Goal: Task Accomplishment & Management: Manage account settings

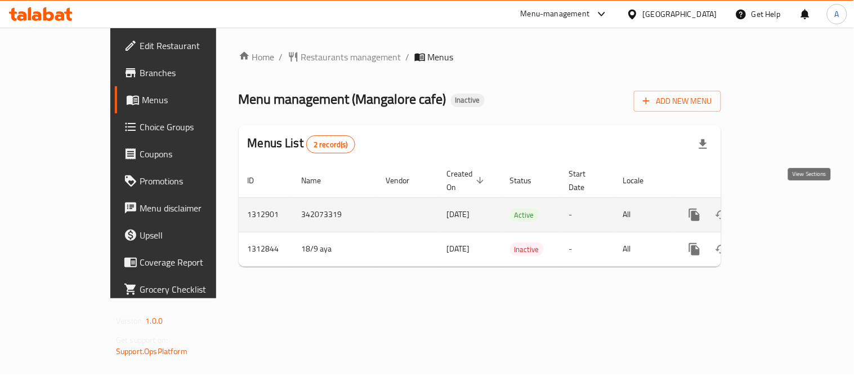
click at [790, 209] on link "enhanced table" at bounding box center [776, 214] width 27 height 27
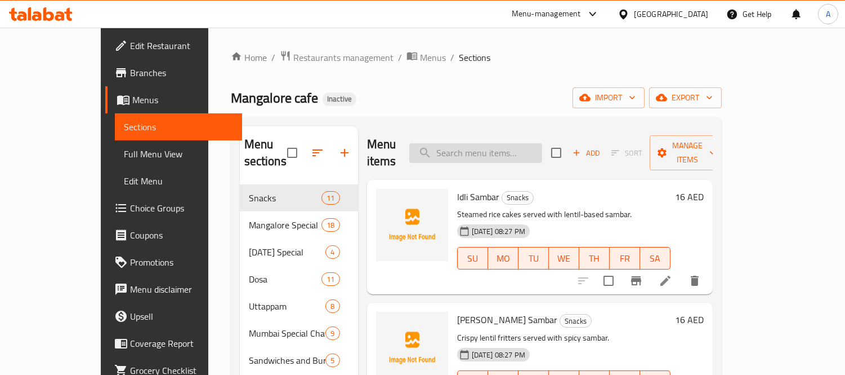
click at [524, 143] on input "search" at bounding box center [475, 153] width 133 height 20
paste input "Mysore [PERSON_NAME]"
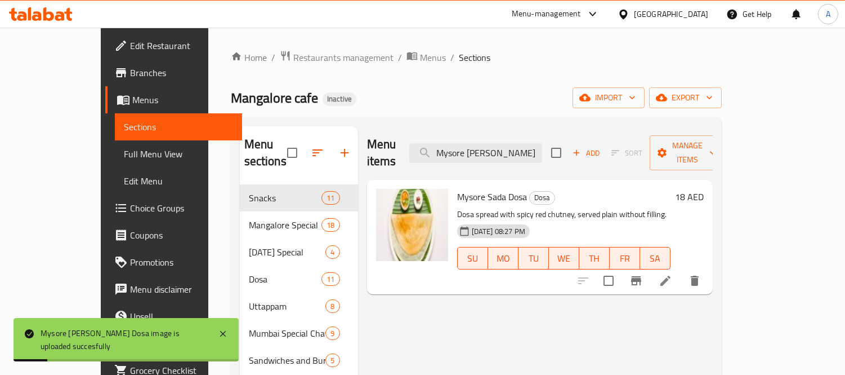
drag, startPoint x: 532, startPoint y: 144, endPoint x: 393, endPoint y: 122, distance: 140.8
click at [393, 122] on div "Menu sections Snacks 11 Mangalore Special 18 Sunday Special 4 Dosa 11 Uttappam …" at bounding box center [476, 373] width 491 height 513
paste input "Nannari Sharbath"
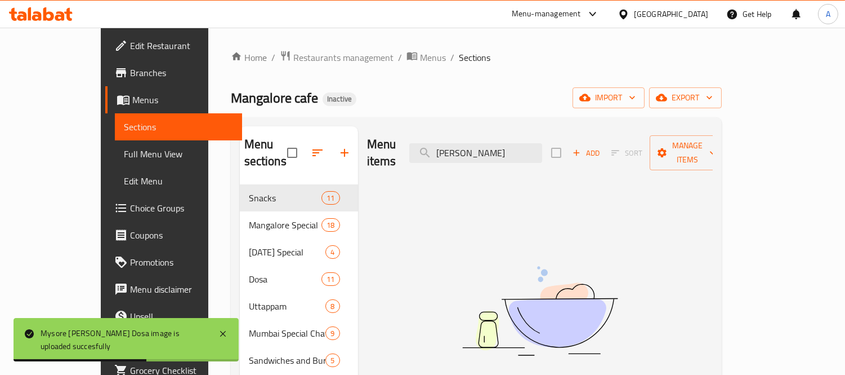
drag, startPoint x: 520, startPoint y: 143, endPoint x: 661, endPoint y: 161, distance: 141.9
click at [661, 161] on div "Menu items Nannari Sharbath Add Sort Manage items" at bounding box center [540, 153] width 346 height 54
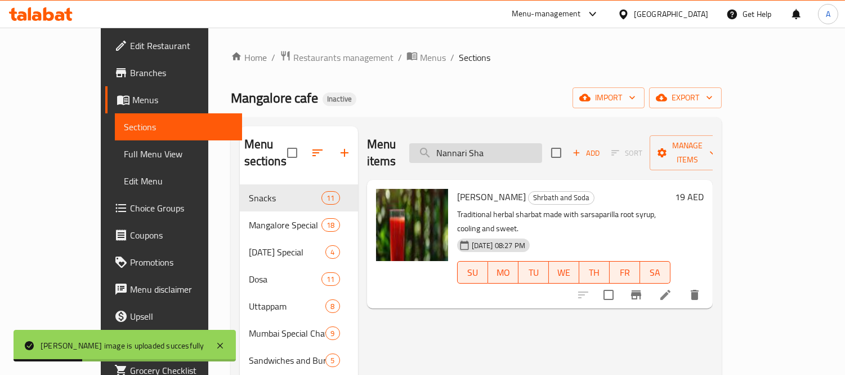
drag, startPoint x: 526, startPoint y: 149, endPoint x: 460, endPoint y: 149, distance: 66.5
click at [460, 149] on input "Nannari Sha" at bounding box center [475, 153] width 133 height 20
paste input "eer Dosa -min"
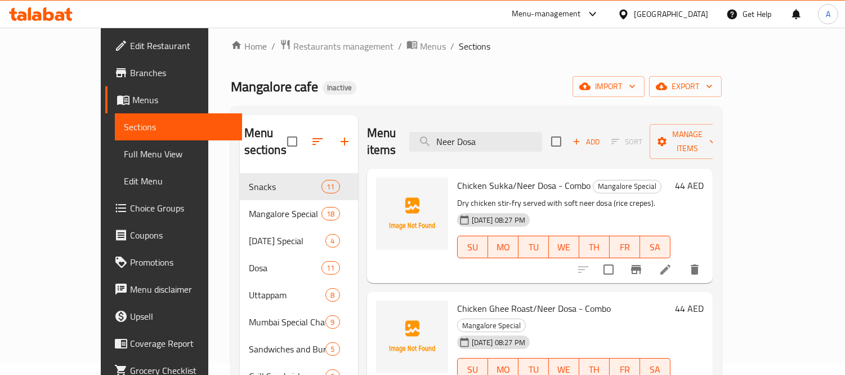
scroll to position [10, 0]
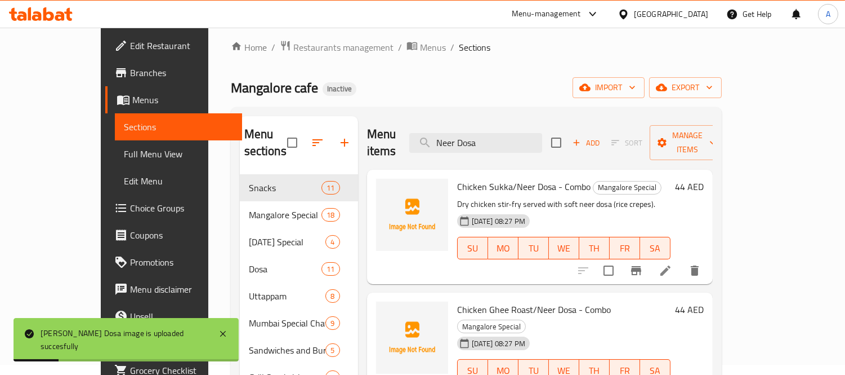
drag, startPoint x: 532, startPoint y: 139, endPoint x: 440, endPoint y: 125, distance: 93.4
click at [440, 125] on div "Menu items Neer Dosa Add Sort Manage items" at bounding box center [540, 143] width 346 height 54
paste input "Omelette Parott"
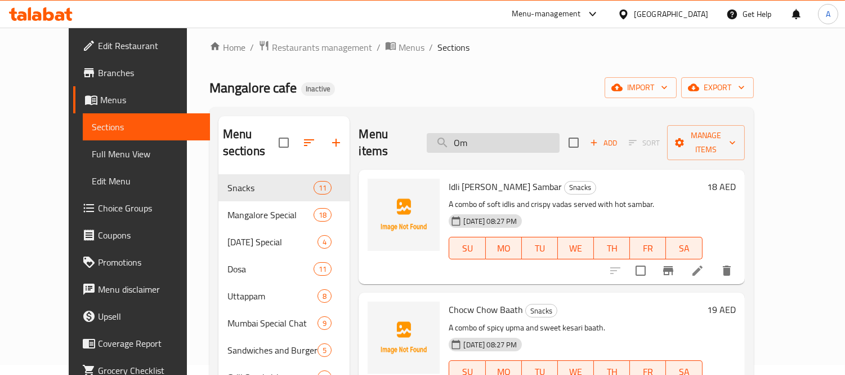
type input "O"
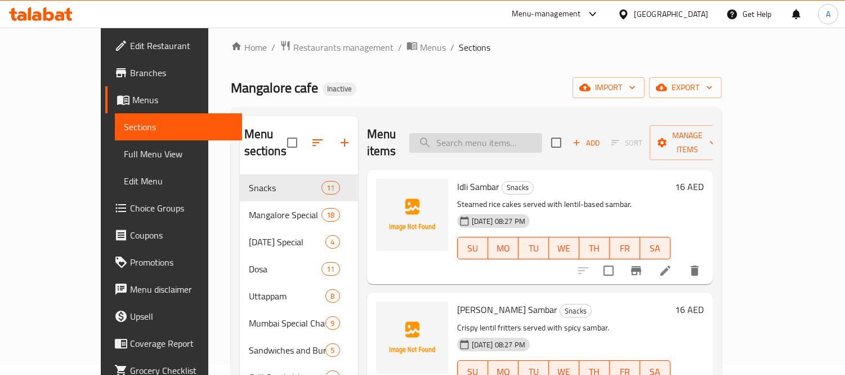
paste input "Omelette Parotta"
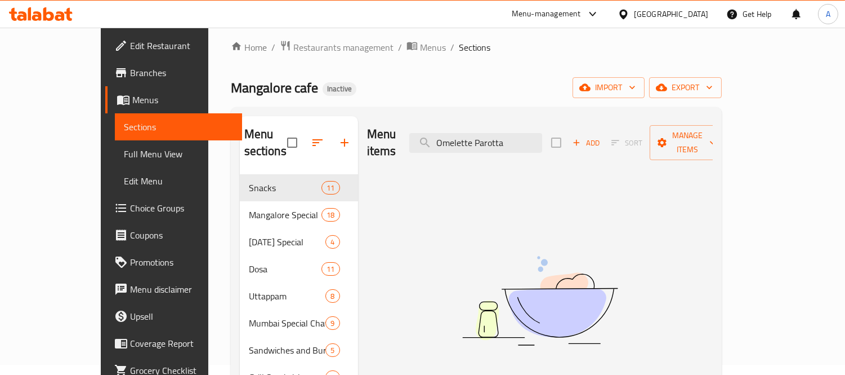
drag, startPoint x: 510, startPoint y: 133, endPoint x: 366, endPoint y: 133, distance: 143.6
click at [367, 133] on div "Menu items Omelette Parotta Add Sort Manage items" at bounding box center [540, 143] width 346 height 54
click at [535, 133] on input "Parotta" at bounding box center [475, 143] width 133 height 20
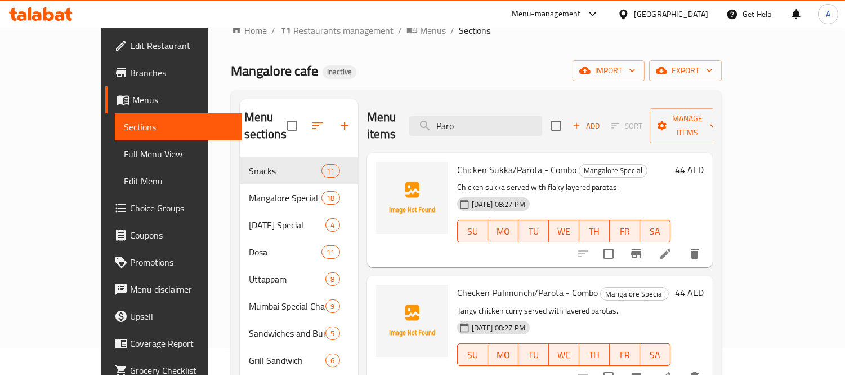
scroll to position [0, 0]
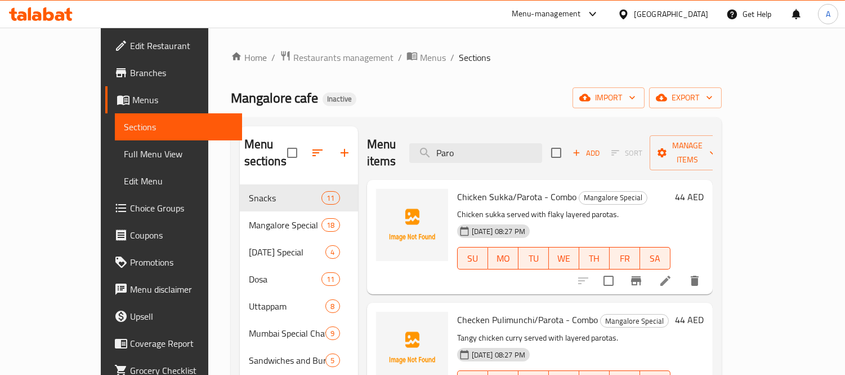
drag, startPoint x: 497, startPoint y: 149, endPoint x: 382, endPoint y: 136, distance: 115.7
click at [383, 136] on div "Menu items Paro Add Sort Manage items" at bounding box center [540, 153] width 346 height 54
paste input "Onion Rava Dosa"
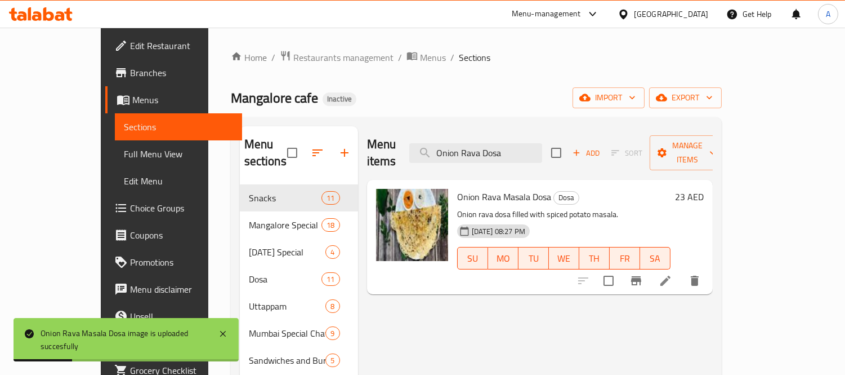
drag, startPoint x: 550, startPoint y: 141, endPoint x: 326, endPoint y: 106, distance: 227.0
click at [326, 106] on div "Home / Restaurants management / Menus / Sections Mangalore cafe Inactive import…" at bounding box center [476, 340] width 491 height 580
paste input "Tomato Uttapam"
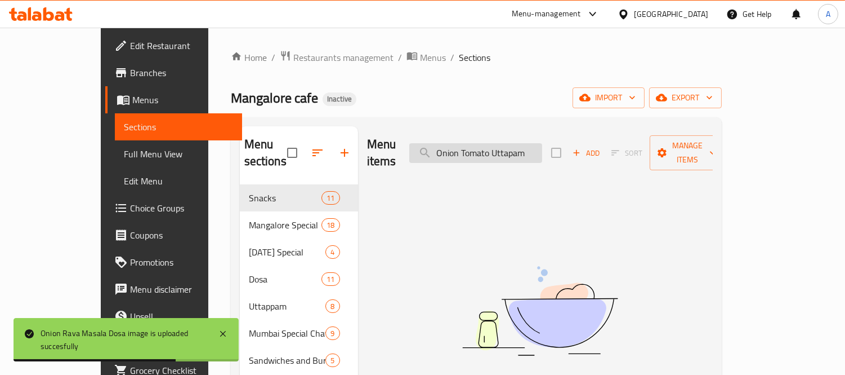
drag, startPoint x: 547, startPoint y: 146, endPoint x: 562, endPoint y: 147, distance: 14.7
click at [542, 147] on input "Onion Tomato Uttapam" at bounding box center [475, 153] width 133 height 20
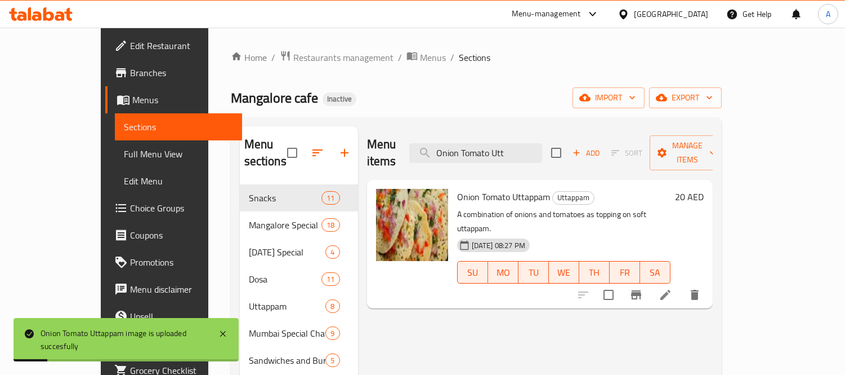
paste input "Uttapam"
drag, startPoint x: 554, startPoint y: 149, endPoint x: 314, endPoint y: 124, distance: 241.2
click at [314, 124] on div "Menu sections Snacks 11 Mangalore Special 18 Sunday Special 4 Dosa 11 Uttappam …" at bounding box center [476, 373] width 491 height 513
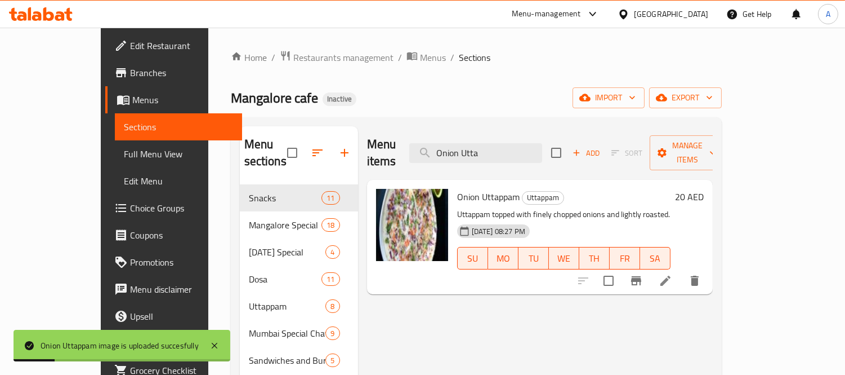
drag, startPoint x: 402, startPoint y: 127, endPoint x: 327, endPoint y: 115, distance: 76.4
click at [327, 115] on div "Home / Restaurants management / Menus / Sections Mangalore cafe Inactive import…" at bounding box center [476, 340] width 491 height 580
paste input "oin Rava Masal"
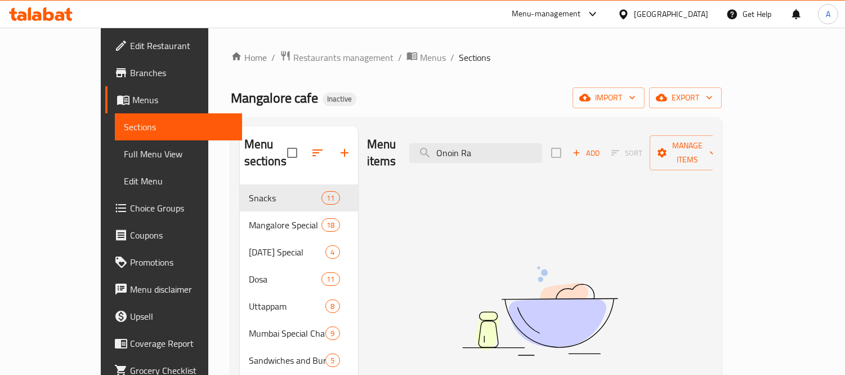
drag, startPoint x: 497, startPoint y: 145, endPoint x: 381, endPoint y: 172, distance: 119.7
click at [381, 172] on div "Menu items Onoin Ra Add Sort Manage items No Items found" at bounding box center [535, 373] width 355 height 495
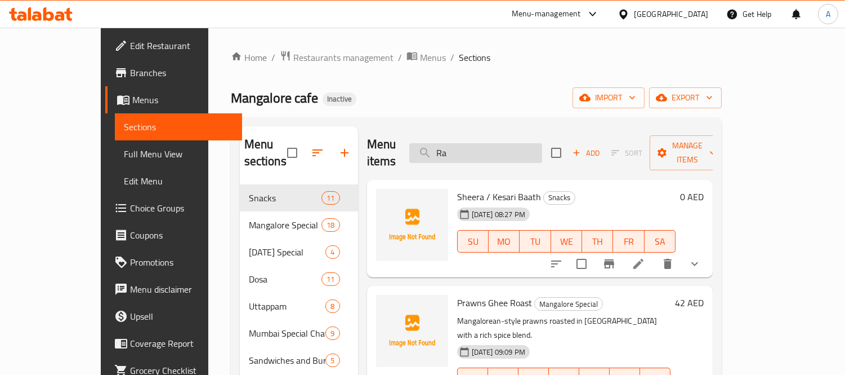
click at [499, 145] on input "Ra" at bounding box center [475, 153] width 133 height 20
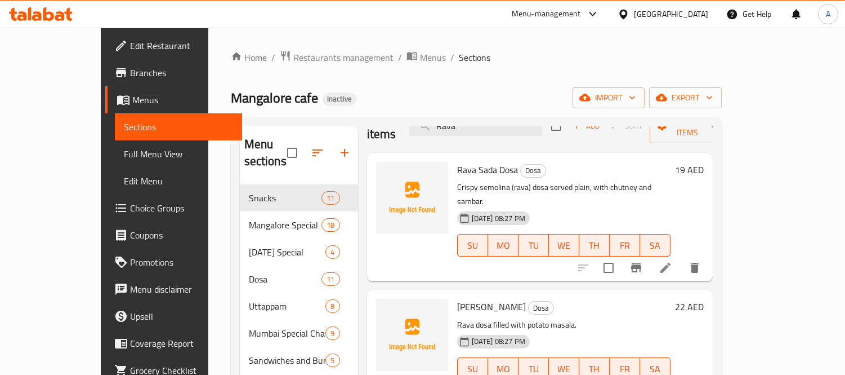
scroll to position [42, 0]
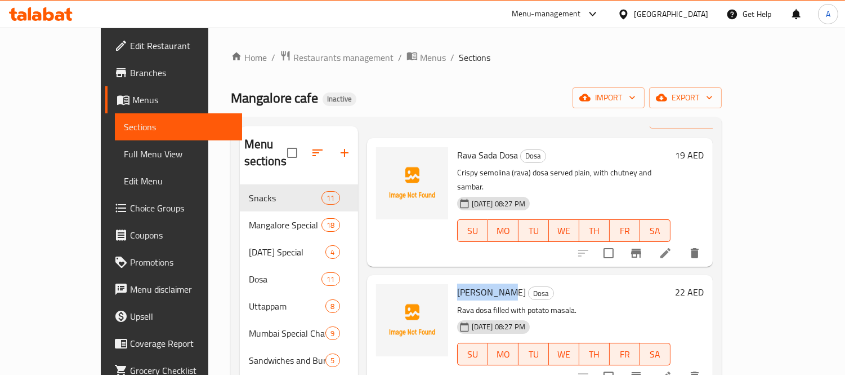
drag, startPoint x: 431, startPoint y: 260, endPoint x: 480, endPoint y: 258, distance: 49.6
click at [480, 279] on div "Rava Masala Dosa Dosa Rava dosa filled with potato masala. 18-09-2025 08:27 PM …" at bounding box center [564, 331] width 222 height 105
copy span "Rava Masala"
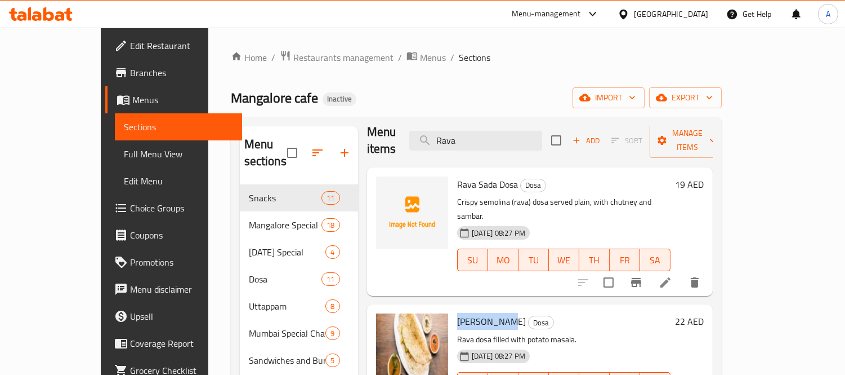
scroll to position [0, 0]
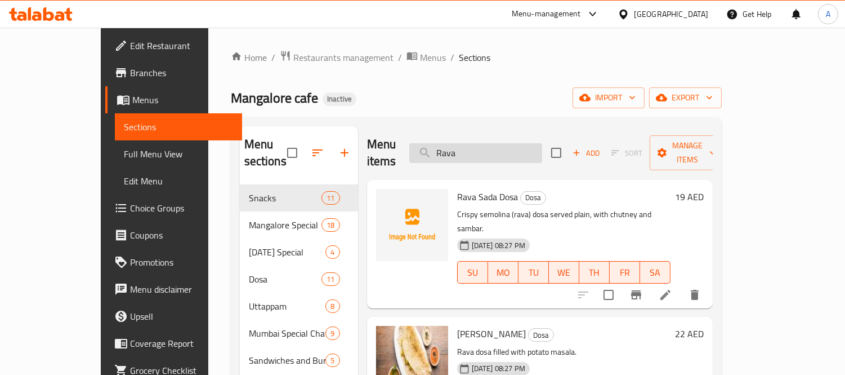
paste input "Orange"
drag, startPoint x: 492, startPoint y: 149, endPoint x: 461, endPoint y: 150, distance: 31.0
click at [461, 150] on input "Rava" at bounding box center [475, 153] width 133 height 20
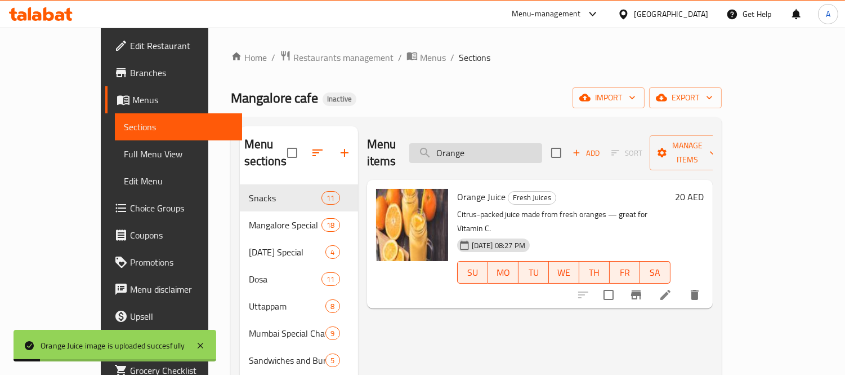
paste input "eo Shak"
drag, startPoint x: 516, startPoint y: 143, endPoint x: 464, endPoint y: 143, distance: 52.9
click at [464, 143] on input "Orange" at bounding box center [475, 153] width 133 height 20
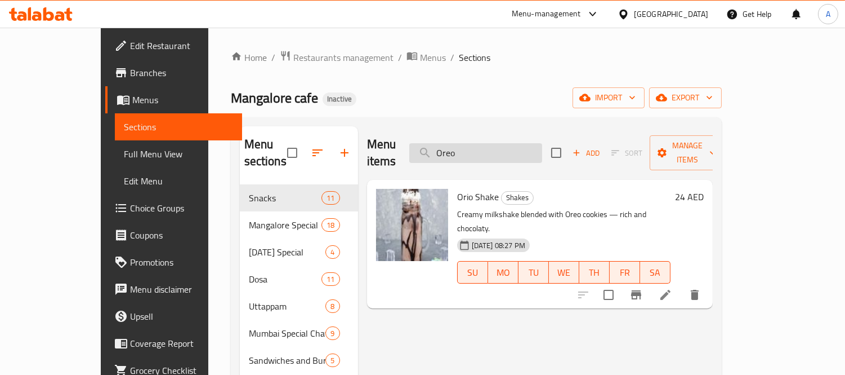
drag, startPoint x: 527, startPoint y: 141, endPoint x: 459, endPoint y: 144, distance: 68.2
click at [459, 144] on input "Oreo" at bounding box center [475, 153] width 133 height 20
paste input "Pani Puri"
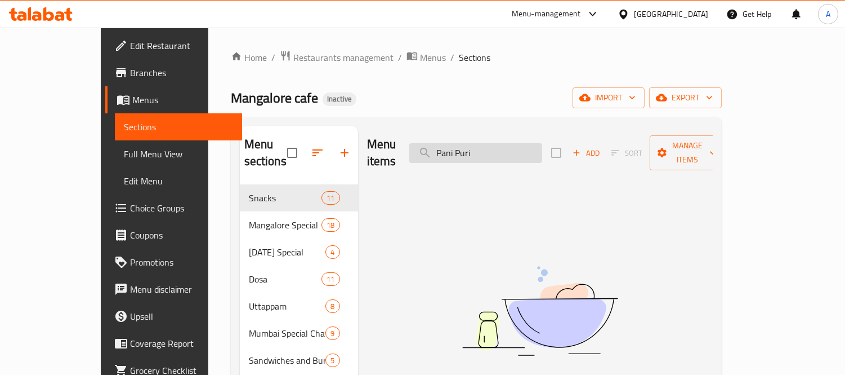
drag, startPoint x: 492, startPoint y: 143, endPoint x: 526, endPoint y: 144, distance: 33.8
click at [526, 144] on input "Pani Puri" at bounding box center [475, 153] width 133 height 20
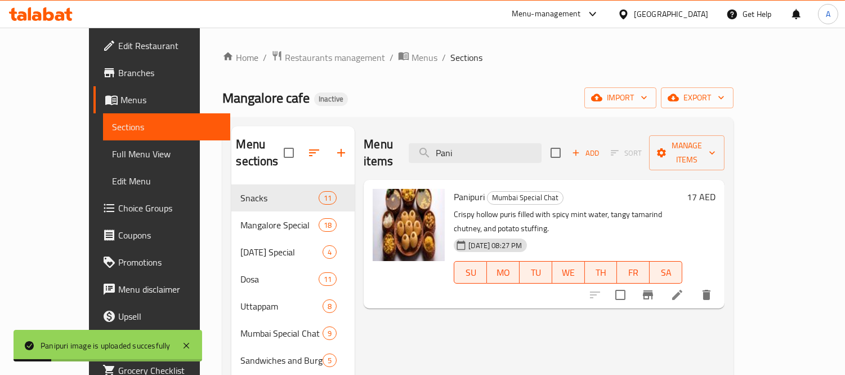
paste input "pdi Chaat"
drag, startPoint x: 498, startPoint y: 142, endPoint x: 426, endPoint y: 139, distance: 72.7
click at [426, 139] on div "Menu items Papdi Chaat Add Sort Manage items" at bounding box center [544, 153] width 361 height 54
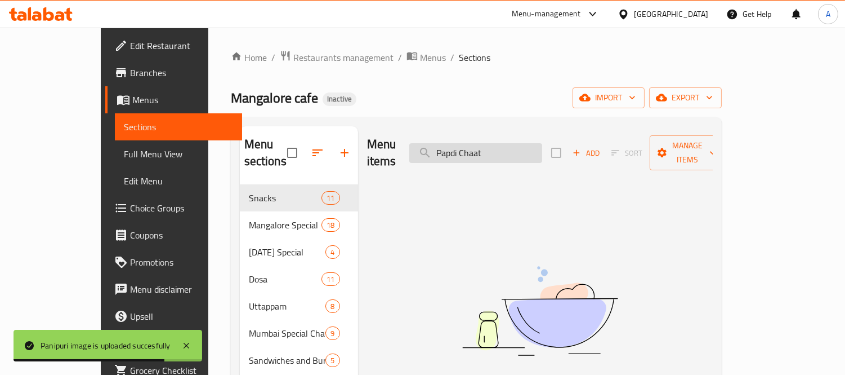
drag, startPoint x: 496, startPoint y: 144, endPoint x: 530, endPoint y: 144, distance: 33.8
click at [530, 144] on input "Papdi Chaat" at bounding box center [475, 153] width 133 height 20
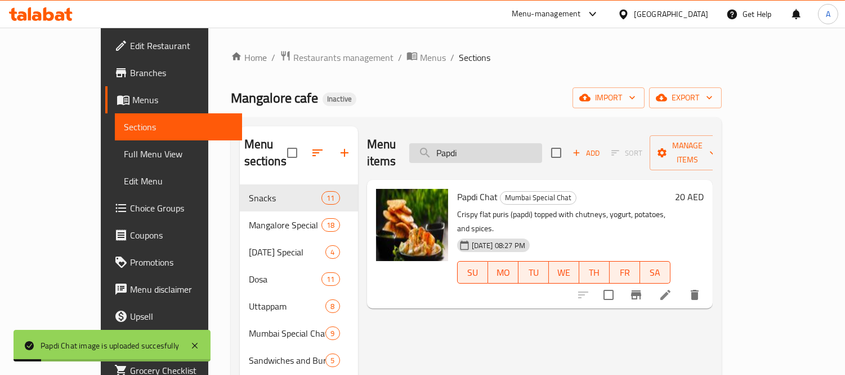
paste input "er Masala"
click at [451, 143] on input "Papdi" at bounding box center [475, 153] width 133 height 20
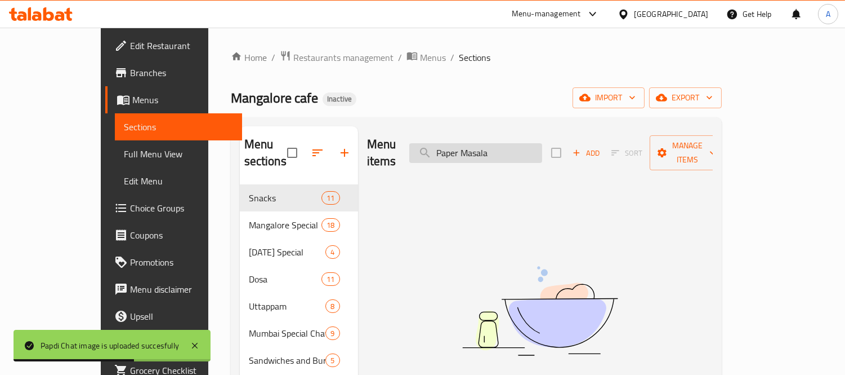
click at [504, 149] on input "Paper Masala" at bounding box center [475, 153] width 133 height 20
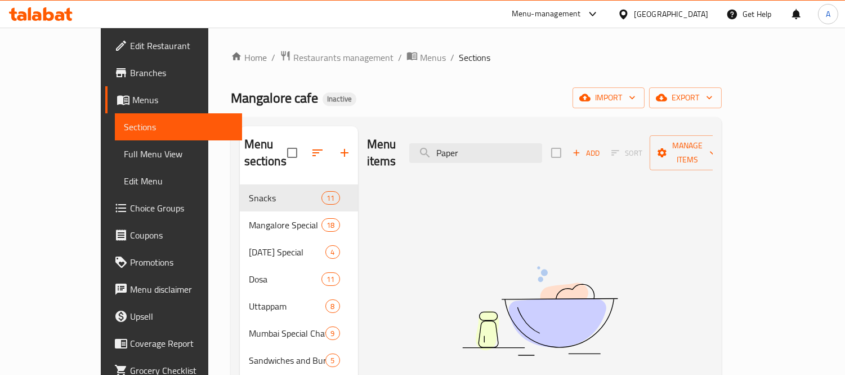
drag, startPoint x: 505, startPoint y: 145, endPoint x: 415, endPoint y: 124, distance: 91.9
click at [415, 124] on div "Menu sections Snacks 11 Mangalore Special 18 Sunday Special 4 Dosa 11 Uttappam …" at bounding box center [476, 373] width 491 height 513
paste input "Masala"
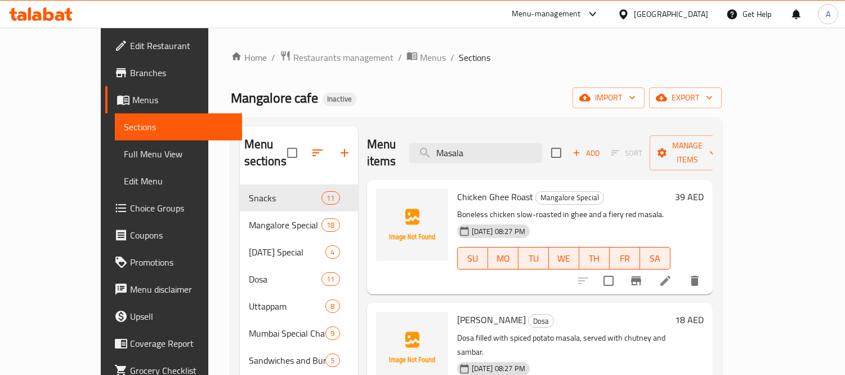
drag, startPoint x: 524, startPoint y: 142, endPoint x: 356, endPoint y: 122, distance: 169.6
click at [356, 122] on div "Menu sections Snacks 11 Mangalore Special 18 Sunday Special 4 Dosa 11 Uttappam …" at bounding box center [476, 373] width 491 height 513
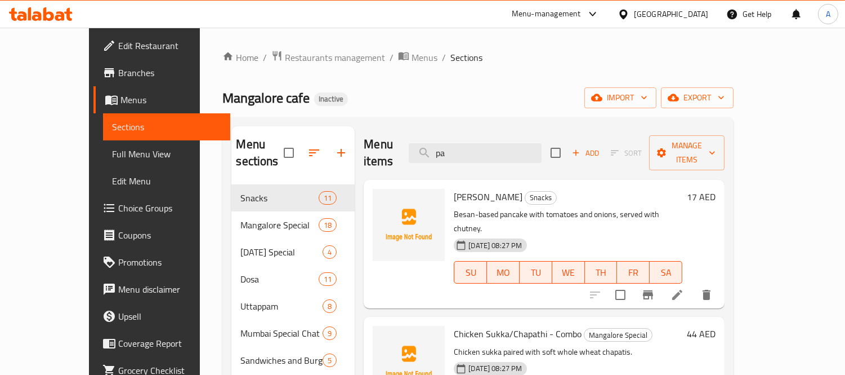
click at [470, 188] on span "[PERSON_NAME]" at bounding box center [488, 196] width 69 height 17
copy h6 "Omlette"
click at [444, 147] on input "pa" at bounding box center [475, 153] width 133 height 20
paste input "Omlette"
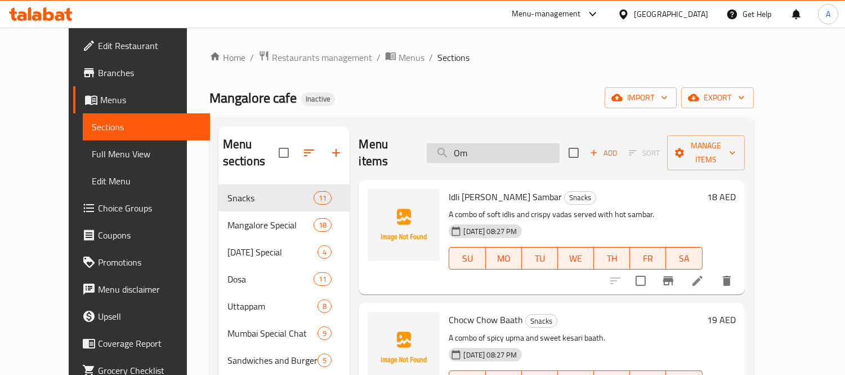
drag, startPoint x: 496, startPoint y: 139, endPoint x: 468, endPoint y: 141, distance: 28.3
click at [468, 143] on input "Om" at bounding box center [493, 153] width 133 height 20
paste input "Paper Masala"
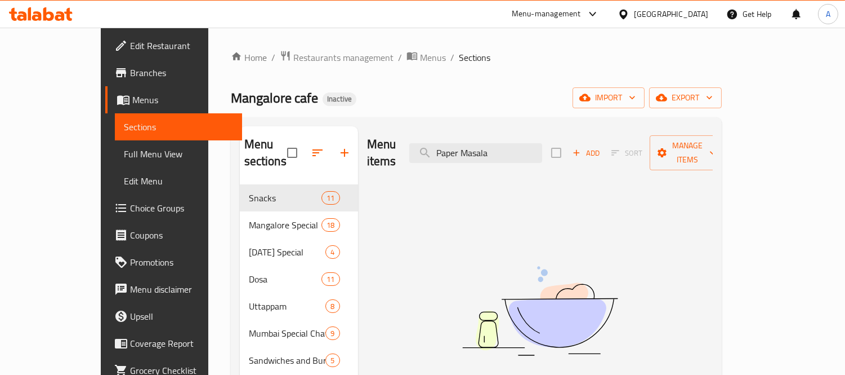
type input "Paper Masala"
drag, startPoint x: 531, startPoint y: 146, endPoint x: 436, endPoint y: 143, distance: 94.7
click at [436, 143] on div "Menu items Paper Masala Add Sort Manage items" at bounding box center [540, 153] width 346 height 54
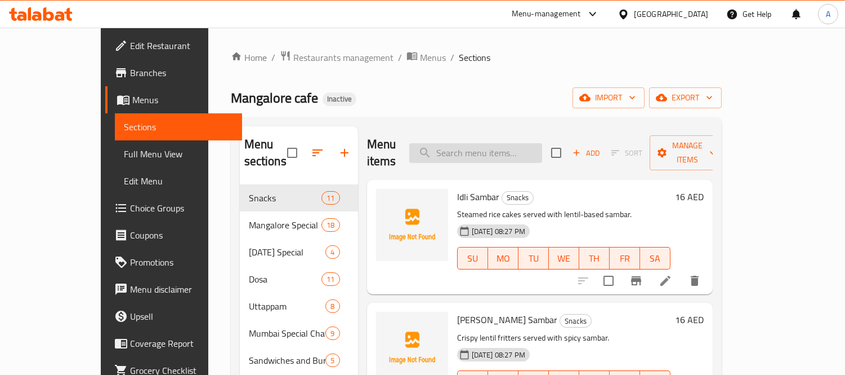
click at [522, 144] on input "search" at bounding box center [475, 153] width 133 height 20
paste input "Paper Sada"
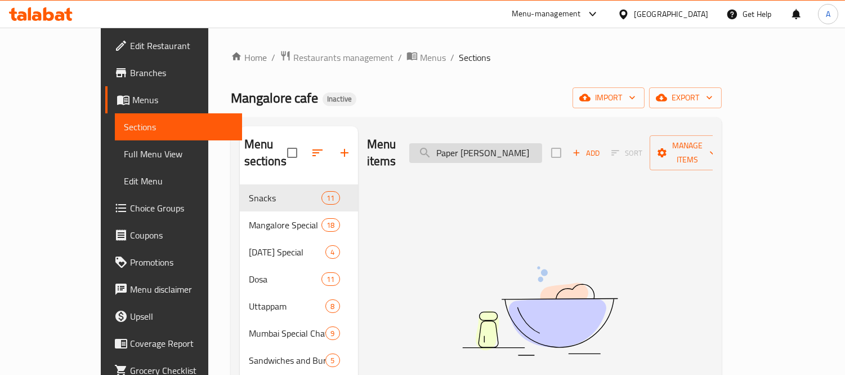
drag, startPoint x: 498, startPoint y: 147, endPoint x: 452, endPoint y: 150, distance: 45.7
click at [452, 150] on input "Paper Sada" at bounding box center [475, 153] width 133 height 20
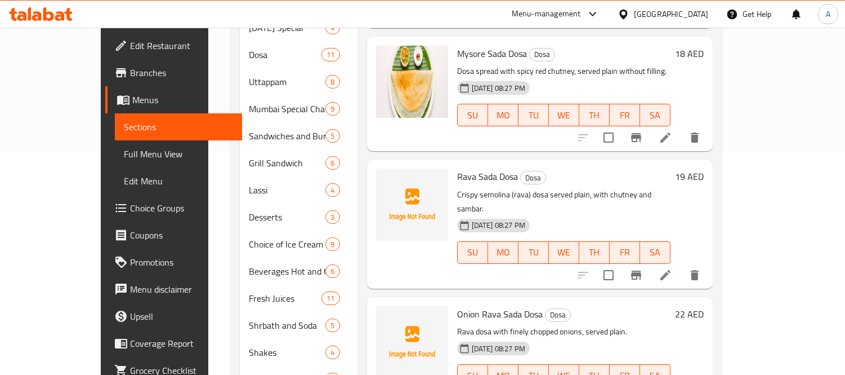
scroll to position [261, 0]
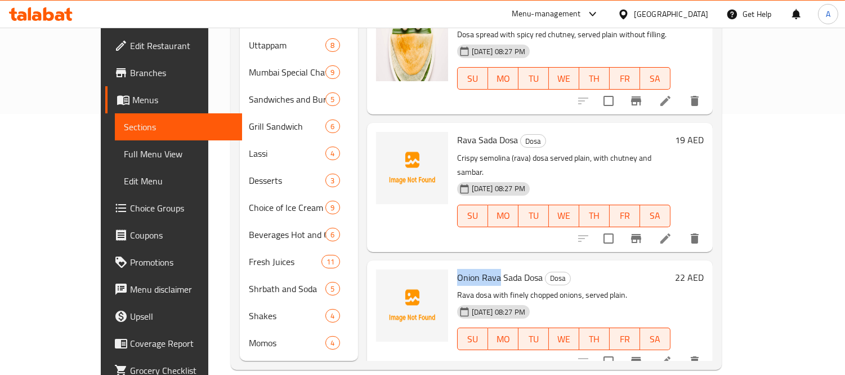
drag, startPoint x: 474, startPoint y: 245, endPoint x: 434, endPoint y: 248, distance: 40.1
click at [457, 269] on span "Onion Rava Sada Dosa" at bounding box center [500, 277] width 86 height 17
copy span "Onion Rava"
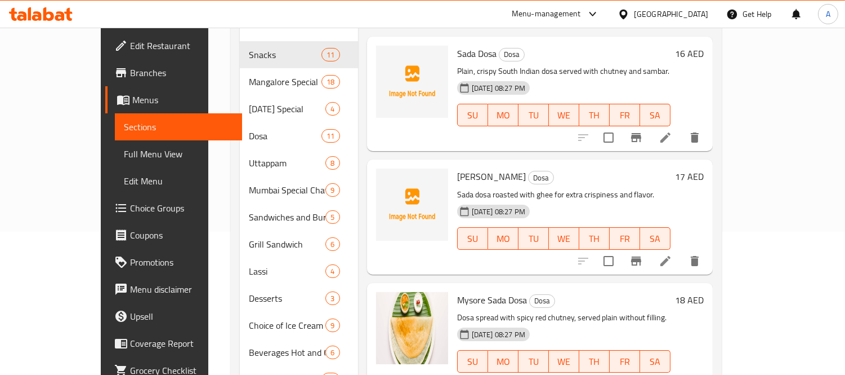
scroll to position [0, 0]
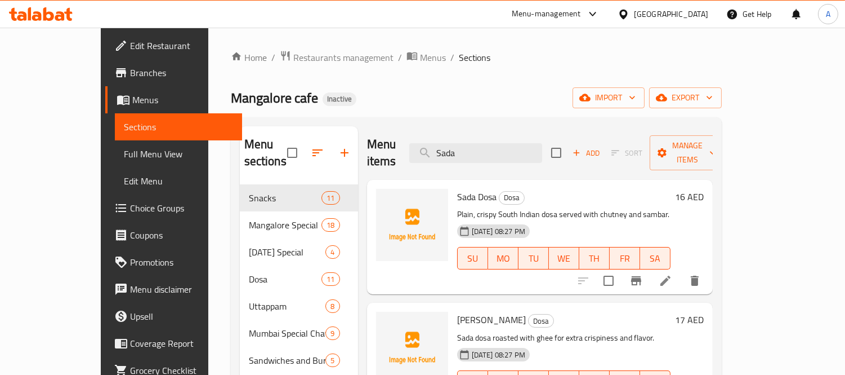
paste input "Onion Rav"
drag, startPoint x: 498, startPoint y: 138, endPoint x: 433, endPoint y: 144, distance: 66.2
click at [433, 144] on div "Menu items Sada Add Sort Manage items" at bounding box center [540, 153] width 346 height 54
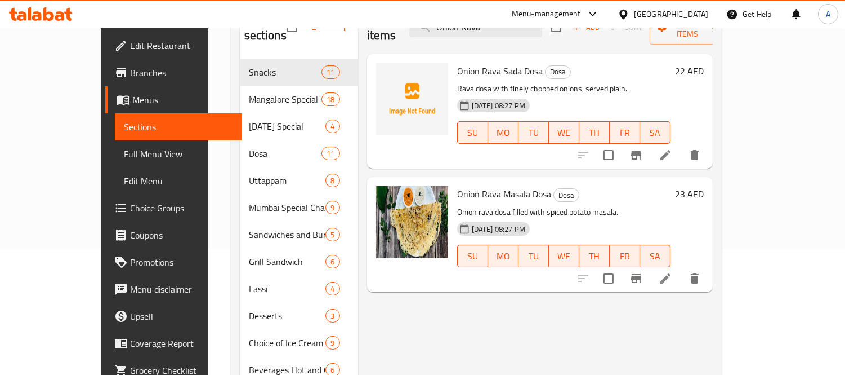
scroll to position [125, 0]
type input "Onion Rava"
drag, startPoint x: 505, startPoint y: 180, endPoint x: 433, endPoint y: 180, distance: 72.1
click at [457, 186] on span "Onion Rava Masala Dosa" at bounding box center [504, 194] width 94 height 17
copy span "Onion Rava Masala"
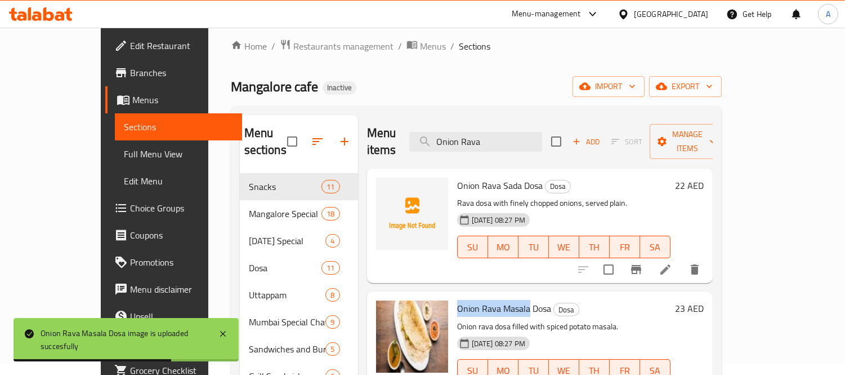
scroll to position [0, 0]
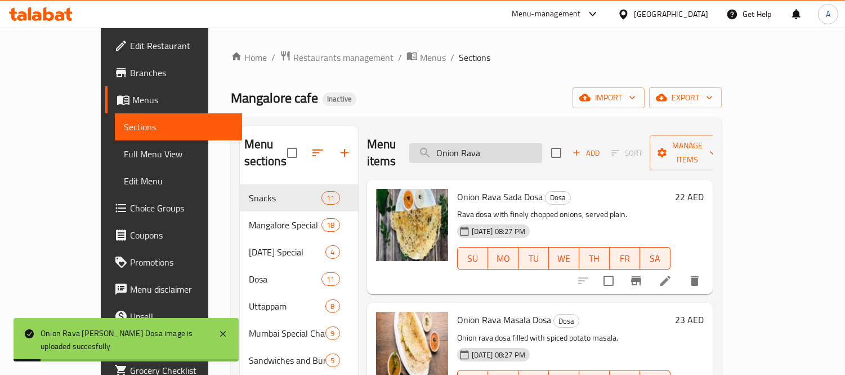
click at [532, 146] on input "Onion Rava" at bounding box center [475, 153] width 133 height 20
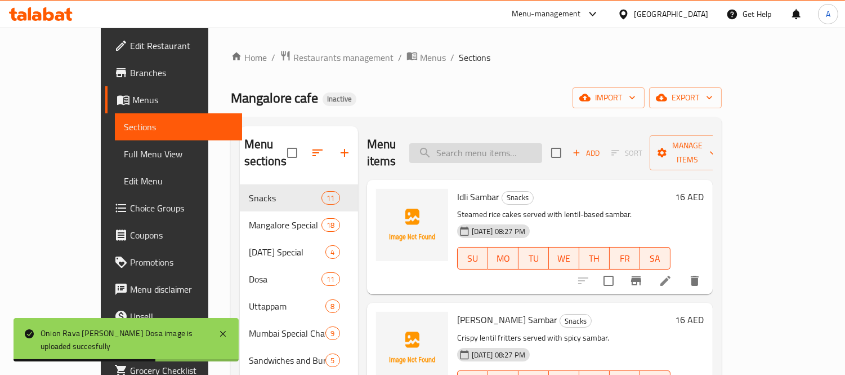
click at [480, 149] on input "search" at bounding box center [475, 153] width 133 height 20
paste input "Paper Sada"
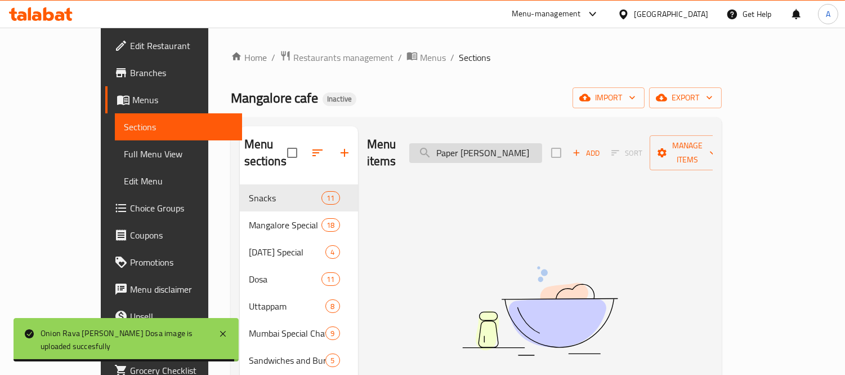
drag, startPoint x: 494, startPoint y: 149, endPoint x: 537, endPoint y: 149, distance: 42.8
click at [537, 149] on input "Paper Sada" at bounding box center [475, 153] width 133 height 20
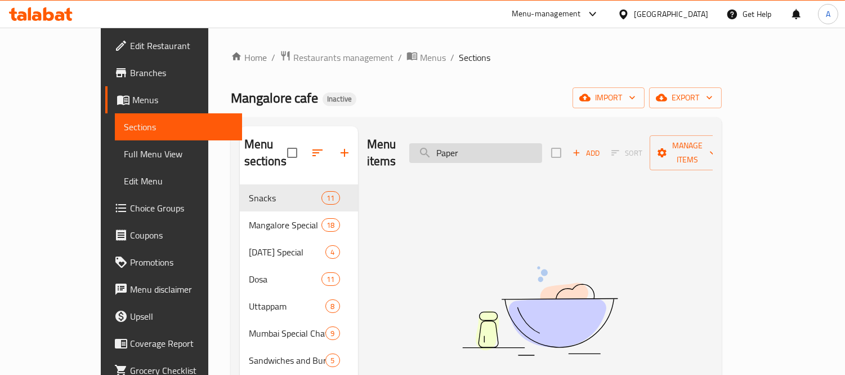
drag, startPoint x: 528, startPoint y: 145, endPoint x: 447, endPoint y: 137, distance: 80.9
click at [447, 143] on input "Paper" at bounding box center [475, 153] width 133 height 20
paste input "Sada"
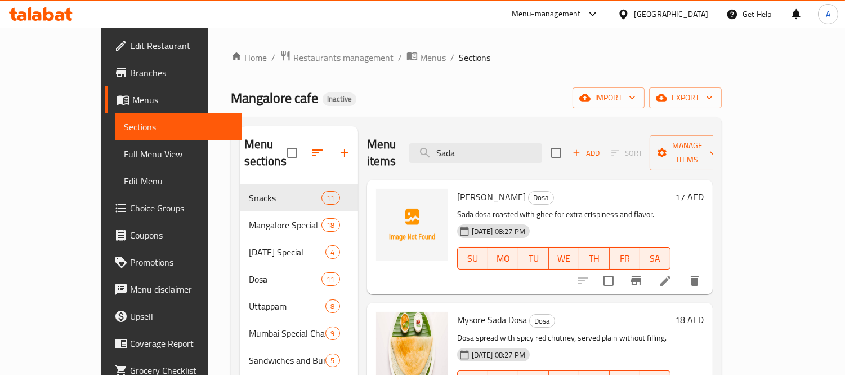
paste input "Passion Fruit Moji"
drag, startPoint x: 533, startPoint y: 148, endPoint x: 435, endPoint y: 135, distance: 99.3
click at [436, 135] on div "Menu items Sada Add Sort Manage items" at bounding box center [540, 153] width 346 height 54
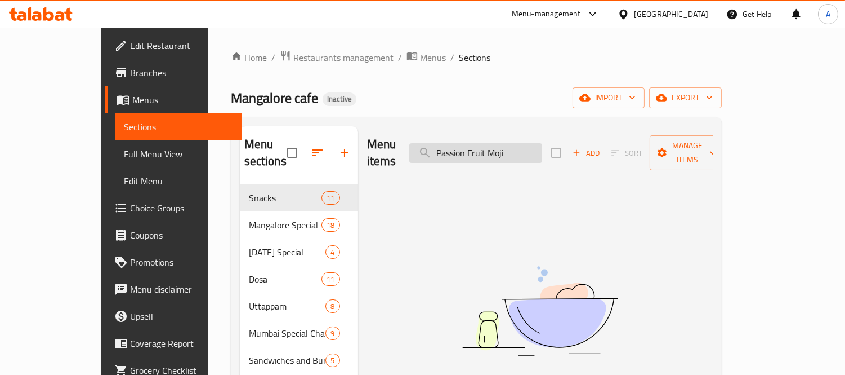
drag, startPoint x: 536, startPoint y: 143, endPoint x: 552, endPoint y: 145, distance: 16.5
click at [542, 145] on input "Passion Fruit Moji" at bounding box center [475, 153] width 133 height 20
paste input "pathrode-mi"
drag, startPoint x: 508, startPoint y: 143, endPoint x: 344, endPoint y: 130, distance: 165.0
click at [367, 130] on div "Menu items pathrode-min Add Sort Manage items" at bounding box center [540, 153] width 346 height 54
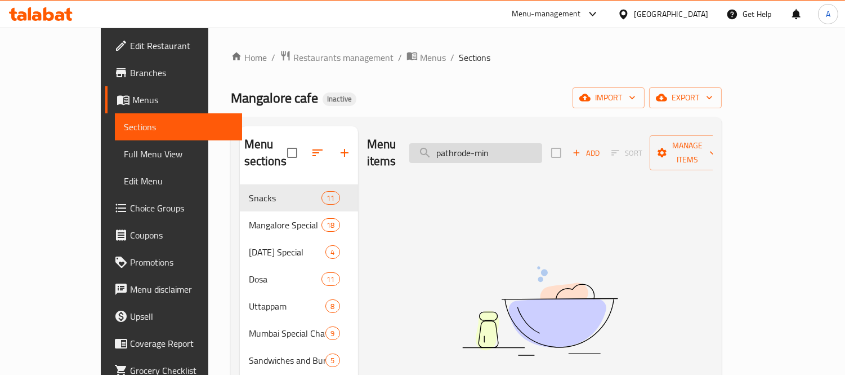
drag, startPoint x: 498, startPoint y: 142, endPoint x: 540, endPoint y: 149, distance: 42.2
click at [540, 149] on input "pathrode-min" at bounding box center [475, 153] width 133 height 20
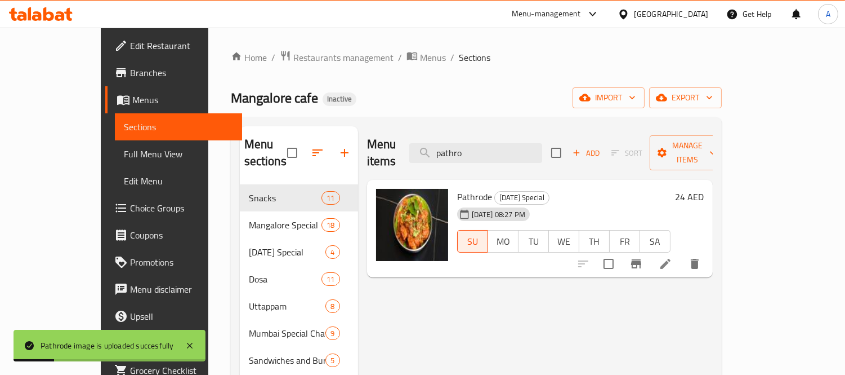
paste input "Pista Shake"
drag, startPoint x: 519, startPoint y: 144, endPoint x: 430, endPoint y: 132, distance: 89.8
click at [430, 132] on div "Menu items pathro Add Sort Manage items" at bounding box center [540, 153] width 346 height 54
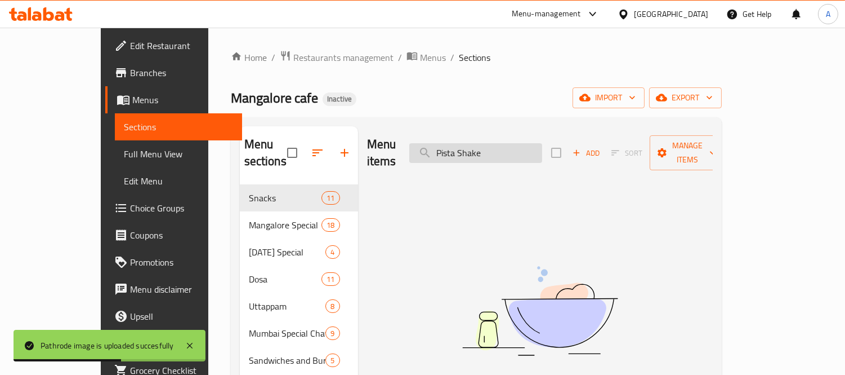
drag, startPoint x: 489, startPoint y: 140, endPoint x: 540, endPoint y: 145, distance: 51.0
click at [540, 145] on input "Pista Shake" at bounding box center [475, 153] width 133 height 20
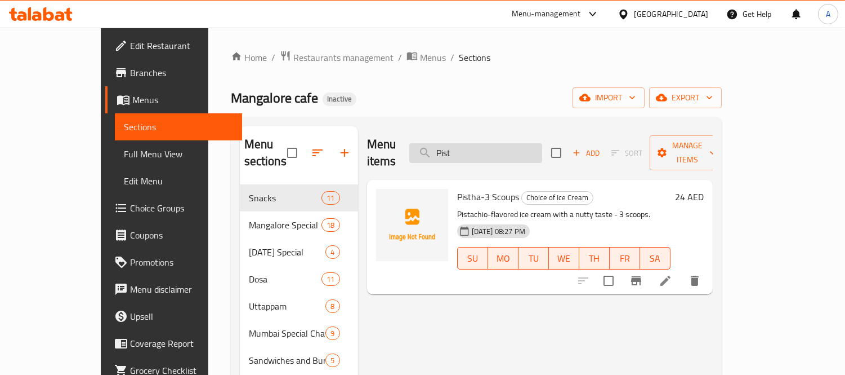
drag, startPoint x: 516, startPoint y: 154, endPoint x: 473, endPoint y: 147, distance: 43.4
click at [473, 147] on div "Menu items Pist Add Sort Manage items" at bounding box center [540, 153] width 346 height 54
click at [507, 145] on input "Pist" at bounding box center [475, 153] width 133 height 20
drag, startPoint x: 524, startPoint y: 145, endPoint x: 474, endPoint y: 145, distance: 50.1
click at [474, 145] on input "Pist" at bounding box center [475, 153] width 133 height 20
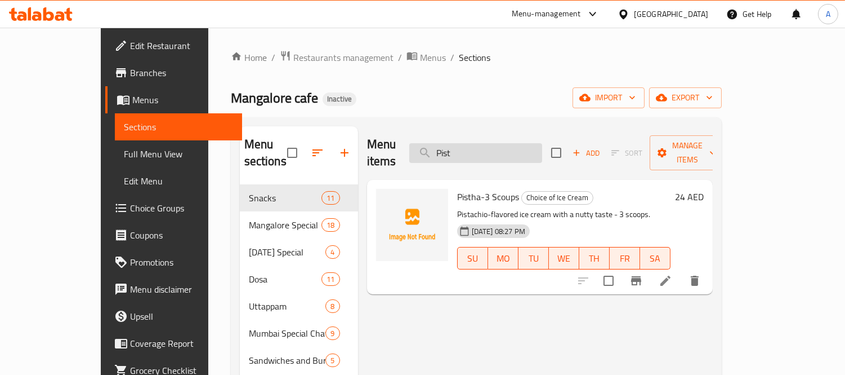
paste input "lain Uttapam"
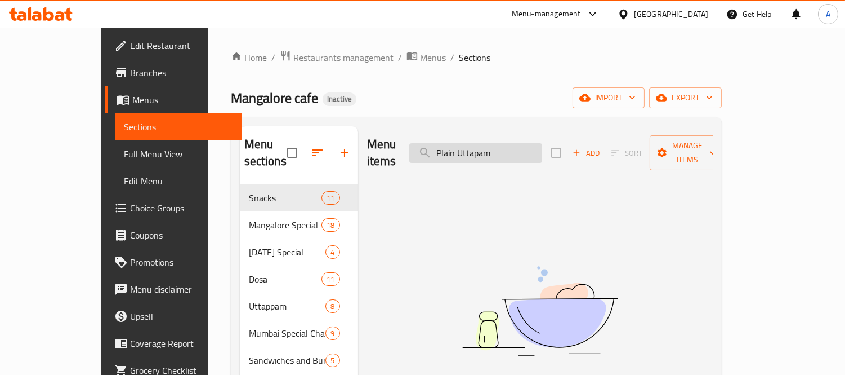
drag, startPoint x: 508, startPoint y: 145, endPoint x: 536, endPoint y: 148, distance: 28.3
click at [536, 148] on input "Plain Uttapam" at bounding box center [475, 153] width 133 height 20
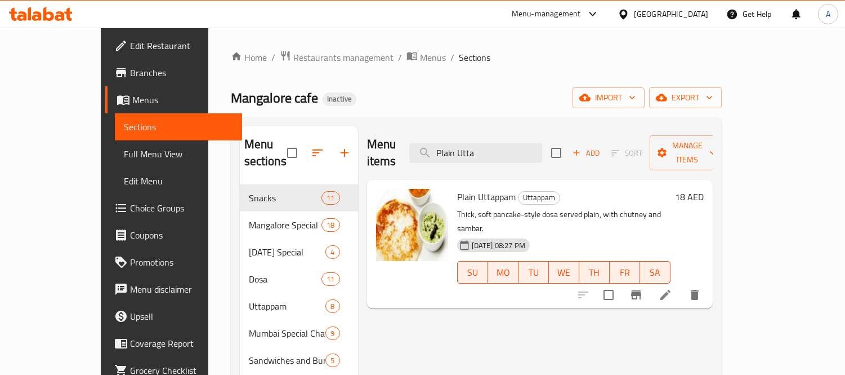
drag, startPoint x: 534, startPoint y: 144, endPoint x: 441, endPoint y: 125, distance: 94.8
click at [441, 125] on div "Menu sections Snacks 11 Mangalore Special 18 Sunday Special 4 Dosa 11 Uttappam …" at bounding box center [476, 373] width 491 height 513
paste input "rawns Ghee Roast-min"
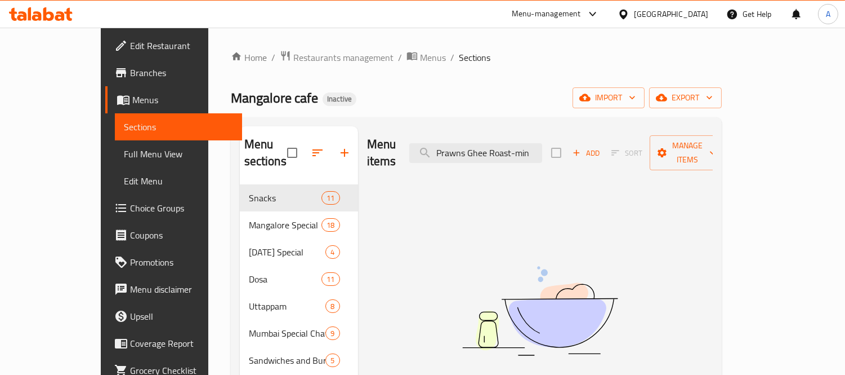
drag, startPoint x: 547, startPoint y: 148, endPoint x: 605, endPoint y: 154, distance: 57.8
click at [605, 154] on div "Menu items Prawns Ghee Roast-min Add Sort Manage items" at bounding box center [540, 153] width 346 height 54
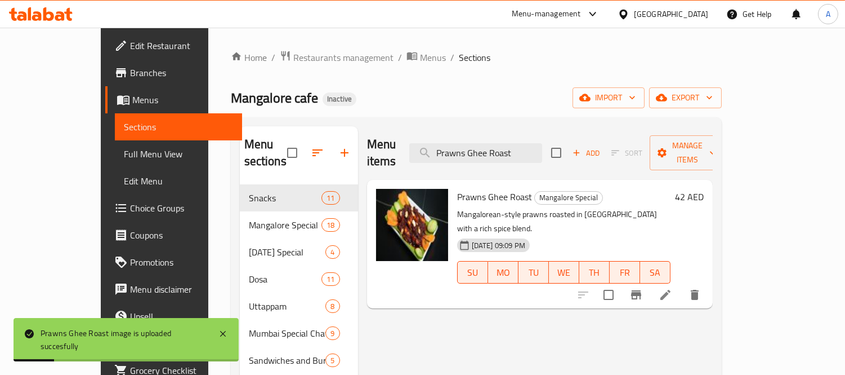
drag, startPoint x: 554, startPoint y: 149, endPoint x: 426, endPoint y: 149, distance: 128.4
click at [426, 149] on div "Menu items Prawns Ghee Roast Add Sort Manage items" at bounding box center [540, 153] width 346 height 54
paste input "omogranate"
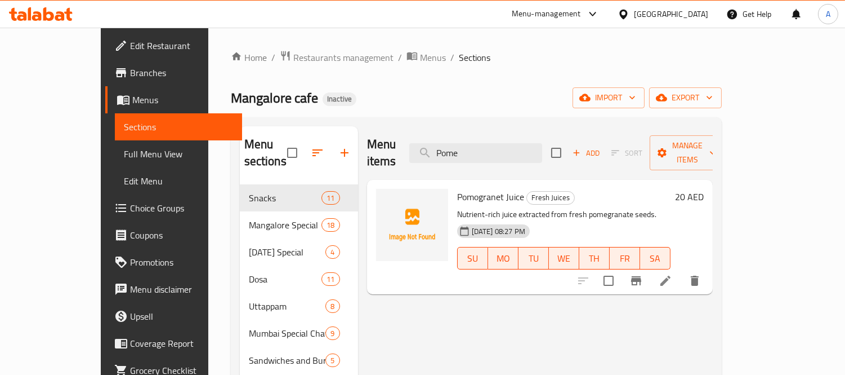
type input "Pome"
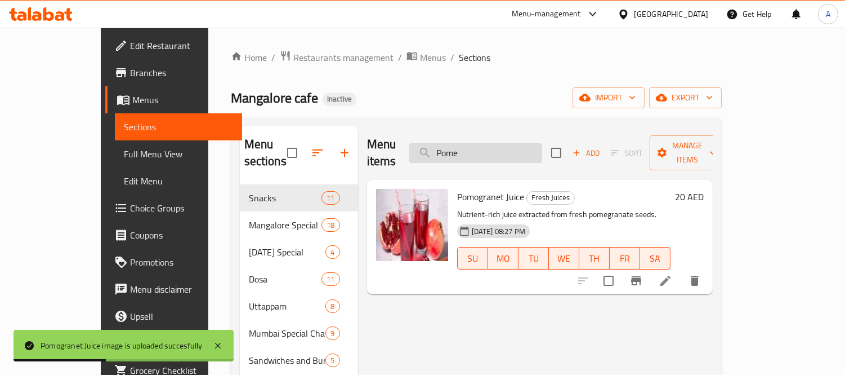
drag, startPoint x: 526, startPoint y: 155, endPoint x: 467, endPoint y: 148, distance: 58.4
click at [467, 148] on div "Menu items Pome Add Sort Manage items" at bounding box center [540, 153] width 346 height 54
click at [514, 149] on input "Pome" at bounding box center [475, 153] width 133 height 20
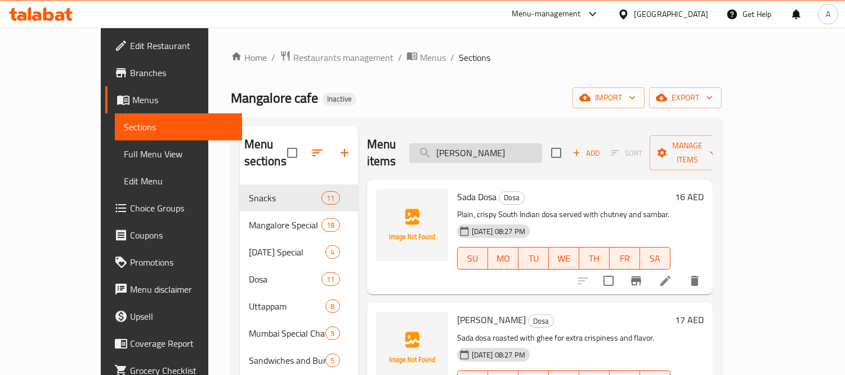
paste input "[PERSON_NAME]"
drag, startPoint x: 500, startPoint y: 141, endPoint x: 464, endPoint y: 144, distance: 36.7
click at [464, 144] on input "[PERSON_NAME]" at bounding box center [475, 153] width 133 height 20
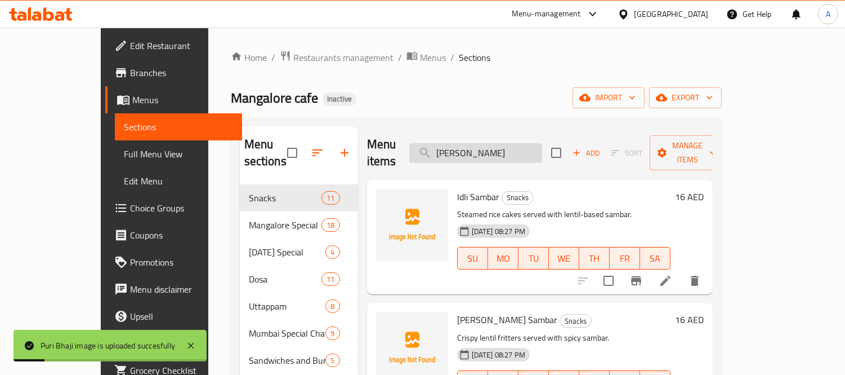
paste input "Rava Dosa"
drag, startPoint x: 515, startPoint y: 144, endPoint x: 453, endPoint y: 135, distance: 62.5
click at [453, 143] on input "[PERSON_NAME]" at bounding box center [475, 153] width 133 height 20
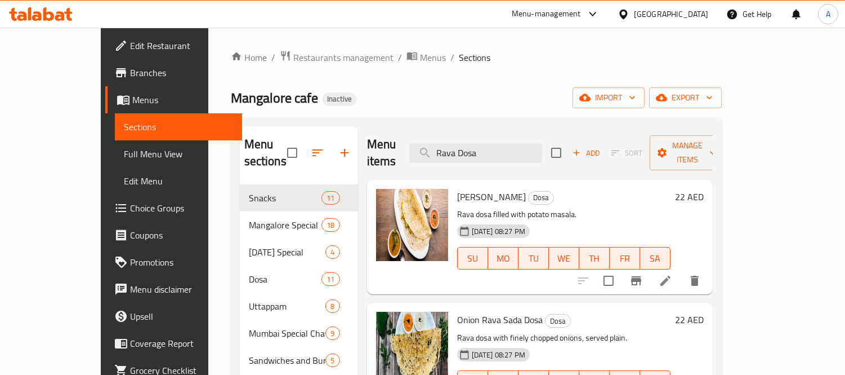
drag, startPoint x: 542, startPoint y: 141, endPoint x: 419, endPoint y: 130, distance: 123.9
click at [419, 130] on div "Menu items Rava Dosa Add Sort Manage items" at bounding box center [540, 153] width 346 height 54
paste input "Masal"
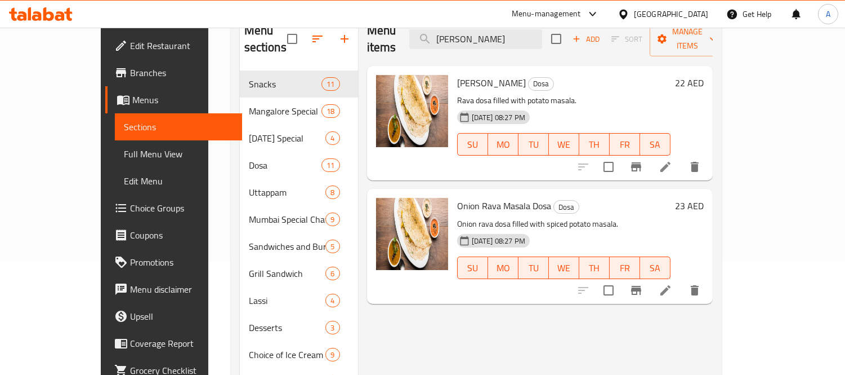
scroll to position [63, 0]
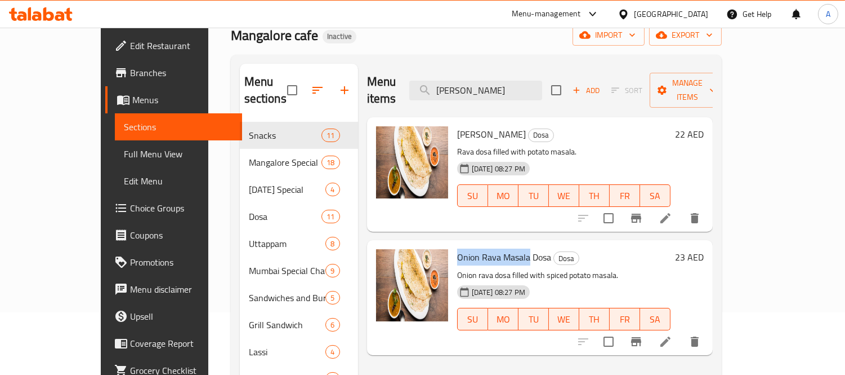
drag, startPoint x: 431, startPoint y: 239, endPoint x: 502, endPoint y: 243, distance: 71.6
click at [502, 244] on div "Onion Rava Masala Dosa Dosa Onion rava dosa filled with spiced potato masala. 1…" at bounding box center [564, 296] width 222 height 105
copy span "Onion Rava Masala"
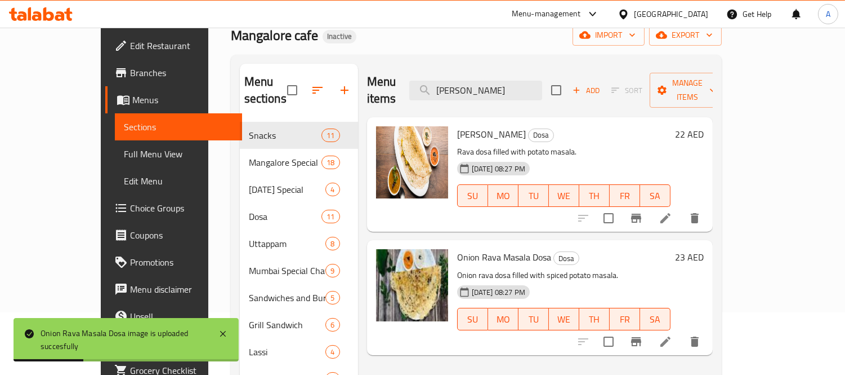
click at [208, 250] on div "Home / Restaurants management / Menus / Sections Mangalore cafe Inactive import…" at bounding box center [476, 277] width 536 height 625
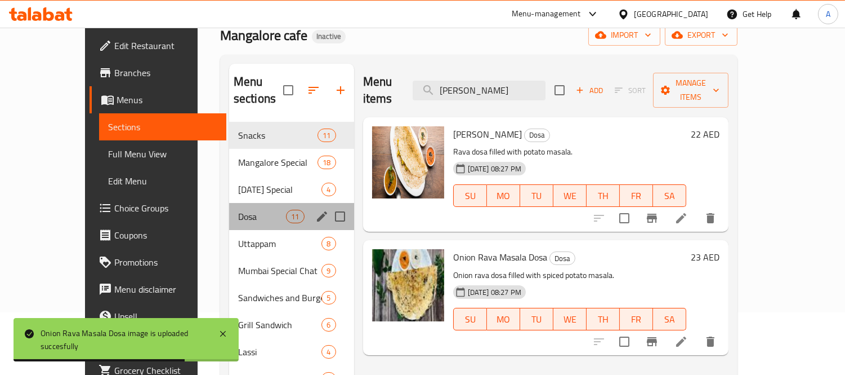
click at [229, 209] on div "Dosa 11" at bounding box center [291, 216] width 125 height 27
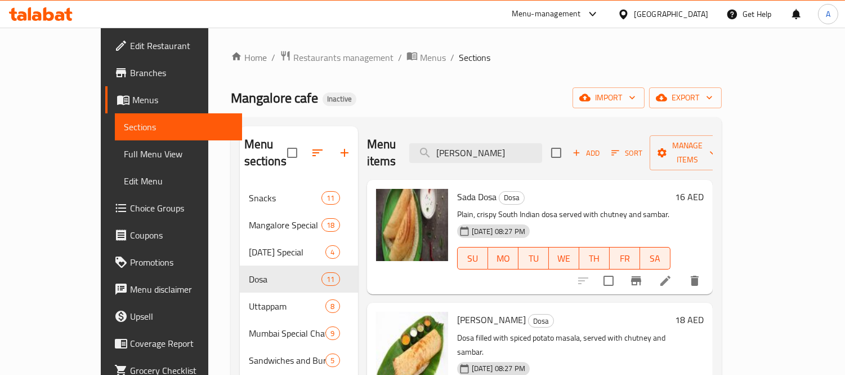
drag, startPoint x: 542, startPoint y: 144, endPoint x: 443, endPoint y: 159, distance: 99.8
click at [443, 159] on div "Menu items Rava Masala Add Sort Manage items" at bounding box center [540, 153] width 346 height 54
paste input "search"
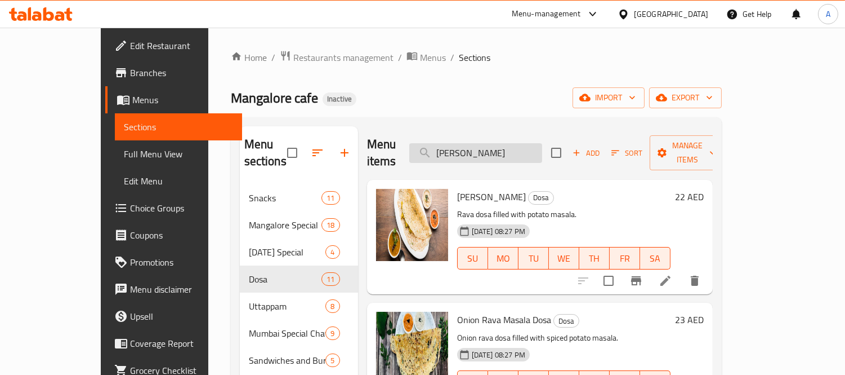
drag, startPoint x: 527, startPoint y: 148, endPoint x: 453, endPoint y: 151, distance: 73.9
click at [454, 151] on input "Rava Masala" at bounding box center [475, 153] width 133 height 20
paste input "Sajjige Bajil"
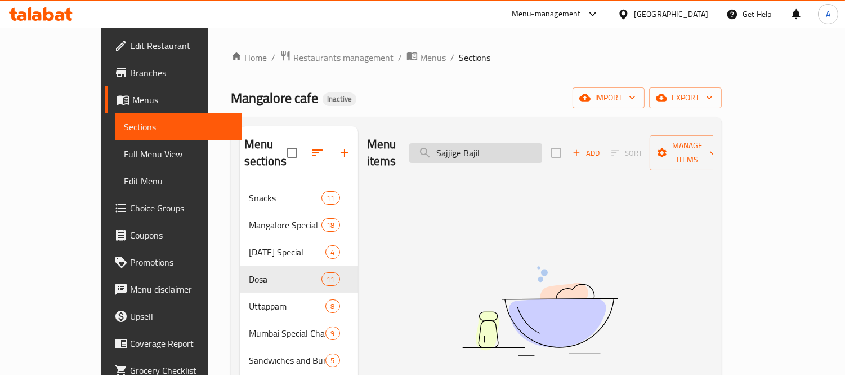
drag, startPoint x: 491, startPoint y: 151, endPoint x: 538, endPoint y: 151, distance: 47.3
click at [538, 151] on input "Sajjige Bajil" at bounding box center [475, 153] width 133 height 20
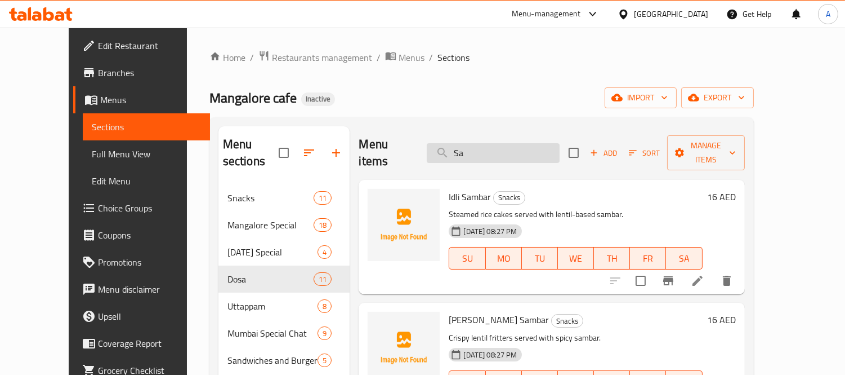
paste input "jjige Bajil"
drag, startPoint x: 528, startPoint y: 145, endPoint x: 456, endPoint y: 146, distance: 71.6
click at [457, 148] on input "Sa" at bounding box center [493, 153] width 133 height 20
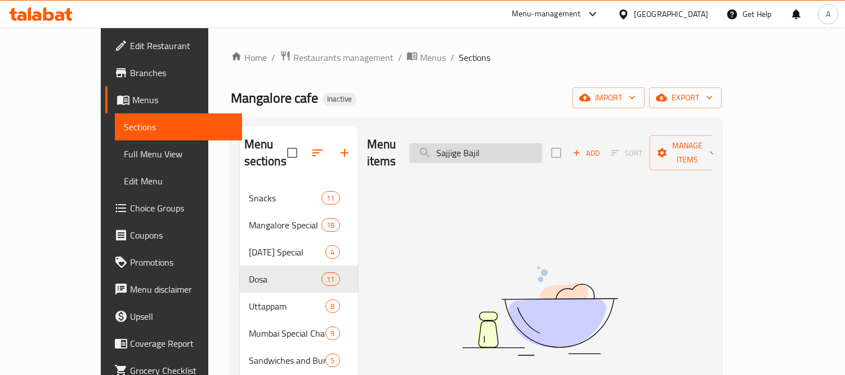
drag, startPoint x: 493, startPoint y: 148, endPoint x: 475, endPoint y: 153, distance: 19.3
click at [475, 153] on input "Sajjige Bajil" at bounding box center [475, 153] width 133 height 20
drag, startPoint x: 499, startPoint y: 144, endPoint x: 457, endPoint y: 148, distance: 41.8
click at [457, 148] on input "Sajjige Bajil" at bounding box center [475, 153] width 133 height 20
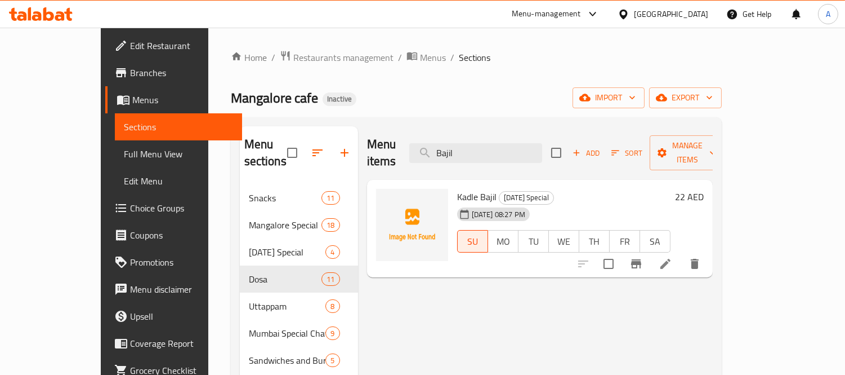
paste input "Salted Lassi"
drag, startPoint x: 508, startPoint y: 153, endPoint x: 443, endPoint y: 154, distance: 65.3
click at [443, 154] on div "Menu items Bajil Add Sort Manage items" at bounding box center [540, 153] width 346 height 54
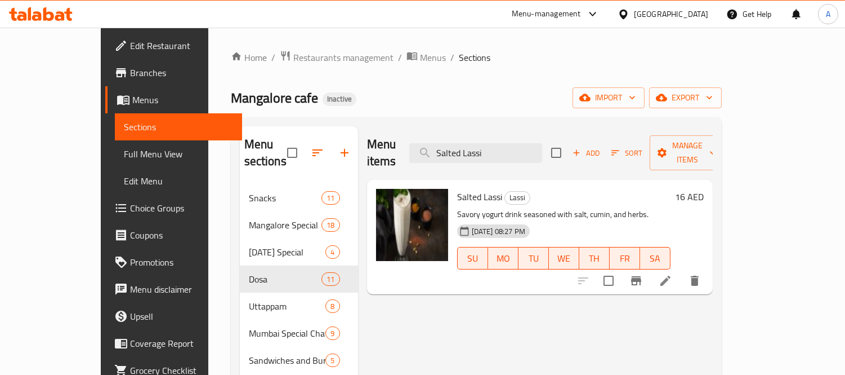
click at [566, 324] on div "Menu items Salted Lassi Add Sort Manage items Salted Lassi Lassi Savory yogurt …" at bounding box center [535, 373] width 355 height 495
paste input "mosa"
drag, startPoint x: 527, startPoint y: 149, endPoint x: 440, endPoint y: 150, distance: 86.7
click at [440, 150] on div "Menu items Salted Lassi Add Sort Manage items" at bounding box center [540, 153] width 346 height 54
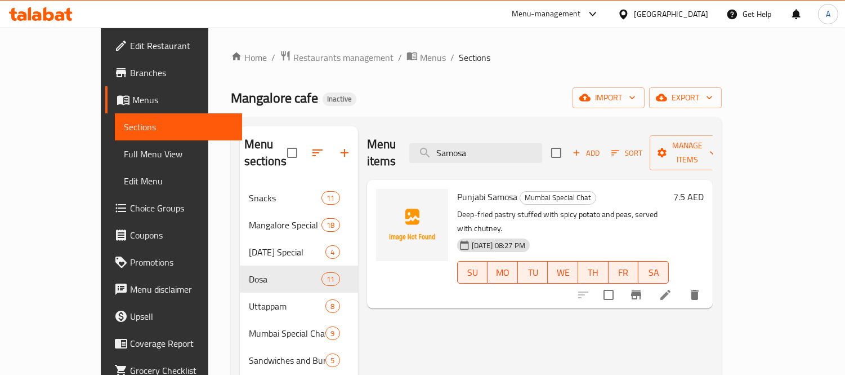
click at [457, 188] on span "Punjabi Samosa" at bounding box center [487, 196] width 60 height 17
copy span "Punjabi"
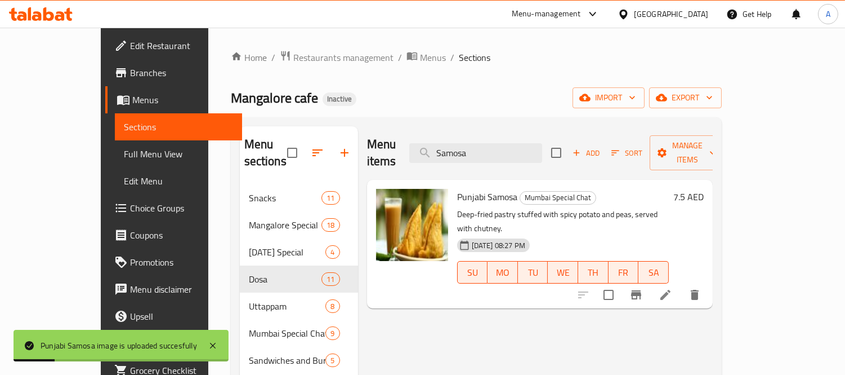
drag, startPoint x: 522, startPoint y: 137, endPoint x: 364, endPoint y: 127, distance: 158.0
click at [367, 127] on div "Menu items Samosa Add Sort Manage items" at bounding box center [540, 153] width 346 height 54
paste input "chezwan Masal"
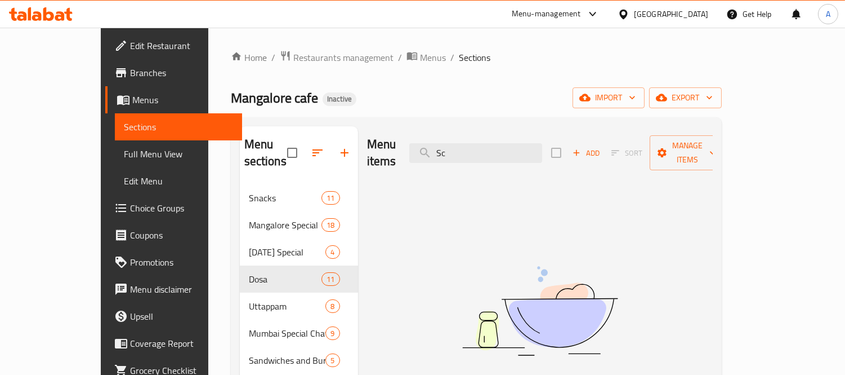
type input "S"
paste input "Schezwan Masala"
drag, startPoint x: 514, startPoint y: 147, endPoint x: 446, endPoint y: 145, distance: 67.6
click at [446, 145] on input "Schezwan Masala" at bounding box center [475, 153] width 133 height 20
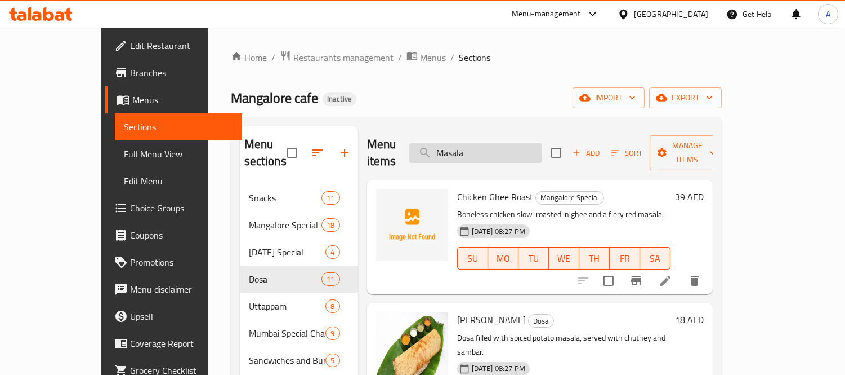
click at [486, 147] on input "Masala" at bounding box center [475, 153] width 133 height 20
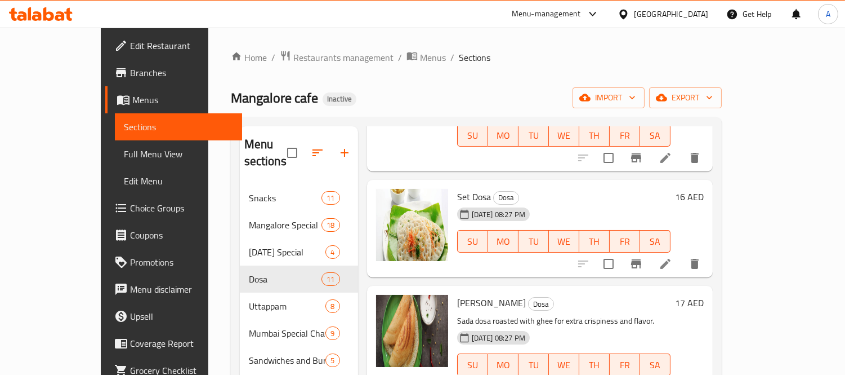
scroll to position [10, 0]
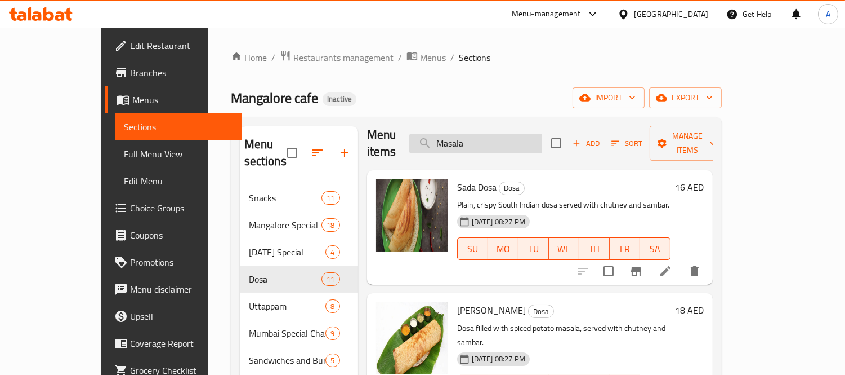
click at [541, 136] on input "Masala" at bounding box center [475, 143] width 133 height 20
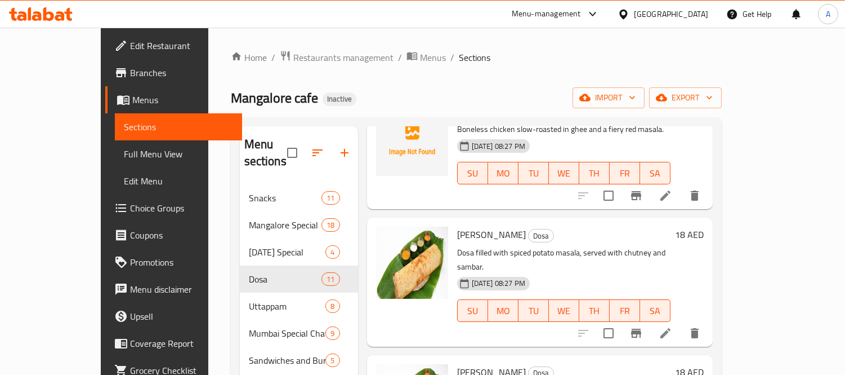
scroll to position [0, 0]
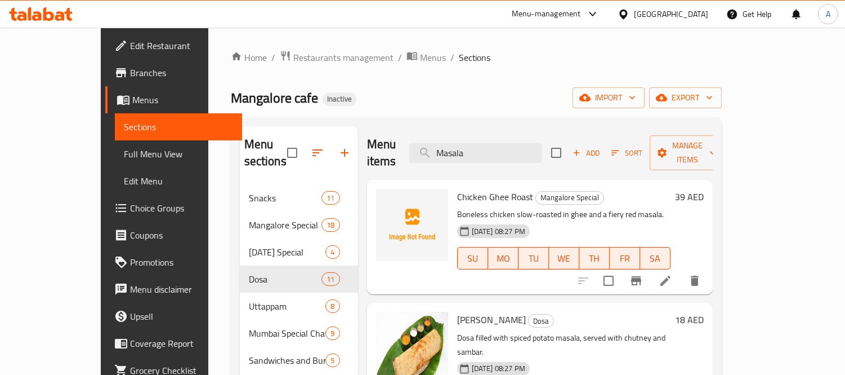
drag, startPoint x: 514, startPoint y: 140, endPoint x: 437, endPoint y: 139, distance: 77.7
click at [437, 139] on div "Menu items Masala Add Sort Manage items" at bounding box center [540, 153] width 346 height 54
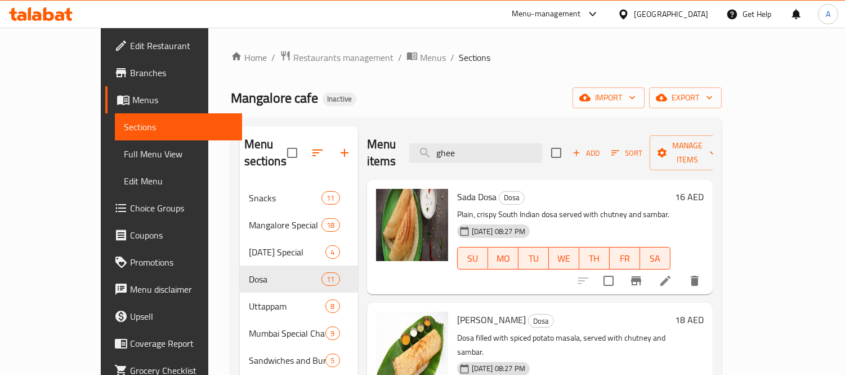
drag, startPoint x: 500, startPoint y: 145, endPoint x: 434, endPoint y: 139, distance: 66.2
click at [434, 139] on div "Menu items ghee Add Sort Manage items" at bounding box center [540, 153] width 346 height 54
click at [457, 311] on span "[PERSON_NAME]" at bounding box center [491, 319] width 69 height 17
copy span "Masala"
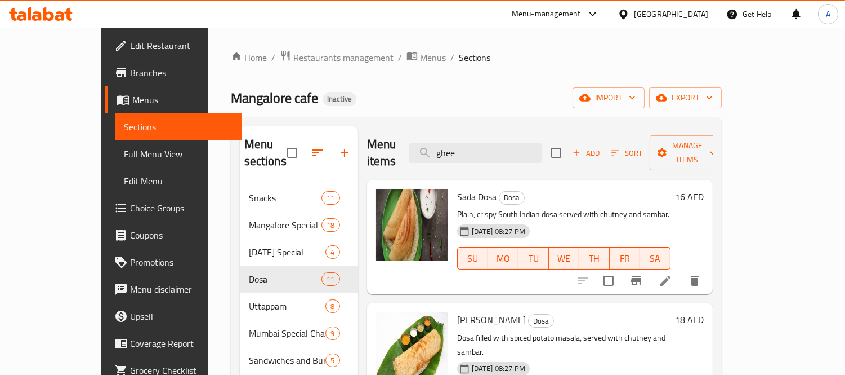
drag, startPoint x: 514, startPoint y: 139, endPoint x: 446, endPoint y: 133, distance: 68.3
click at [446, 133] on div "Menu items ghee Add Sort Manage items" at bounding box center [540, 153] width 346 height 54
paste input "Masala"
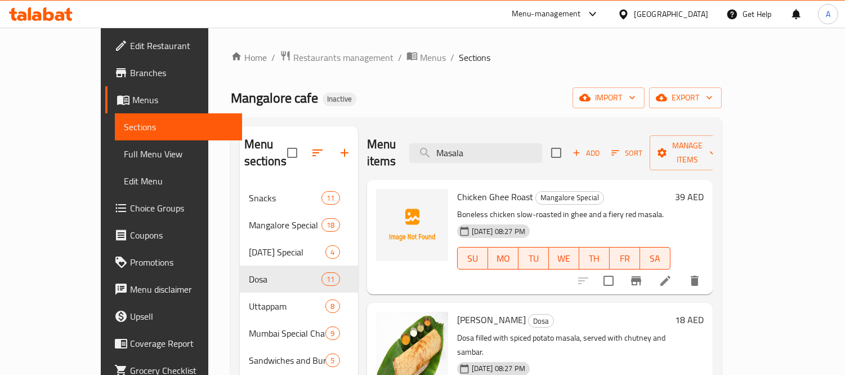
type input "Masala"
click at [467, 188] on span "Chicken Ghee Roast" at bounding box center [495, 196] width 76 height 17
drag, startPoint x: 502, startPoint y: 146, endPoint x: 431, endPoint y: 148, distance: 71.0
click at [431, 148] on div "Menu items Masala Add Sort Manage items" at bounding box center [540, 153] width 346 height 54
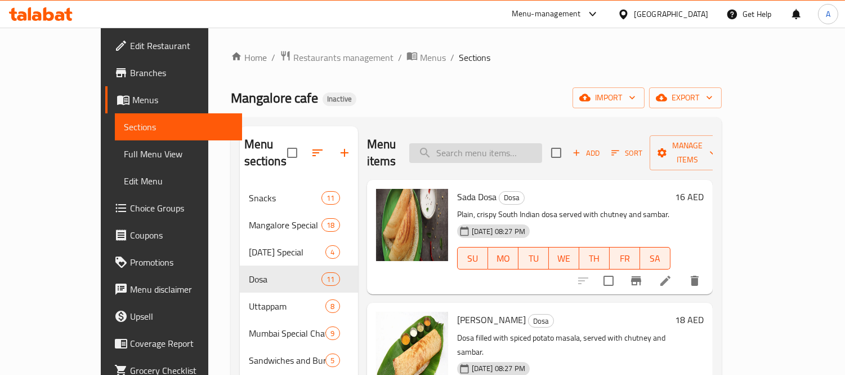
paste input "Schezwan Rava Masala"
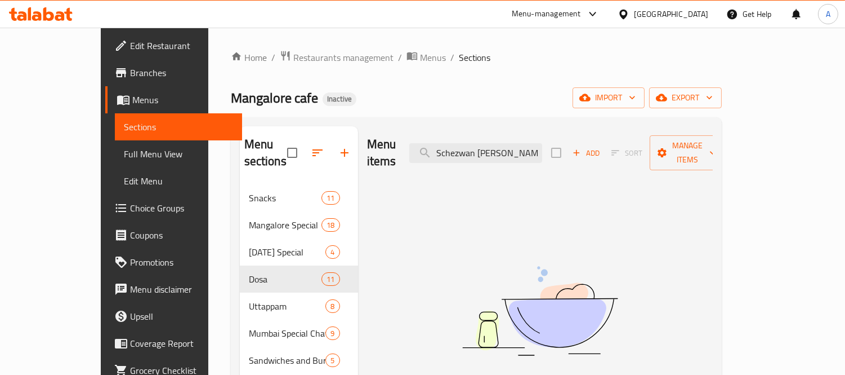
drag, startPoint x: 513, startPoint y: 141, endPoint x: 397, endPoint y: 145, distance: 116.1
click at [397, 145] on div "Menu items Schezwan Rava Masala Add Sort Manage items" at bounding box center [540, 153] width 346 height 54
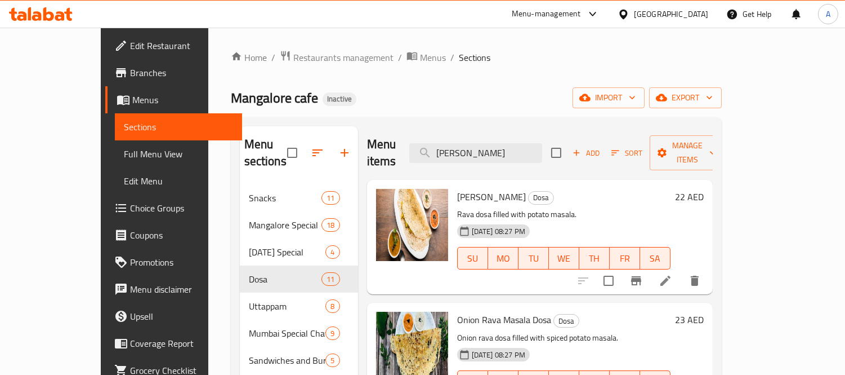
drag, startPoint x: 531, startPoint y: 141, endPoint x: 391, endPoint y: 133, distance: 140.5
click at [391, 133] on div "Menu items Rava Masala Add Sort Manage items" at bounding box center [540, 153] width 346 height 54
paste input "Schezwan Rava Sad"
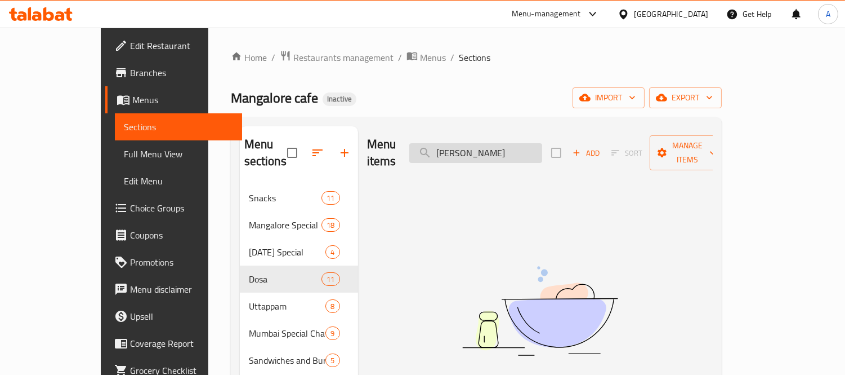
drag, startPoint x: 541, startPoint y: 150, endPoint x: 572, endPoint y: 153, distance: 30.5
click at [542, 153] on input "Schezwan Rava Sada" at bounding box center [475, 153] width 133 height 20
drag, startPoint x: 462, startPoint y: 156, endPoint x: 451, endPoint y: 156, distance: 11.3
click at [451, 156] on div "Menu items Sch Add Sort Manage items" at bounding box center [540, 153] width 346 height 54
paste input "ev Puri"
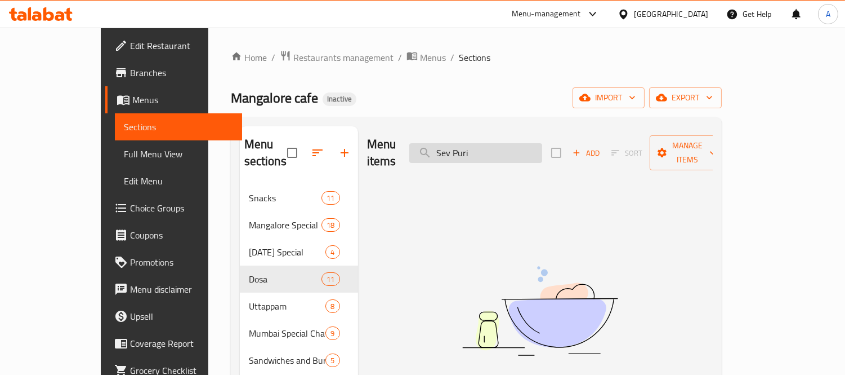
drag, startPoint x: 487, startPoint y: 147, endPoint x: 531, endPoint y: 148, distance: 43.4
click at [531, 148] on input "Sev Puri" at bounding box center [475, 153] width 133 height 20
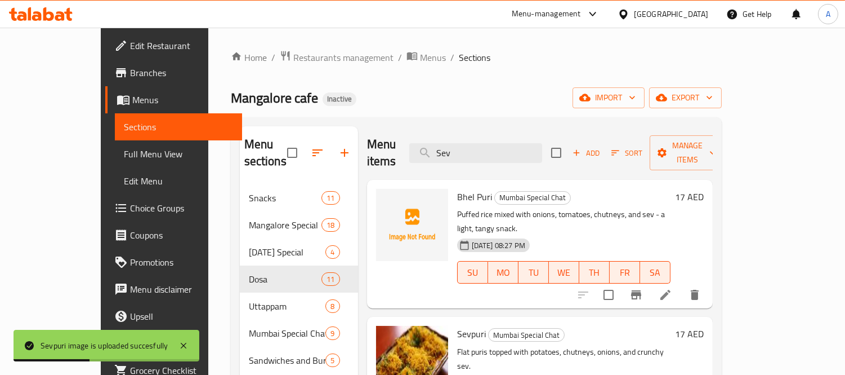
drag, startPoint x: 444, startPoint y: 143, endPoint x: 424, endPoint y: 139, distance: 20.6
click at [424, 139] on div "Menu items Sev Add Sort Manage items" at bounding box center [540, 153] width 346 height 54
paste input "heera"
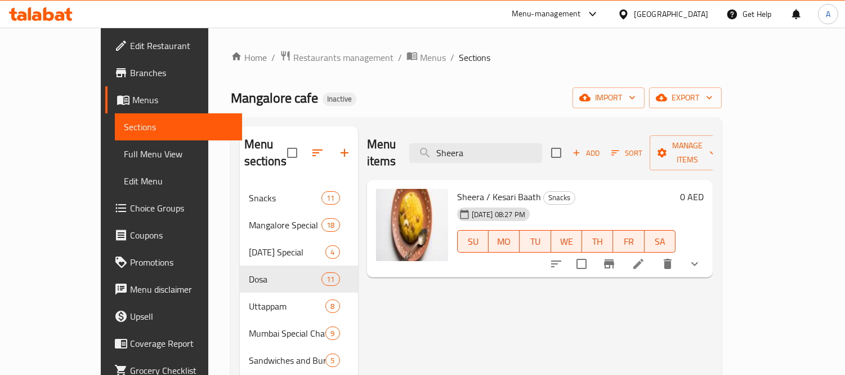
paste input "traberry"
drag, startPoint x: 521, startPoint y: 149, endPoint x: 408, endPoint y: 154, distance: 112.8
click at [408, 154] on div "Menu items Sheera Add Sort Manage items" at bounding box center [540, 153] width 346 height 54
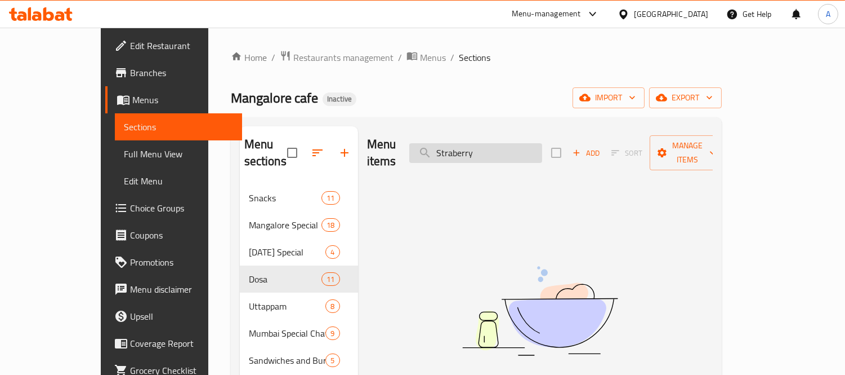
drag, startPoint x: 491, startPoint y: 143, endPoint x: 518, endPoint y: 145, distance: 27.7
click at [518, 145] on input "Straberry" at bounding box center [475, 153] width 133 height 20
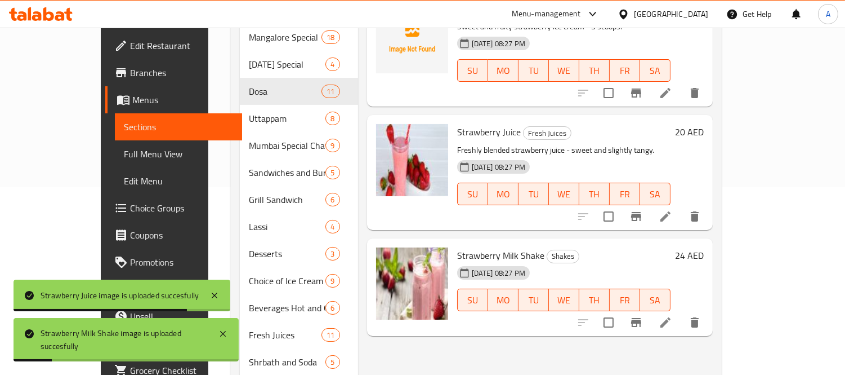
scroll to position [73, 0]
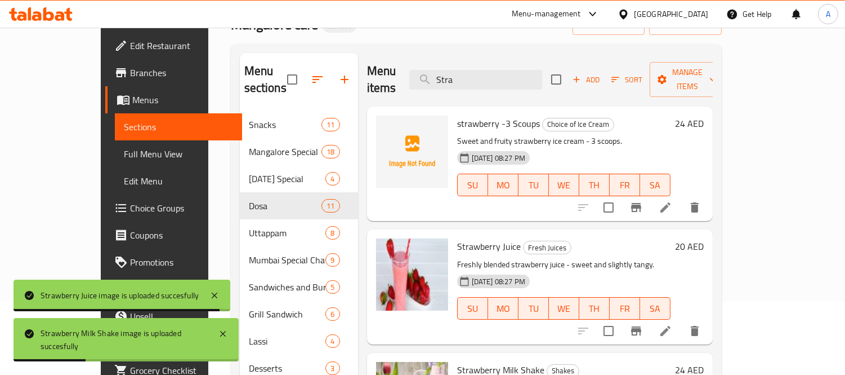
paste input "weet Lassi"
click at [370, 60] on div "Menu items Stra Add Sort Manage items" at bounding box center [540, 80] width 346 height 54
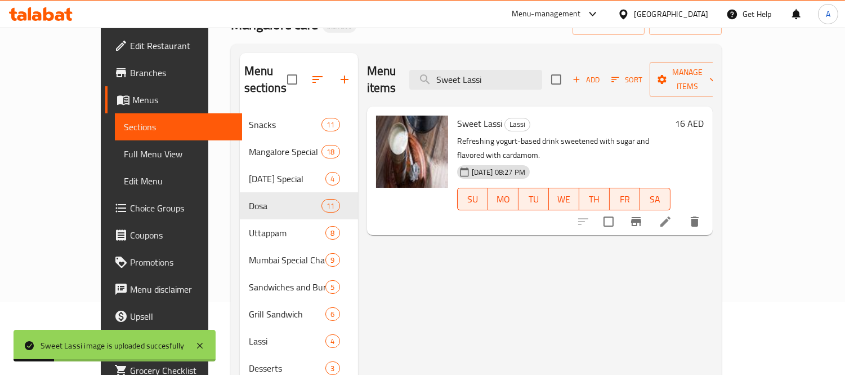
paste input "Tomato Uttapam"
drag, startPoint x: 525, startPoint y: 76, endPoint x: 412, endPoint y: 57, distance: 114.8
click at [414, 57] on div "Menu items Sweet Lassi Add Sort Manage items" at bounding box center [540, 80] width 346 height 54
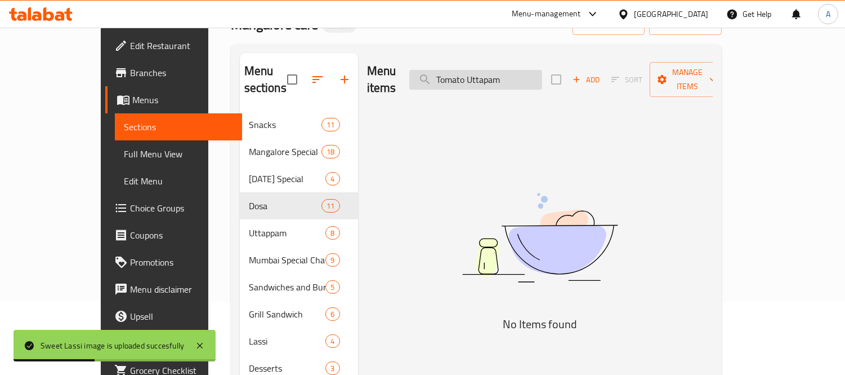
drag, startPoint x: 513, startPoint y: 74, endPoint x: 569, endPoint y: 75, distance: 56.3
click at [542, 75] on input "Tomato Uttapam" at bounding box center [475, 80] width 133 height 20
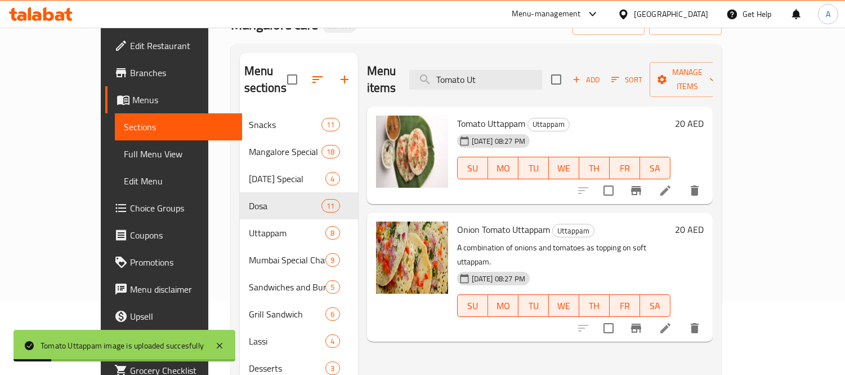
paste input "oto Omelette"
drag, startPoint x: 526, startPoint y: 79, endPoint x: 436, endPoint y: 72, distance: 89.8
click at [436, 72] on div "Menu items Tomoto Omelette Add Sort Manage items" at bounding box center [540, 80] width 346 height 54
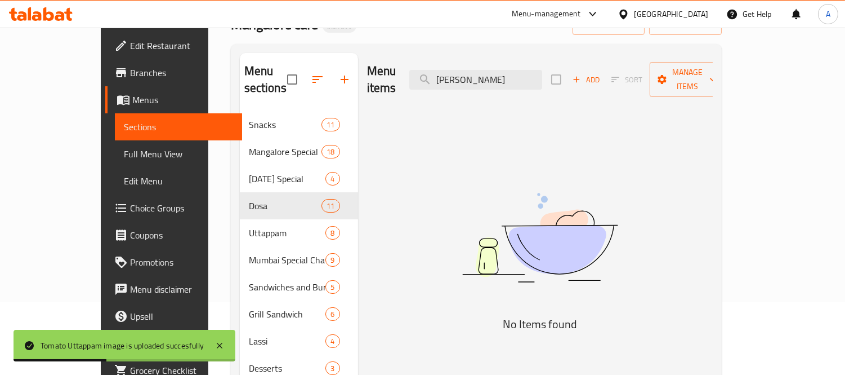
drag, startPoint x: 513, startPoint y: 70, endPoint x: 576, endPoint y: 83, distance: 65.0
click at [576, 83] on div "Menu items Tomoto Omelette Add Sort Manage items" at bounding box center [540, 80] width 346 height 54
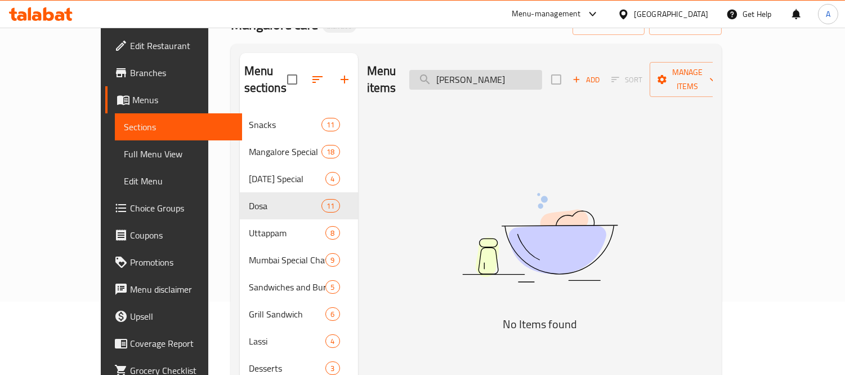
drag, startPoint x: 503, startPoint y: 73, endPoint x: 472, endPoint y: 73, distance: 31.0
click at [472, 73] on input "Tomoto O" at bounding box center [475, 80] width 133 height 20
click at [486, 70] on input "O" at bounding box center [475, 80] width 133 height 20
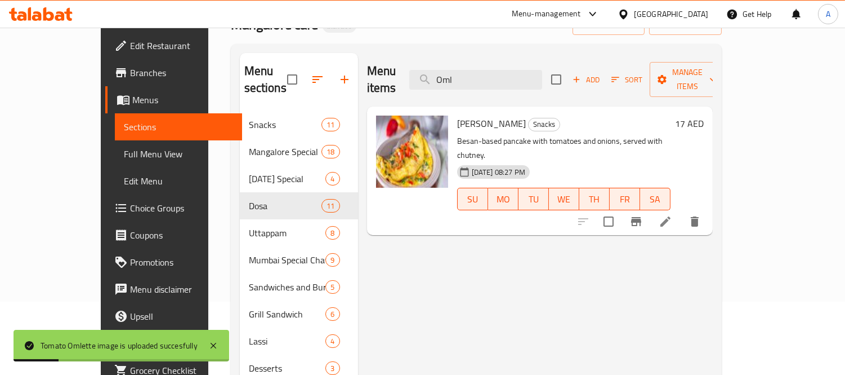
paste input "Upma"
drag, startPoint x: 507, startPoint y: 65, endPoint x: 447, endPoint y: 55, distance: 60.6
click at [448, 55] on div "Menu items Upma Add Sort Manage items" at bounding box center [540, 80] width 346 height 54
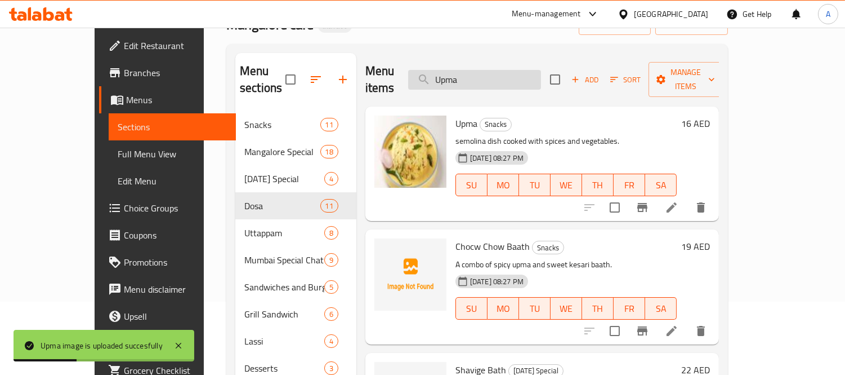
click at [472, 70] on input "Upma" at bounding box center [474, 80] width 133 height 20
paste input "Vada Dip"
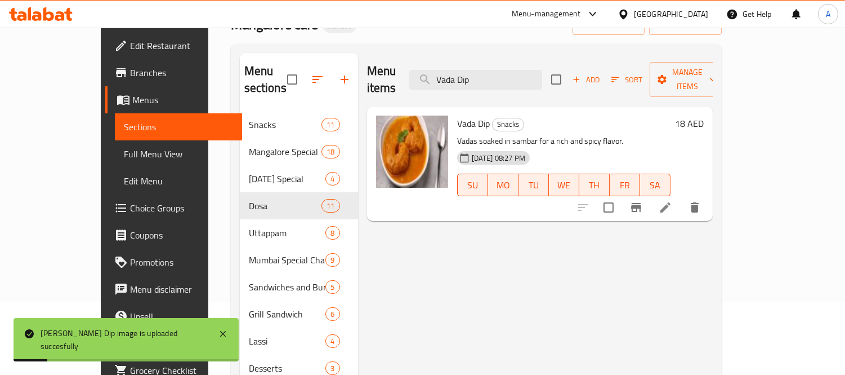
drag, startPoint x: 521, startPoint y: 74, endPoint x: 388, endPoint y: 64, distance: 133.8
click at [388, 64] on div "Menu items Vada Dip Add Sort Manage items" at bounding box center [540, 80] width 346 height 54
paste input "Sambar"
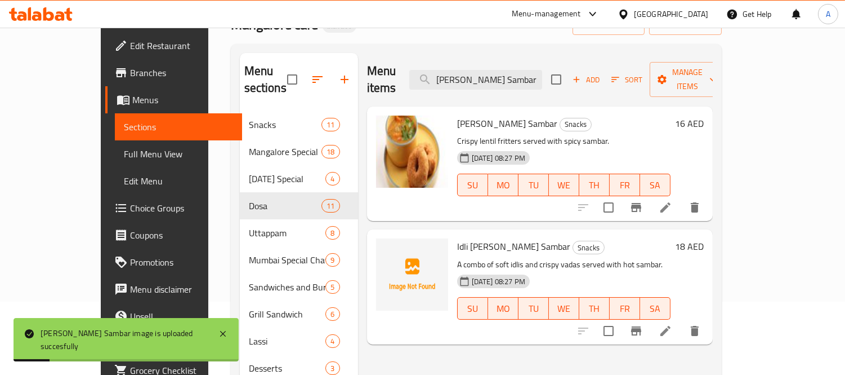
paste input "nila Shake"
drag, startPoint x: 539, startPoint y: 72, endPoint x: 422, endPoint y: 47, distance: 119.2
click at [422, 47] on div "Menu sections Snacks 11 Mangalore Special 18 Sunday Special 4 Dosa 11 Uttappam …" at bounding box center [476, 300] width 491 height 513
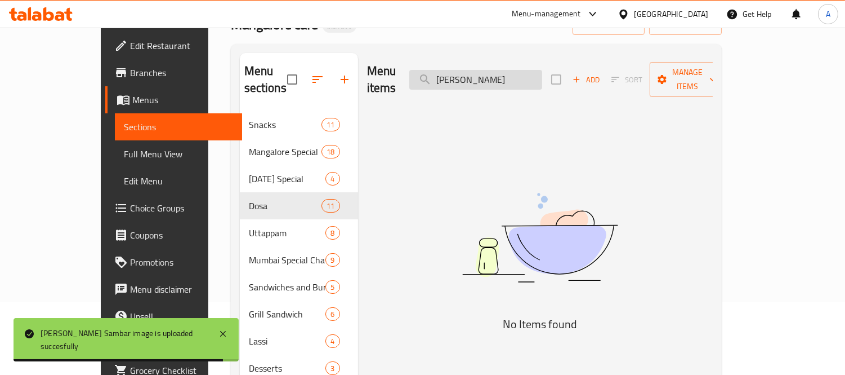
drag, startPoint x: 499, startPoint y: 72, endPoint x: 469, endPoint y: 77, distance: 30.3
click at [471, 77] on input "Vanila Shake" at bounding box center [475, 80] width 133 height 20
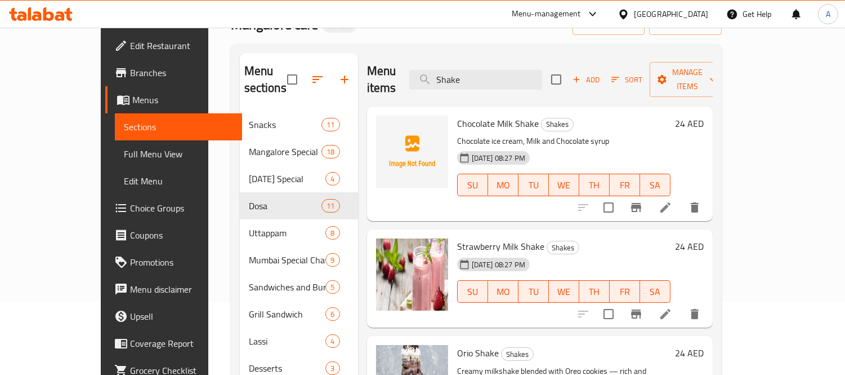
scroll to position [8, 0]
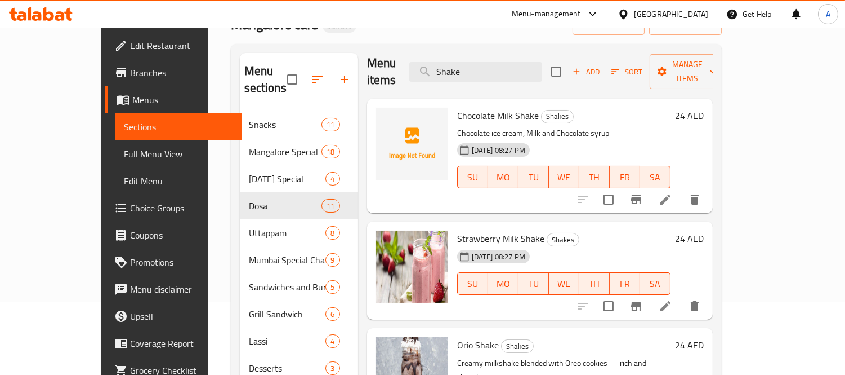
click at [587, 230] on h6 "Strawberry Milk Shake Shakes" at bounding box center [563, 238] width 213 height 16
drag, startPoint x: 843, startPoint y: 170, endPoint x: 847, endPoint y: 176, distance: 7.7
click at [845, 175] on html "​ Menu-management United Arab Emirates Get Help A Edit Restaurant Branches Menu…" at bounding box center [422, 114] width 845 height 375
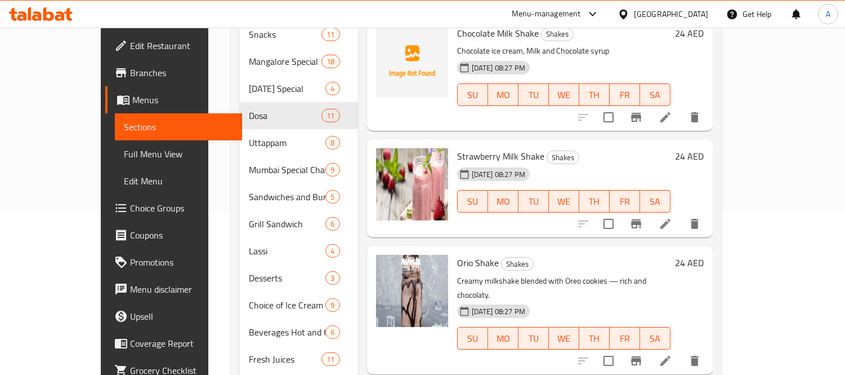
scroll to position [10, 0]
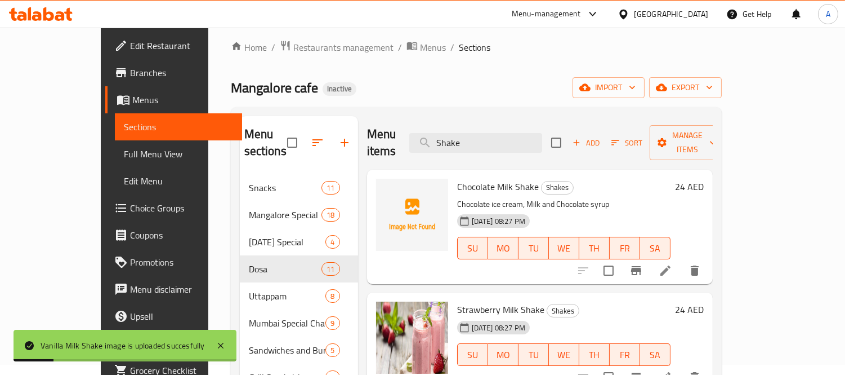
drag, startPoint x: 509, startPoint y: 131, endPoint x: 395, endPoint y: 121, distance: 114.2
click at [395, 121] on div "Menu items Shake Add Sort Manage items" at bounding box center [540, 143] width 346 height 54
paste input "Veg Kurma Parotta"
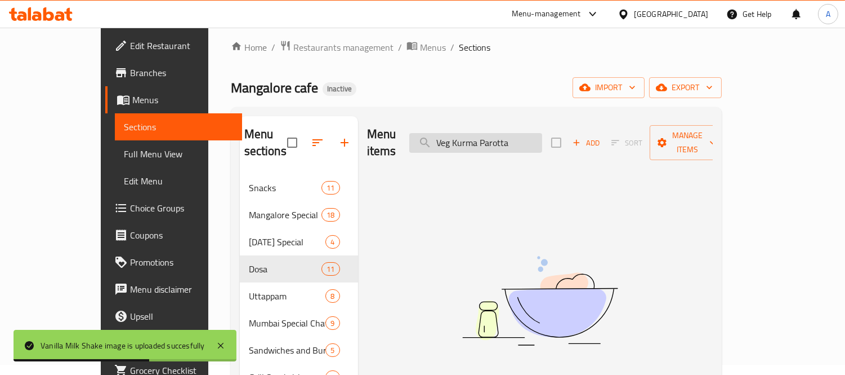
drag, startPoint x: 509, startPoint y: 138, endPoint x: 567, endPoint y: 140, distance: 58.6
click at [542, 140] on input "Veg Kurma Parotta" at bounding box center [475, 143] width 133 height 20
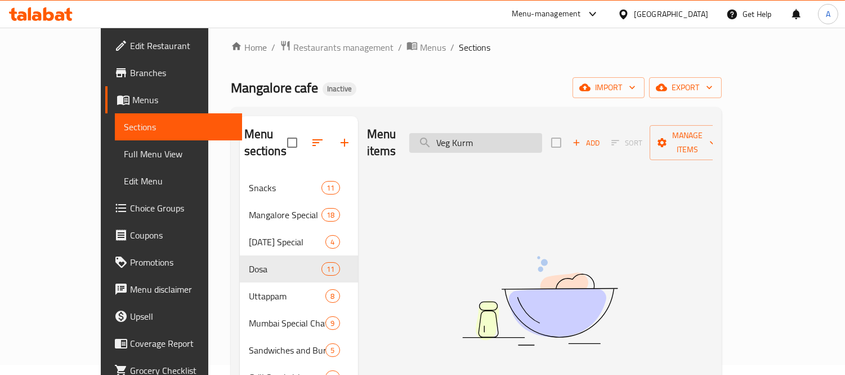
click at [492, 133] on input "Veg Kurm" at bounding box center [475, 143] width 133 height 20
drag, startPoint x: 496, startPoint y: 139, endPoint x: 527, endPoint y: 141, distance: 31.6
click at [527, 141] on input "Veg qurm" at bounding box center [475, 143] width 133 height 20
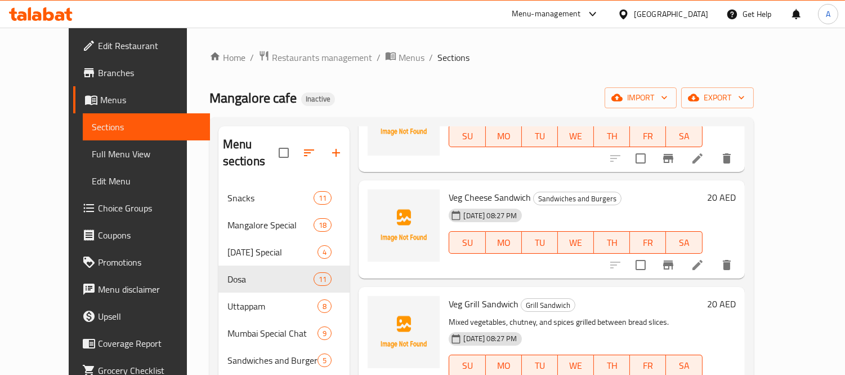
scroll to position [0, 0]
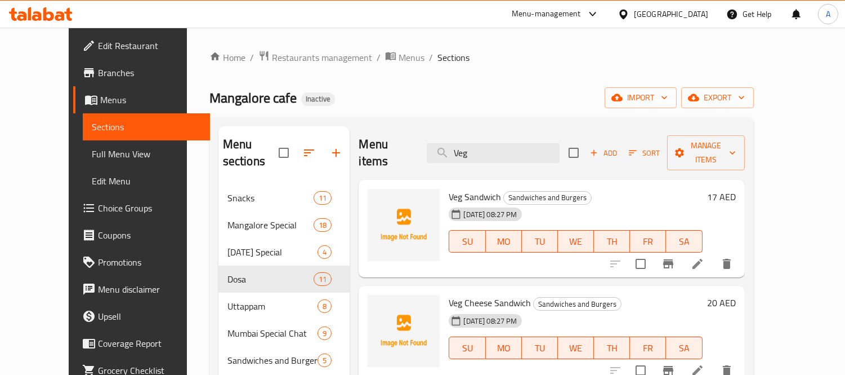
drag, startPoint x: 502, startPoint y: 148, endPoint x: 378, endPoint y: 127, distance: 125.7
click at [378, 127] on div "Menu items Veg Add Sort Manage items" at bounding box center [552, 153] width 386 height 54
paste input "Kurma Parotta"
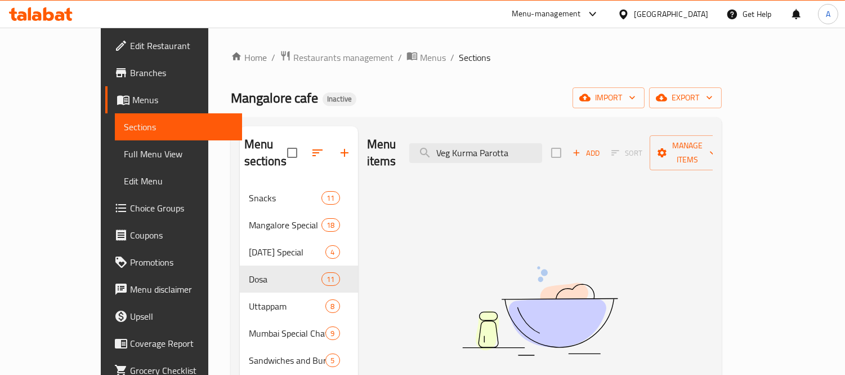
drag, startPoint x: 488, startPoint y: 145, endPoint x: 435, endPoint y: 148, distance: 52.4
click at [435, 148] on div "Menu items Veg Kurma Parotta Add Sort Manage items" at bounding box center [540, 153] width 346 height 54
drag, startPoint x: 500, startPoint y: 146, endPoint x: 587, endPoint y: 156, distance: 87.8
click at [587, 156] on div "Menu items Kurma Parotta Add Sort Manage items" at bounding box center [540, 153] width 346 height 54
drag, startPoint x: 358, startPoint y: 114, endPoint x: 336, endPoint y: 110, distance: 21.8
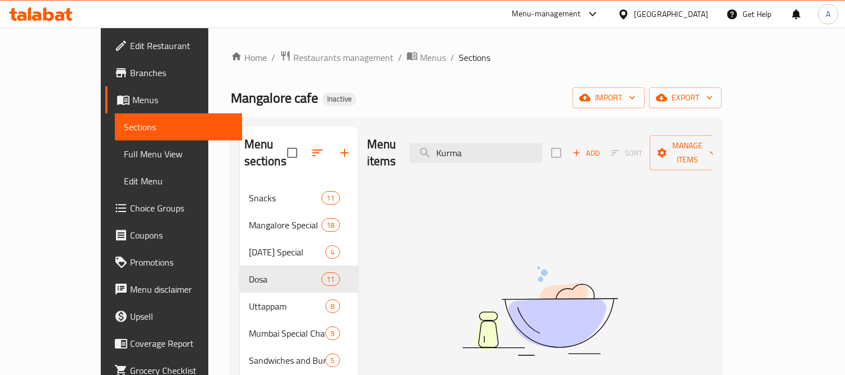
click at [336, 110] on div "Home / Restaurants management / Menus / Sections Mangalore cafe Inactive import…" at bounding box center [476, 340] width 491 height 580
paste input "Veg Kurma Parott"
drag, startPoint x: 518, startPoint y: 149, endPoint x: 409, endPoint y: 143, distance: 109.4
click at [409, 143] on div "Menu items Veg Kurma Parotta Add Sort Manage items" at bounding box center [540, 153] width 346 height 54
drag, startPoint x: 525, startPoint y: 151, endPoint x: 305, endPoint y: 117, distance: 222.2
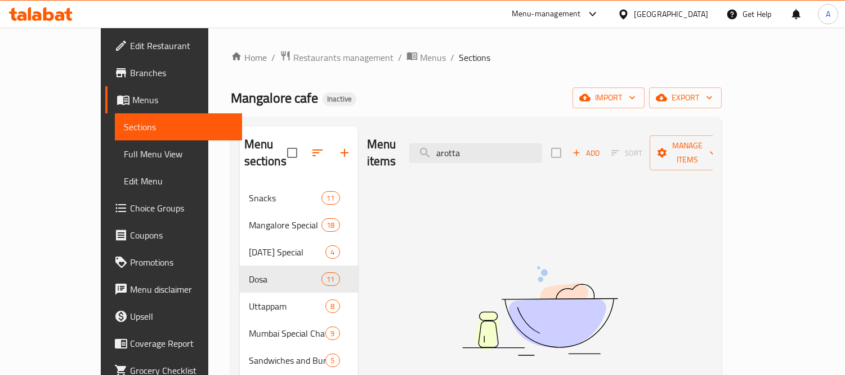
click at [305, 117] on div "Menu sections Snacks 11 Mangalore Special 18 Sunday Special 4 Dosa 11 Uttappam …" at bounding box center [476, 373] width 491 height 513
paste input "Veg Kurma P"
drag, startPoint x: 494, startPoint y: 144, endPoint x: 653, endPoint y: 184, distance: 164.3
click at [644, 181] on div "Menu items Veg Kurma P Add Sort Manage items No Items found" at bounding box center [535, 373] width 355 height 495
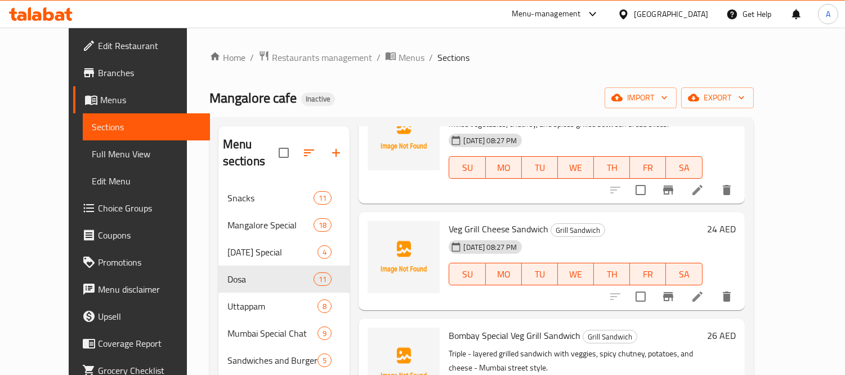
scroll to position [604, 0]
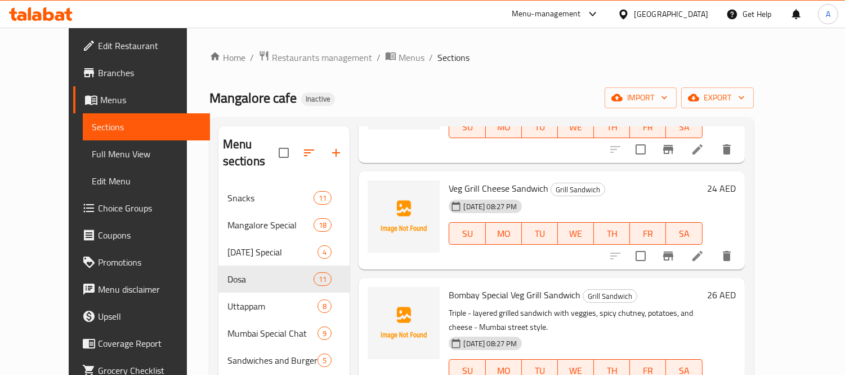
click at [777, 255] on div "Home / Restaurants management / Menus / Sections Mangalore cafe Inactive import…" at bounding box center [482, 340] width 590 height 625
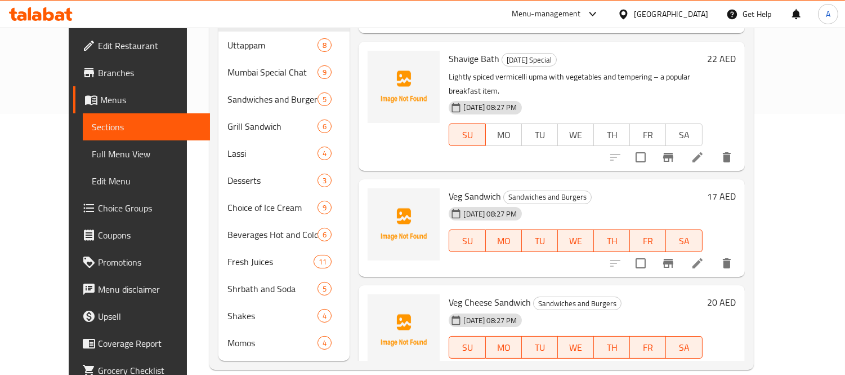
scroll to position [0, 0]
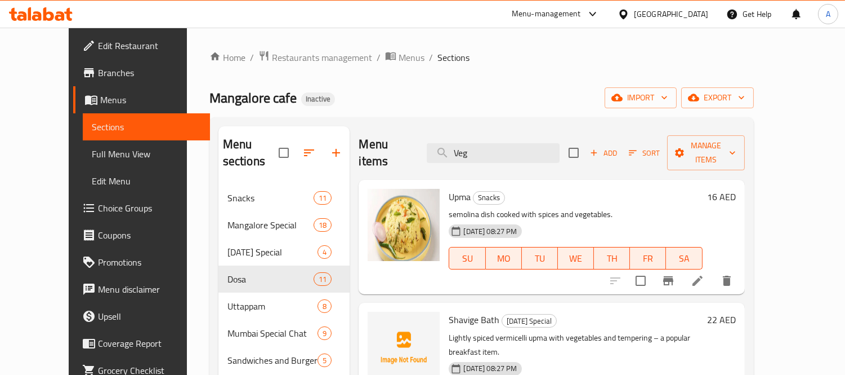
drag, startPoint x: 504, startPoint y: 143, endPoint x: 413, endPoint y: 135, distance: 91.0
click at [413, 135] on div "Menu items Veg Add Sort Manage items" at bounding box center [552, 153] width 386 height 54
paste input "Watermelon"
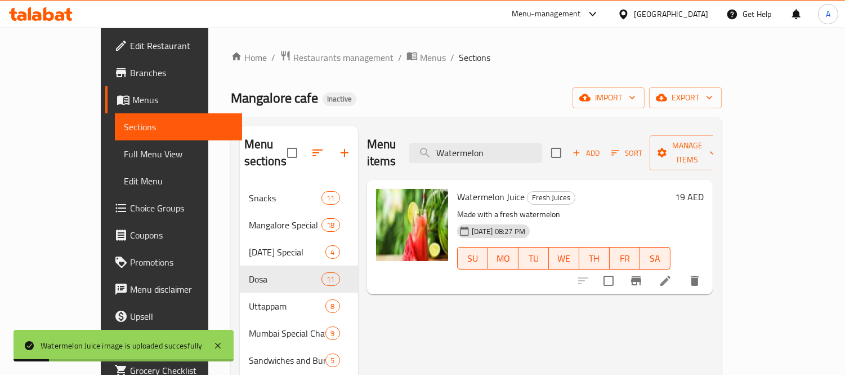
paste input "Ambade -mi"
drag, startPoint x: 528, startPoint y: 143, endPoint x: 440, endPoint y: 130, distance: 88.8
click at [440, 130] on div "Menu items Ambade -min Add Sort Manage items" at bounding box center [540, 153] width 346 height 54
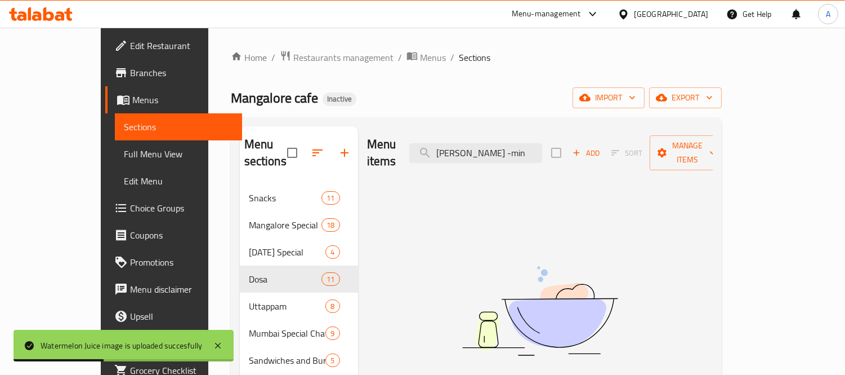
drag, startPoint x: 508, startPoint y: 148, endPoint x: 611, endPoint y: 166, distance: 104.2
click at [611, 166] on div "Menu items Ambade -min Add Sort Manage items No Items found" at bounding box center [535, 373] width 355 height 495
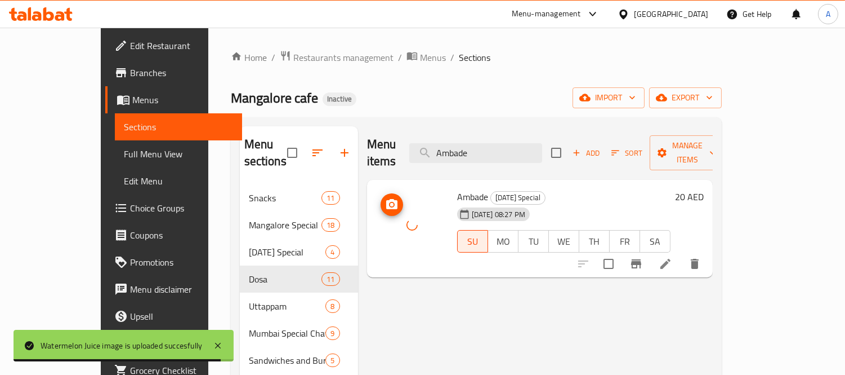
click at [421, 204] on div at bounding box center [412, 225] width 72 height 72
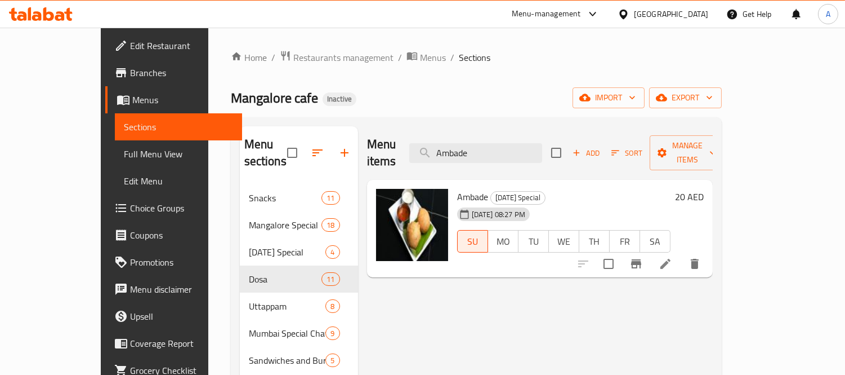
drag, startPoint x: 520, startPoint y: 138, endPoint x: 437, endPoint y: 130, distance: 83.8
click at [437, 130] on div "Menu items Ambade Add Sort Manage items" at bounding box center [540, 153] width 346 height 54
paste input "ppl"
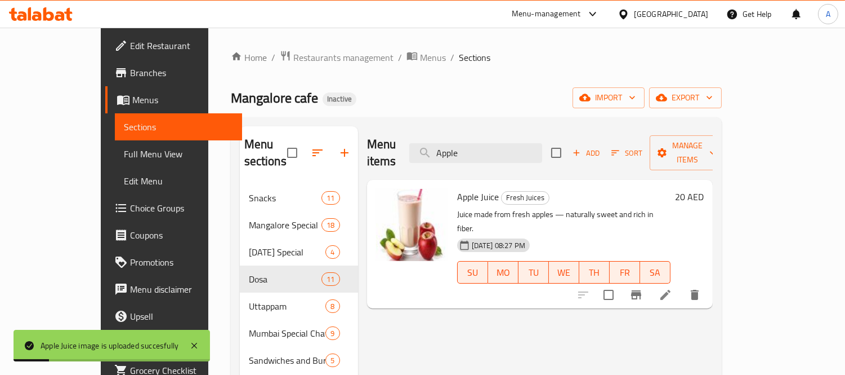
drag, startPoint x: 516, startPoint y: 148, endPoint x: 299, endPoint y: 128, distance: 218.3
click at [299, 128] on div "Menu sections Snacks 11 Mangalore Special 18 Sunday Special 4 Dosa 11 Uttappam …" at bounding box center [476, 373] width 473 height 495
paste input "vil Milk"
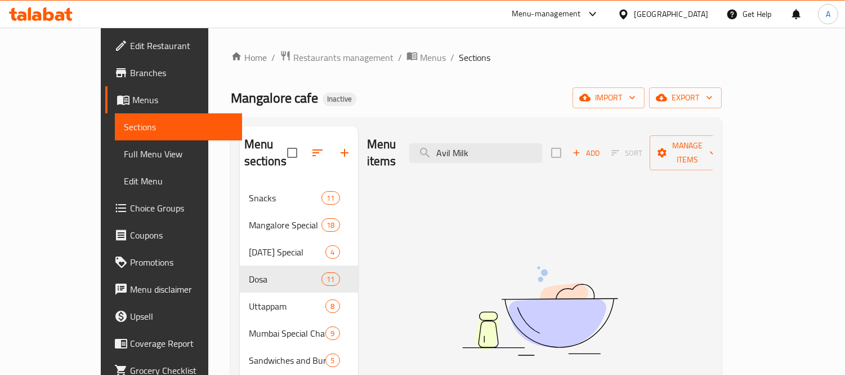
click at [488, 199] on div "Menu items Avil Milk Add Sort Manage items No Items found" at bounding box center [535, 373] width 355 height 495
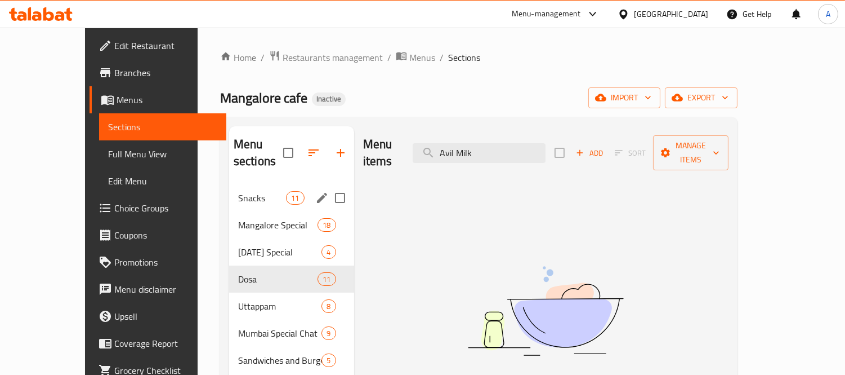
click at [250, 191] on span "Snacks" at bounding box center [262, 198] width 48 height 14
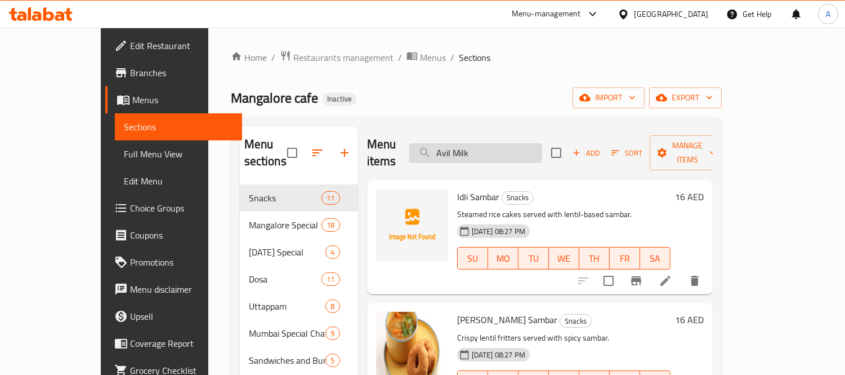
drag, startPoint x: 527, startPoint y: 153, endPoint x: 533, endPoint y: 153, distance: 6.2
click at [533, 153] on input "Avil Milk" at bounding box center [475, 153] width 133 height 20
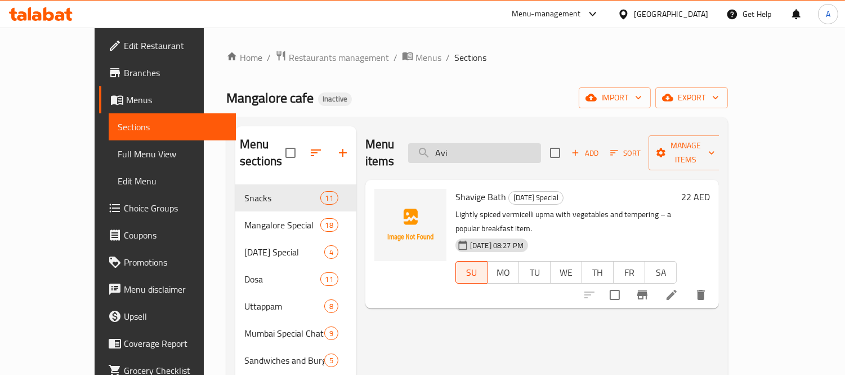
paste input "ocado"
drag, startPoint x: 498, startPoint y: 144, endPoint x: 459, endPoint y: 138, distance: 39.4
click at [459, 143] on input "Avocado" at bounding box center [474, 153] width 133 height 20
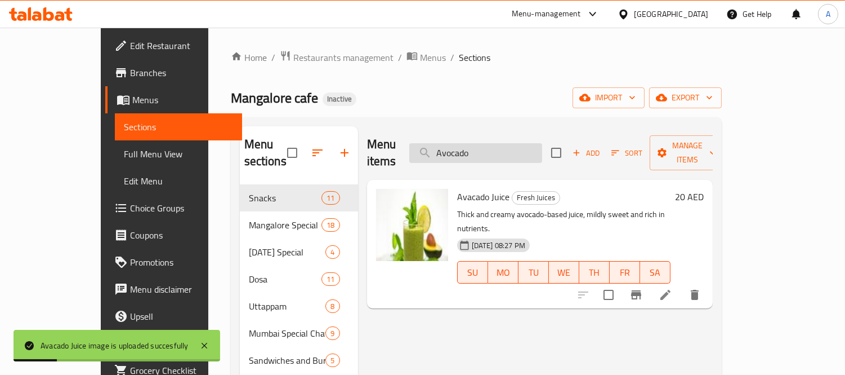
paste input "Banana"
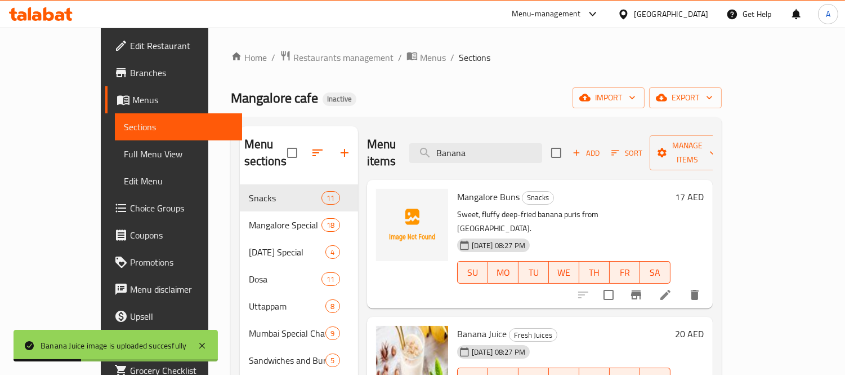
drag, startPoint x: 516, startPoint y: 143, endPoint x: 408, endPoint y: 147, distance: 107.7
click at [408, 147] on div "Menu items Banana Add Sort Manage items" at bounding box center [540, 153] width 346 height 54
paste input "hel Puri"
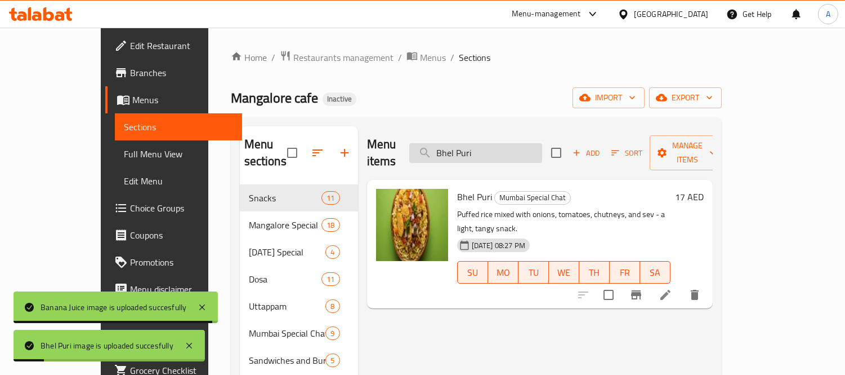
drag, startPoint x: 500, startPoint y: 138, endPoint x: 458, endPoint y: 139, distance: 42.3
click at [458, 143] on input "Bhel Puri" at bounding box center [475, 153] width 133 height 20
click at [478, 143] on input "Bhel Puri" at bounding box center [475, 153] width 133 height 20
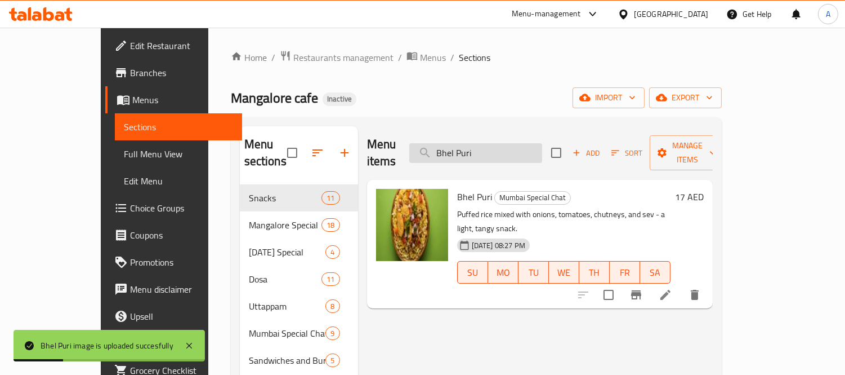
click at [478, 143] on input "Bhel Puri" at bounding box center [475, 153] width 133 height 20
paste input "read Pakoda"
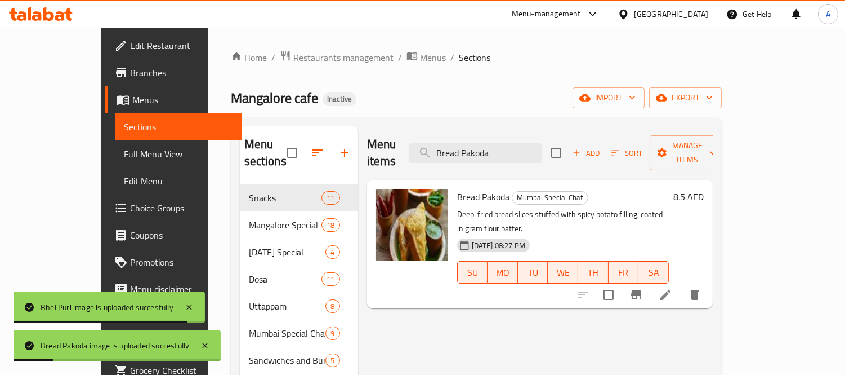
drag, startPoint x: 521, startPoint y: 143, endPoint x: 442, endPoint y: 141, distance: 79.4
click at [442, 141] on div "Menu items Bread Pakoda Add Sort Manage items" at bounding box center [540, 153] width 346 height 54
paste input "uns"
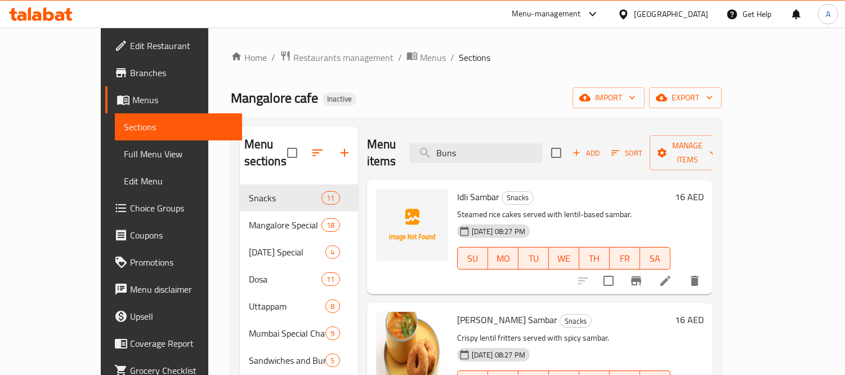
paste input "rj al arab"
click at [379, 124] on div "Menu sections Snacks 11 Mangalore Special 18 Sunday Special 4 Dosa 11 Uttappam …" at bounding box center [476, 373] width 491 height 513
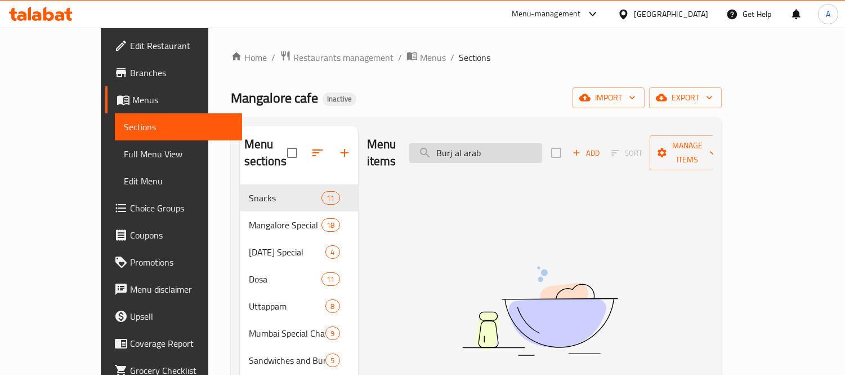
drag, startPoint x: 499, startPoint y: 146, endPoint x: 536, endPoint y: 148, distance: 36.6
click at [536, 148] on input "Burj al arab" at bounding box center [475, 153] width 133 height 20
drag, startPoint x: 536, startPoint y: 148, endPoint x: 335, endPoint y: 128, distance: 201.5
click at [358, 128] on div "Menu items Burj Add Sort Manage items No Items found" at bounding box center [535, 373] width 355 height 495
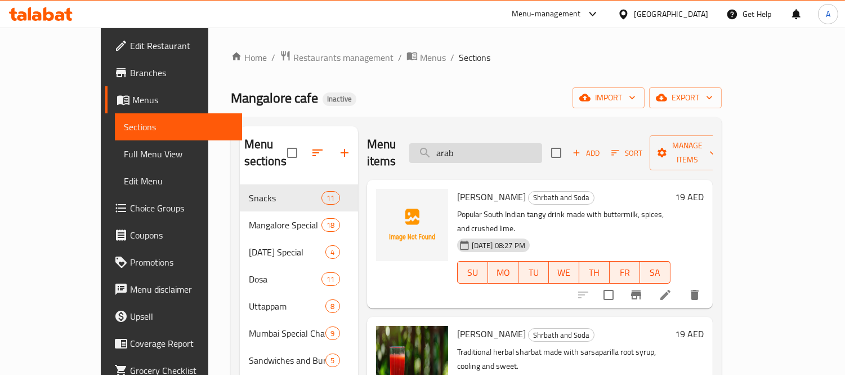
paste input "Butter Milk(Chaas)"
drag, startPoint x: 525, startPoint y: 148, endPoint x: 453, endPoint y: 143, distance: 71.8
click at [453, 143] on input "Butter Milk(Chaas)" at bounding box center [475, 153] width 133 height 20
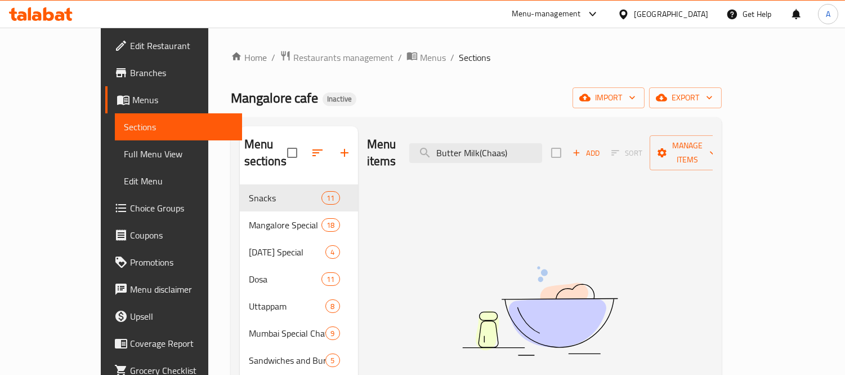
drag, startPoint x: 516, startPoint y: 145, endPoint x: 612, endPoint y: 153, distance: 95.5
click at [609, 152] on div "Menu items Butter Milk(Chaas) Add Sort Manage items" at bounding box center [540, 153] width 346 height 54
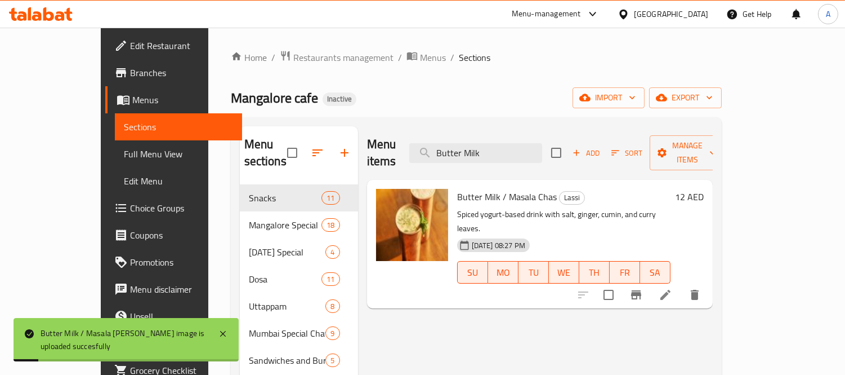
drag, startPoint x: 532, startPoint y: 147, endPoint x: 311, endPoint y: 124, distance: 222.0
click at [311, 124] on div "Menu sections Snacks 11 Mangalore Special 18 Sunday Special 4 Dosa 11 Uttappam …" at bounding box center [476, 373] width 491 height 513
paste input "Carrot"
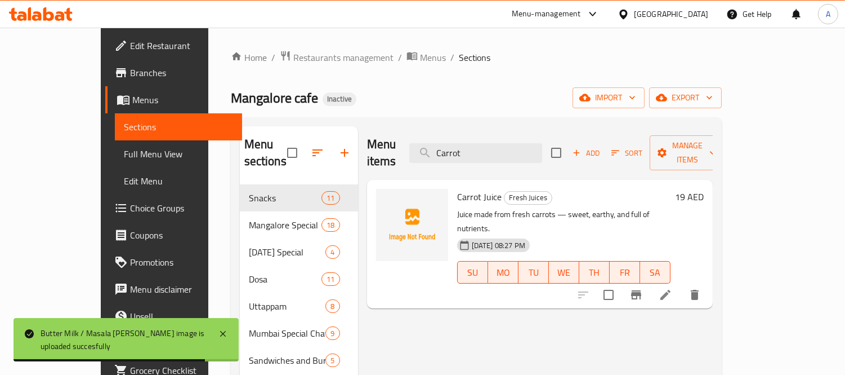
drag, startPoint x: 519, startPoint y: 146, endPoint x: 307, endPoint y: 116, distance: 214.5
click at [307, 116] on div "Home / Restaurants management / Menus / Sections Mangalore cafe Inactive import…" at bounding box center [476, 340] width 491 height 580
paste input "harmuri"
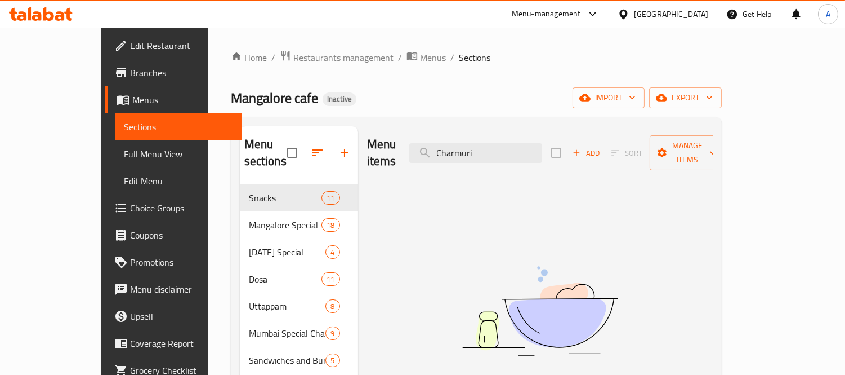
drag, startPoint x: 526, startPoint y: 139, endPoint x: 415, endPoint y: 120, distance: 112.0
click at [415, 120] on div "Menu sections Snacks 11 Mangalore Special 18 Sunday Special 4 Dosa 11 Uttappam …" at bounding box center [476, 373] width 491 height 513
paste input "arrot"
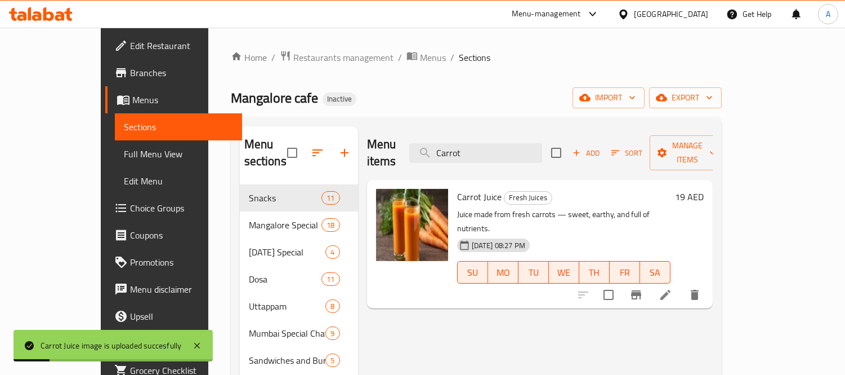
drag, startPoint x: 511, startPoint y: 148, endPoint x: 397, endPoint y: 132, distance: 114.8
click at [397, 132] on div "Menu items Carrot Add Sort Manage items" at bounding box center [540, 153] width 346 height 54
paste input "harmuri"
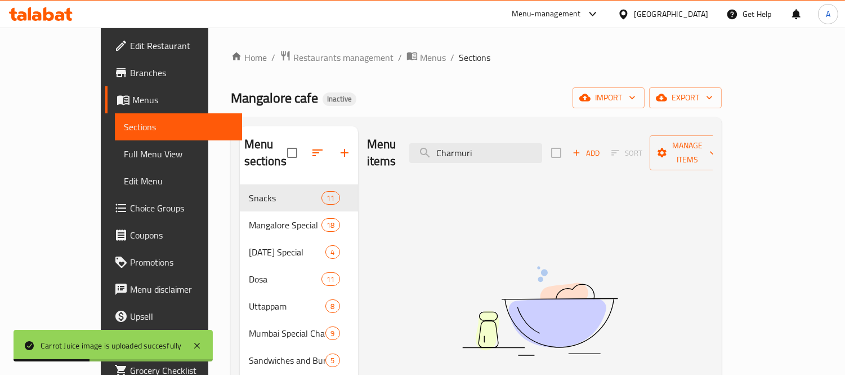
drag, startPoint x: 511, startPoint y: 147, endPoint x: 550, endPoint y: 163, distance: 41.6
click at [550, 163] on div "Menu items Charmuri Add Sort Manage items No Items found" at bounding box center [535, 373] width 355 height 495
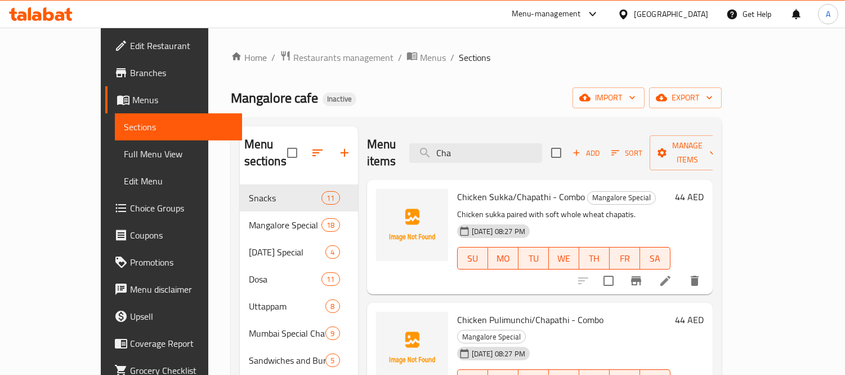
paste input "Cheese Masala"
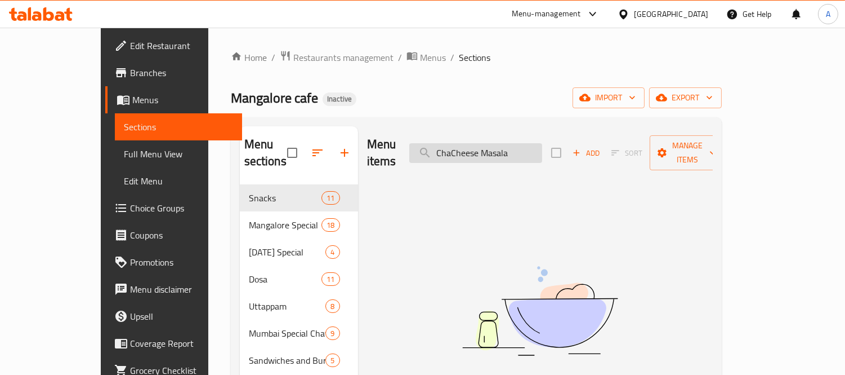
click at [511, 148] on input "ChaCheese Masala" at bounding box center [475, 153] width 133 height 20
paste input "search"
drag, startPoint x: 538, startPoint y: 147, endPoint x: 559, endPoint y: 149, distance: 21.5
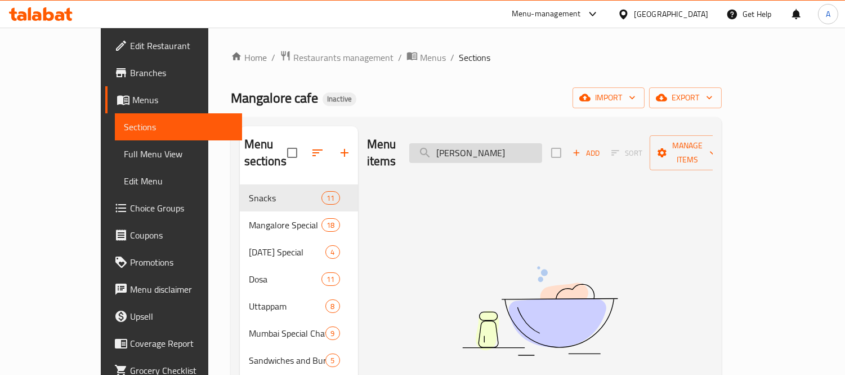
click at [542, 149] on input "Cheese Masala" at bounding box center [475, 153] width 133 height 20
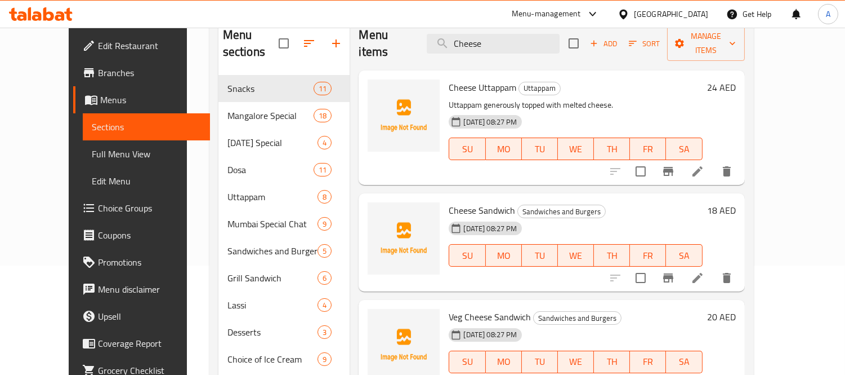
scroll to position [73, 0]
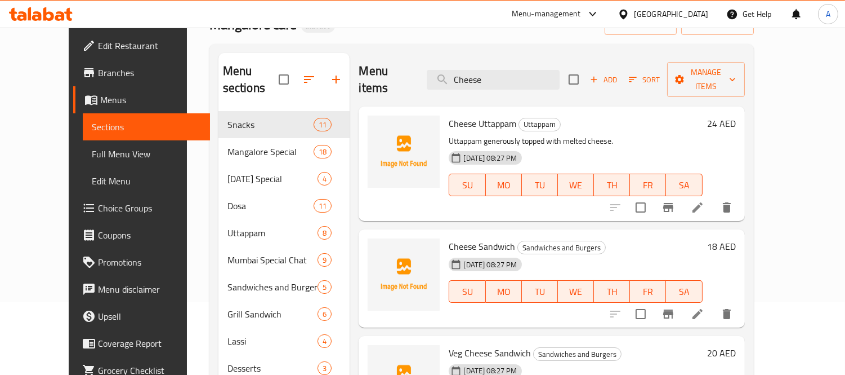
paste input "Sada"
drag, startPoint x: 522, startPoint y: 75, endPoint x: 362, endPoint y: 55, distance: 161.3
click at [362, 55] on div "Menu items Cheese Add Sort Manage items" at bounding box center [552, 80] width 386 height 54
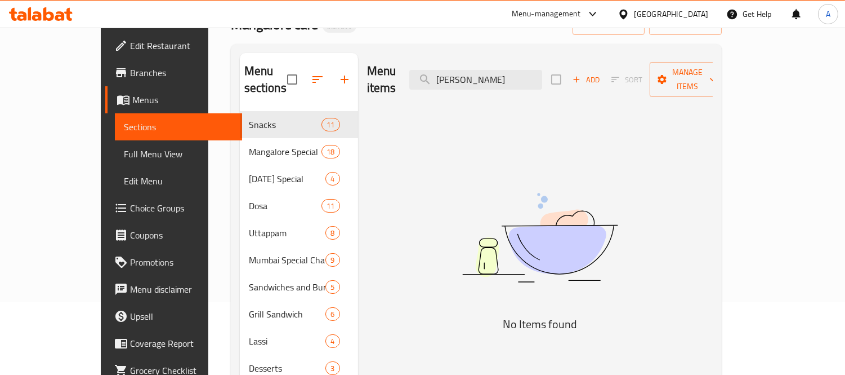
drag, startPoint x: 502, startPoint y: 73, endPoint x: 418, endPoint y: 66, distance: 84.2
click at [418, 66] on div "Menu items Cheese Sada Add Sort Manage items" at bounding box center [540, 80] width 346 height 54
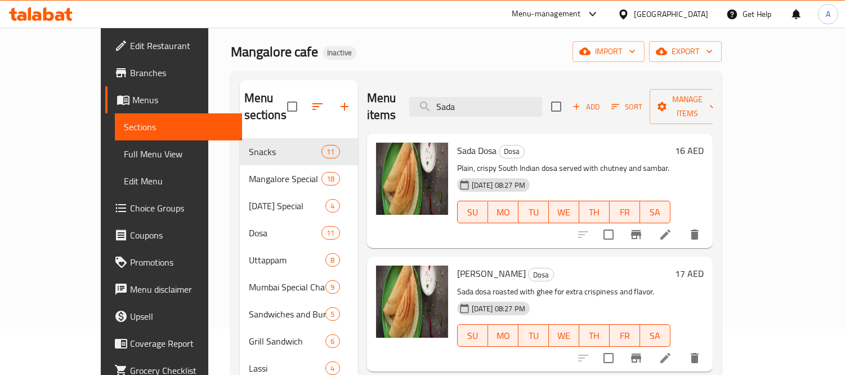
scroll to position [0, 0]
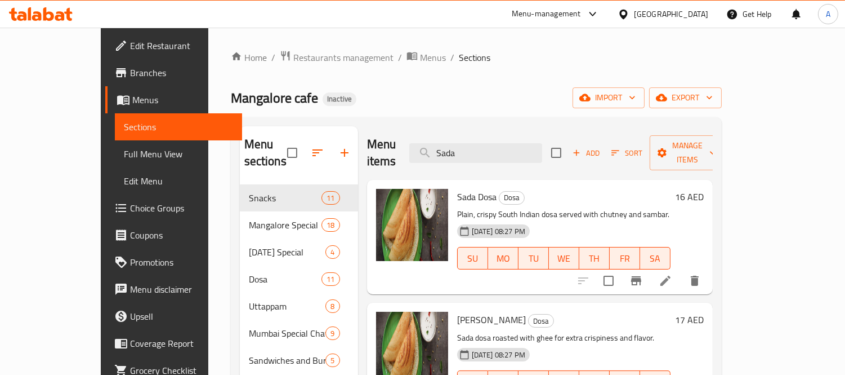
drag, startPoint x: 525, startPoint y: 143, endPoint x: 351, endPoint y: 127, distance: 174.7
click at [367, 127] on div "Menu items Sada Add Sort Manage items" at bounding box center [540, 153] width 346 height 54
paste input "Cheese Uttapam"
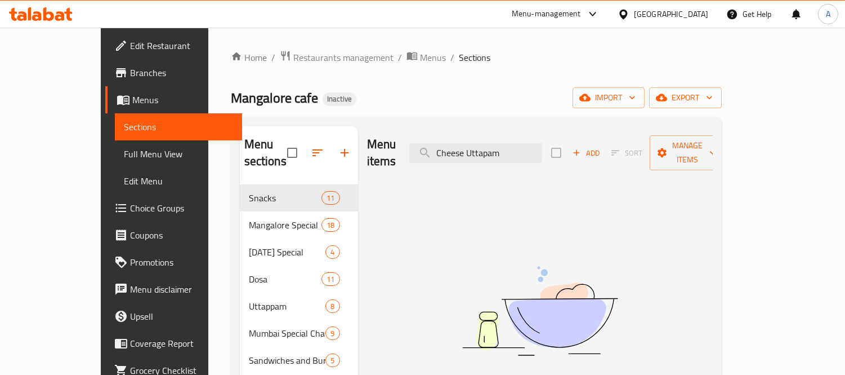
drag, startPoint x: 525, startPoint y: 145, endPoint x: 573, endPoint y: 163, distance: 51.7
click at [573, 163] on div "Menu items Cheese Uttapam Add Sort Manage items No Items found" at bounding box center [535, 373] width 355 height 495
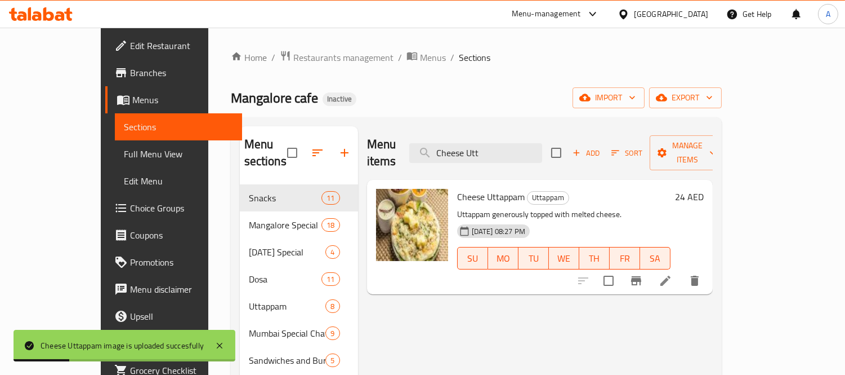
paste input "icken Ghee roast Combo_-min"
drag, startPoint x: 531, startPoint y: 141, endPoint x: 355, endPoint y: 117, distance: 176.8
click at [355, 117] on div "Menu sections Snacks 11 Mangalore Special 18 Sunday Special 4 Dosa 11 Uttappam …" at bounding box center [476, 373] width 491 height 513
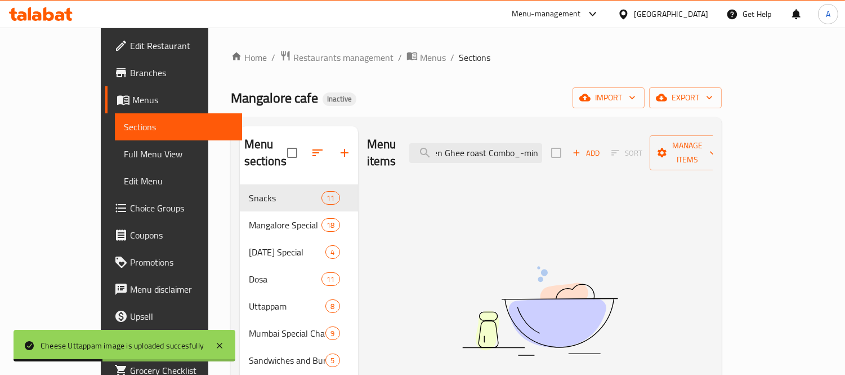
drag, startPoint x: 571, startPoint y: 152, endPoint x: 648, endPoint y: 181, distance: 82.5
click at [648, 181] on div "Menu items Chicken Ghee roast Combo_-min Add Sort Manage items No Items found" at bounding box center [535, 373] width 355 height 495
drag, startPoint x: 601, startPoint y: 154, endPoint x: 635, endPoint y: 161, distance: 35.1
click at [635, 161] on div "Menu items Chicken Ghee roast Combo Add Sort Manage items" at bounding box center [540, 153] width 346 height 54
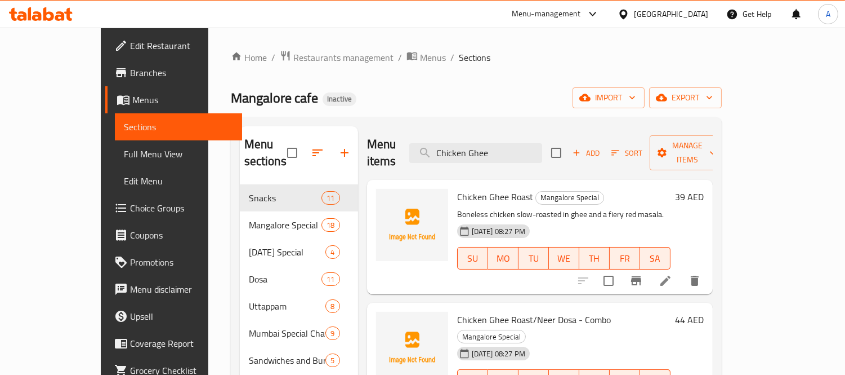
scroll to position [63, 0]
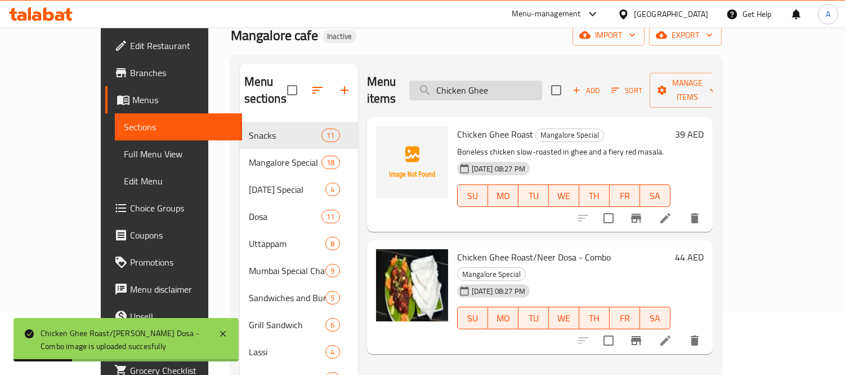
click at [513, 82] on input "Chicken Ghee" at bounding box center [475, 91] width 133 height 20
paste input "Pulimunchi-min"
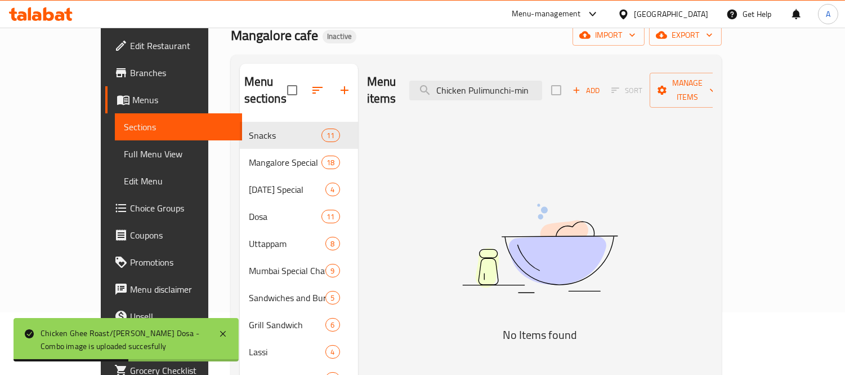
drag, startPoint x: 560, startPoint y: 93, endPoint x: 628, endPoint y: 133, distance: 78.8
click at [627, 133] on div "Menu items Chicken Pulimunchi-min Add Sort Manage items No Items found" at bounding box center [535, 311] width 355 height 495
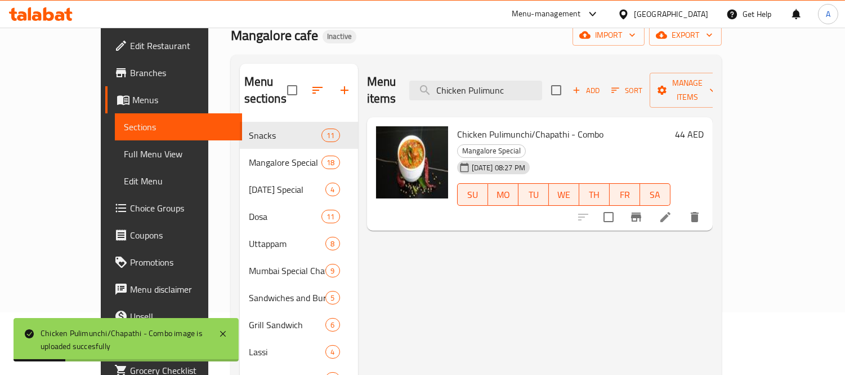
drag, startPoint x: 554, startPoint y: 88, endPoint x: 330, endPoint y: 64, distance: 225.4
click at [330, 64] on div "Menu sections Snacks 11 Mangalore Special 18 Sunday Special 4 Dosa 11 Uttappam …" at bounding box center [476, 311] width 473 height 495
paste input "Sukka Combo-min"
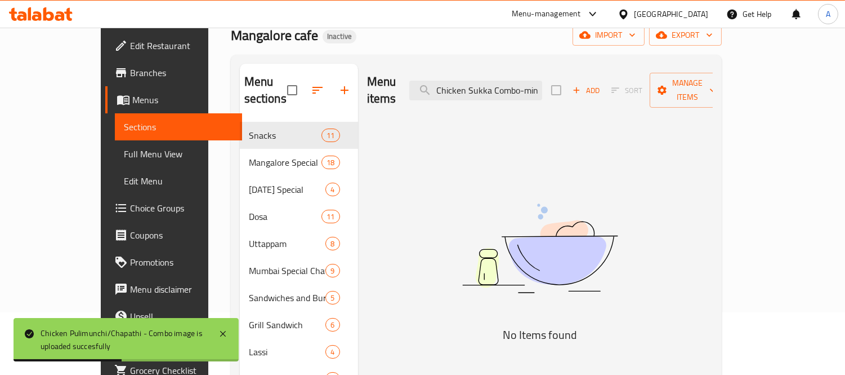
drag, startPoint x: 565, startPoint y: 98, endPoint x: 670, endPoint y: 171, distance: 127.8
click at [670, 171] on div "Menu items Chicken Sukka Combo-min Add Sort Manage items No Items found" at bounding box center [535, 311] width 355 height 495
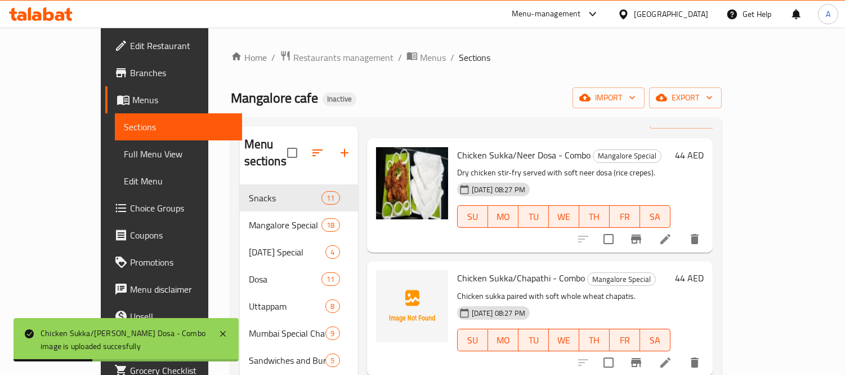
scroll to position [0, 0]
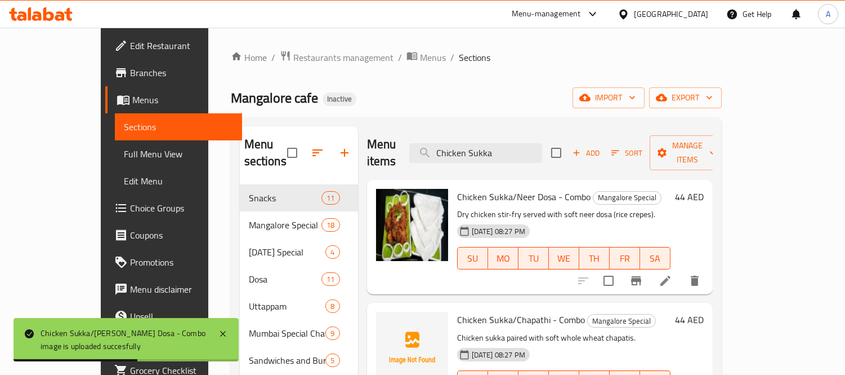
drag, startPoint x: 538, startPoint y: 147, endPoint x: 362, endPoint y: 142, distance: 176.4
click at [367, 142] on div "Menu items Chicken Sukka Add Sort Manage items" at bounding box center [540, 153] width 346 height 54
paste input "-min"
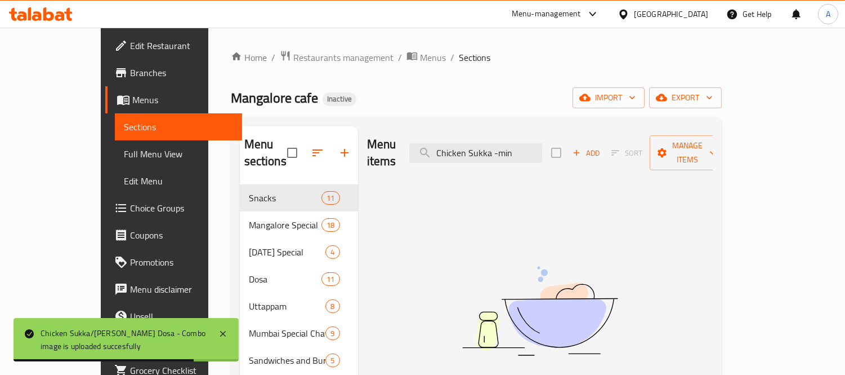
drag, startPoint x: 520, startPoint y: 149, endPoint x: 563, endPoint y: 169, distance: 47.4
click at [562, 167] on div "Menu items Chicken Sukka -min Add Sort Manage items No Items found" at bounding box center [535, 373] width 355 height 495
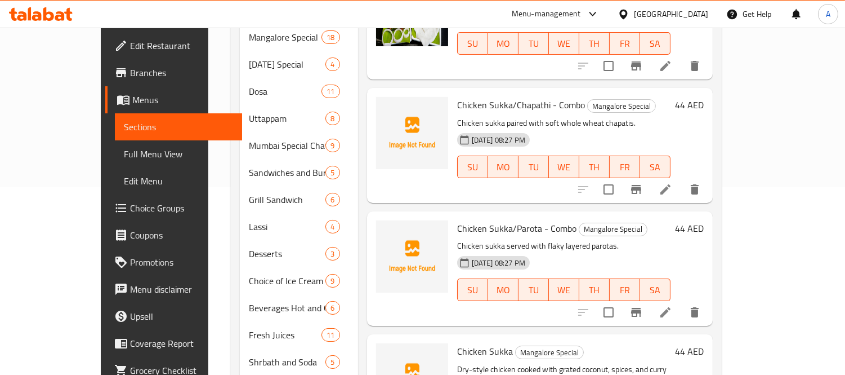
scroll to position [42, 0]
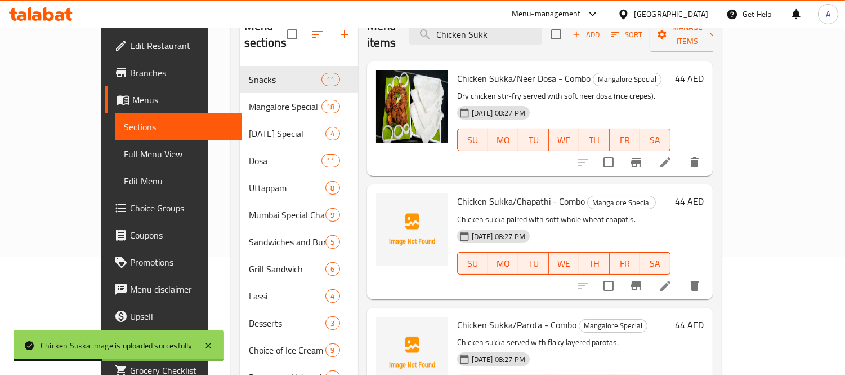
scroll to position [0, 0]
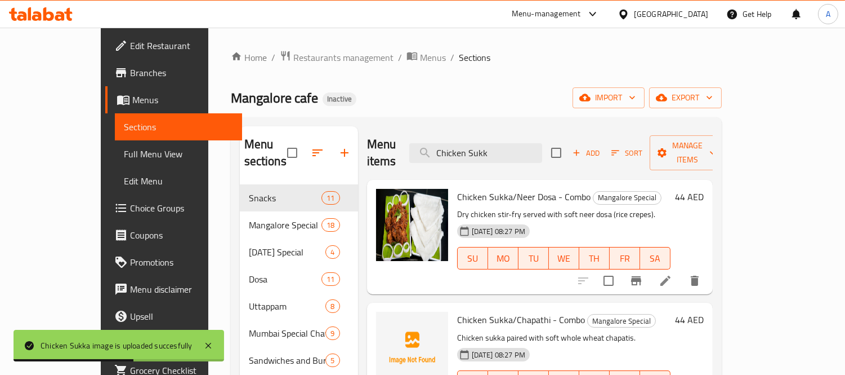
drag, startPoint x: 534, startPoint y: 142, endPoint x: 369, endPoint y: 128, distance: 165.0
click at [369, 128] on div "Menu items Chicken Sukk Add Sort Manage items" at bounding box center [540, 153] width 346 height 54
paste input "Urval-min"
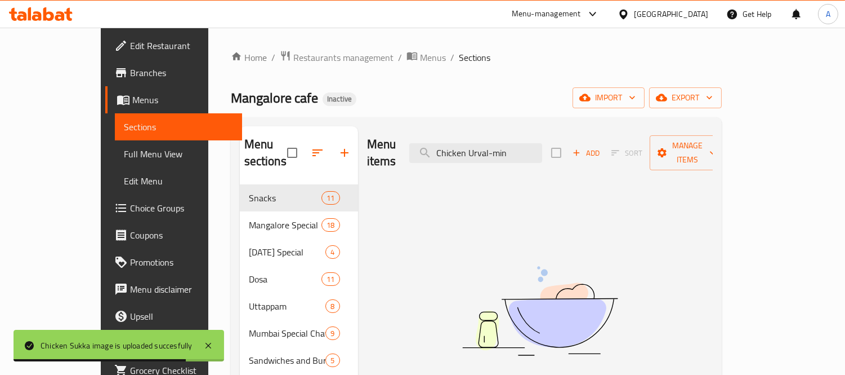
drag, startPoint x: 524, startPoint y: 148, endPoint x: 588, endPoint y: 175, distance: 69.7
click at [588, 175] on div "Menu items Chicken Urval-min Add Sort Manage items No Items found" at bounding box center [535, 373] width 355 height 495
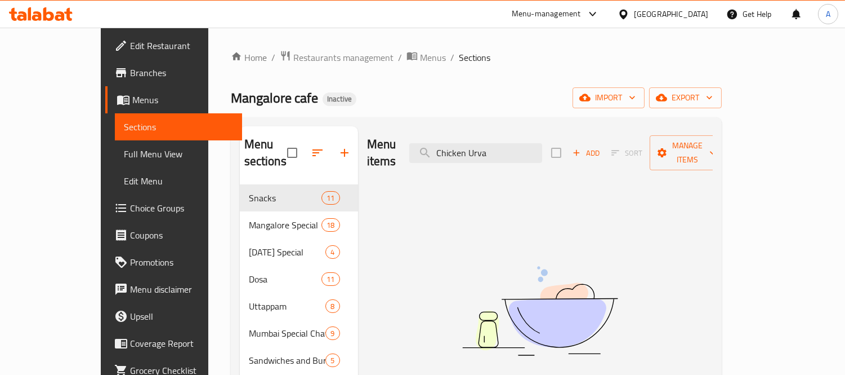
drag, startPoint x: 511, startPoint y: 148, endPoint x: 551, endPoint y: 158, distance: 41.3
click at [551, 158] on div "Menu items Chicken Urva Add Sort Manage items" at bounding box center [540, 153] width 346 height 54
drag, startPoint x: 511, startPoint y: 147, endPoint x: 531, endPoint y: 152, distance: 20.4
click at [531, 151] on input "Chicken Ur" at bounding box center [475, 153] width 133 height 20
drag, startPoint x: 502, startPoint y: 145, endPoint x: 542, endPoint y: 156, distance: 42.1
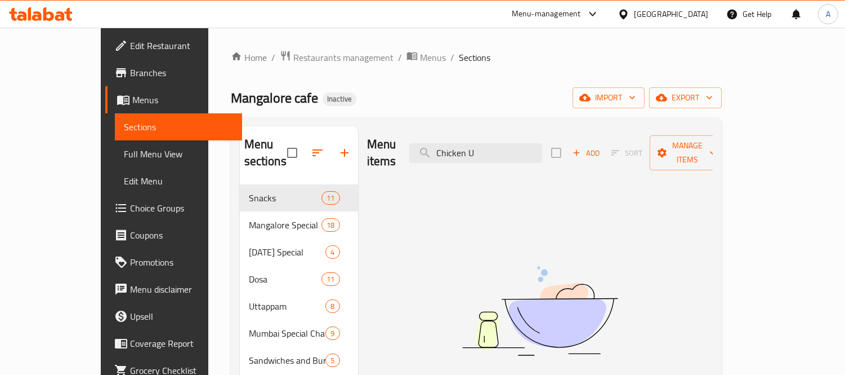
click at [542, 156] on div "Menu items Chicken U Add Sort Manage items" at bounding box center [540, 153] width 346 height 54
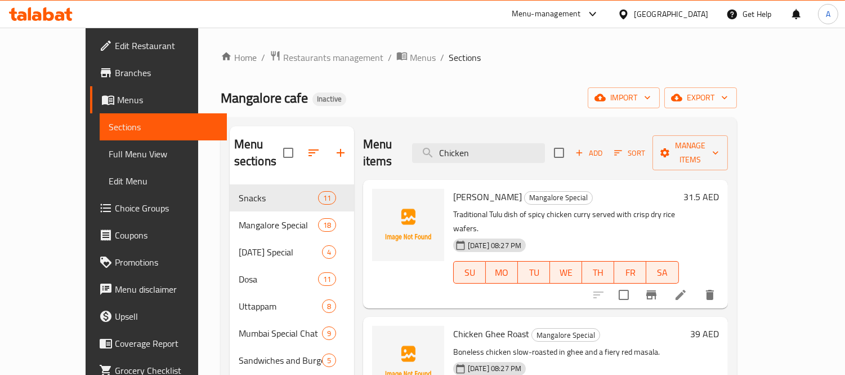
paste input "ocolate Shake"
drag, startPoint x: 486, startPoint y: 151, endPoint x: 437, endPoint y: 137, distance: 50.4
click at [453, 147] on input "Chicken" at bounding box center [478, 153] width 133 height 20
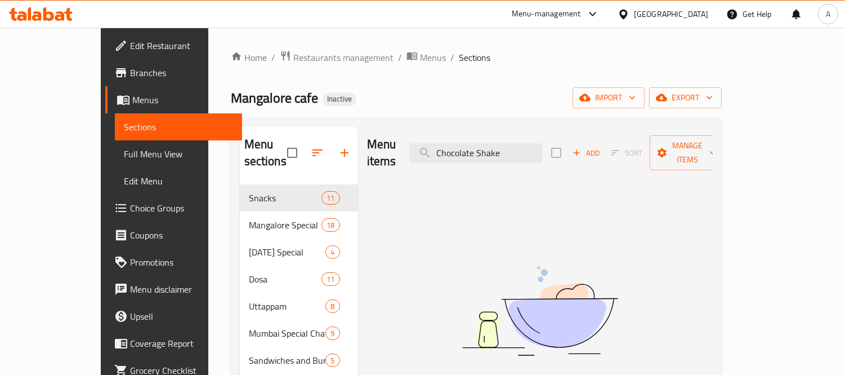
drag, startPoint x: 510, startPoint y: 145, endPoint x: 577, endPoint y: 168, distance: 70.4
click at [577, 168] on div "Menu items Chocolate Shake Add Sort Manage items No Items found" at bounding box center [535, 373] width 355 height 495
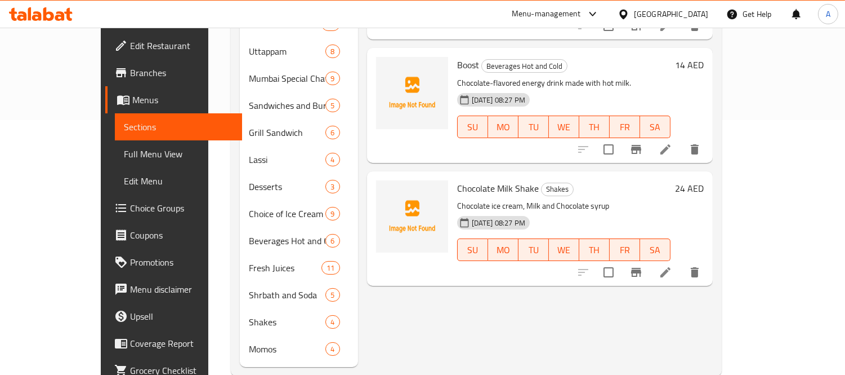
scroll to position [261, 0]
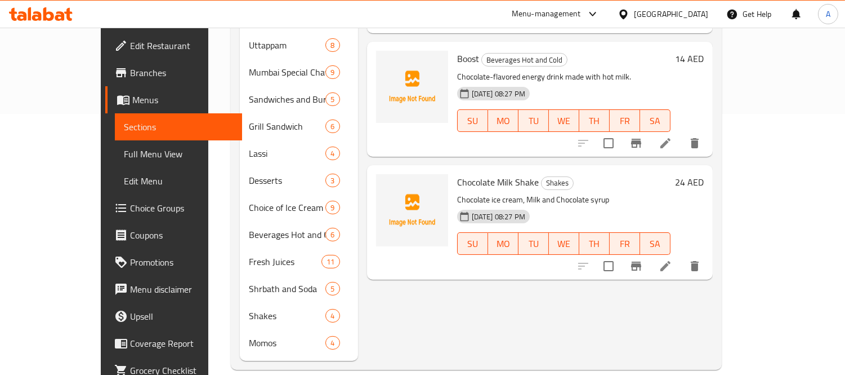
click at [483, 173] on span "Chocolate Milk Shake" at bounding box center [498, 181] width 82 height 17
copy h6 "Chocolate Milk Shake"
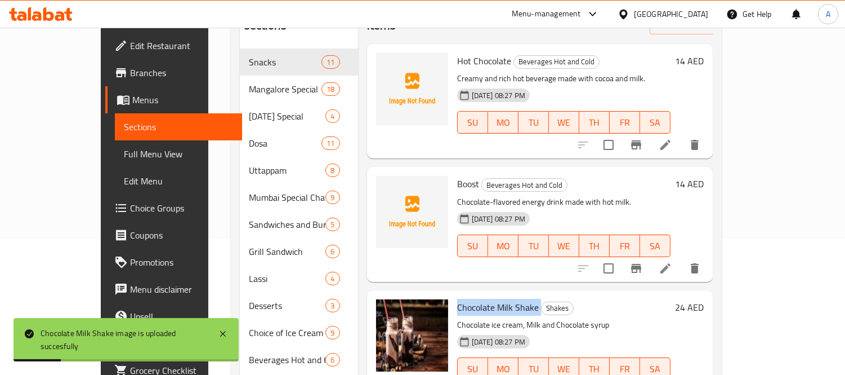
scroll to position [0, 0]
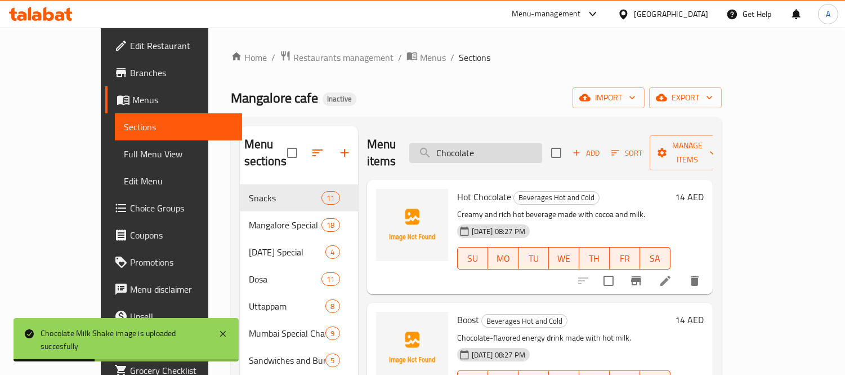
drag, startPoint x: 534, startPoint y: 136, endPoint x: 458, endPoint y: 141, distance: 76.2
click at [458, 143] on input "Chocolate" at bounding box center [475, 153] width 133 height 20
paste input "le Bhatur"
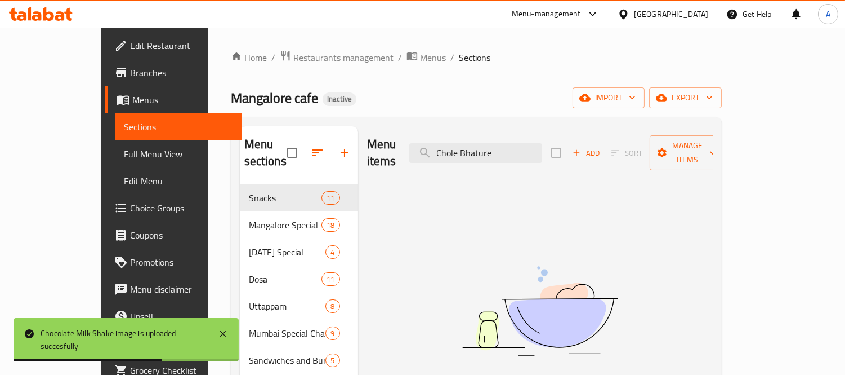
drag, startPoint x: 507, startPoint y: 153, endPoint x: 586, endPoint y: 164, distance: 79.7
click at [586, 164] on div "Menu items Chole Bhature Add Sort Manage items No Items found" at bounding box center [535, 373] width 355 height 495
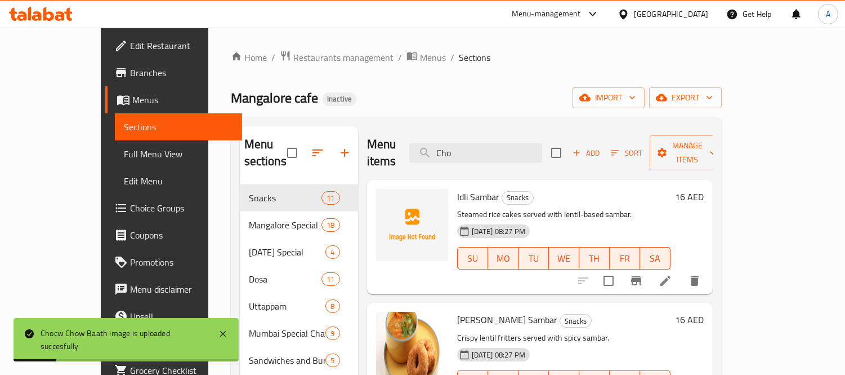
drag, startPoint x: 517, startPoint y: 144, endPoint x: 357, endPoint y: 126, distance: 161.6
click at [367, 126] on div "Menu items Cho Add Sort Manage items" at bounding box center [540, 153] width 346 height 54
paste input "ocktail"
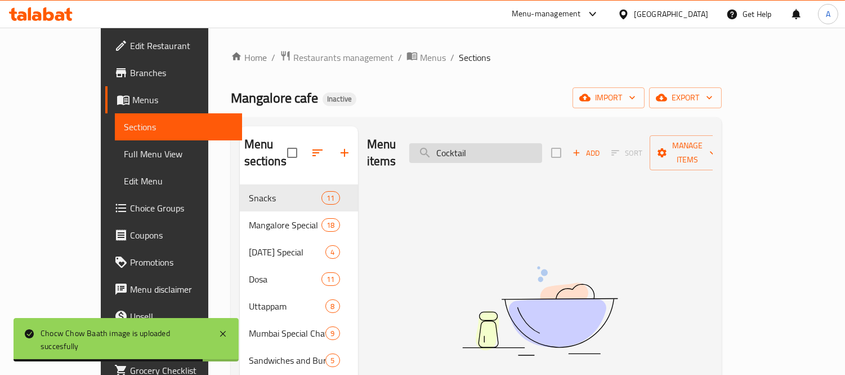
click at [515, 143] on input "Cocktail" at bounding box center [475, 153] width 133 height 20
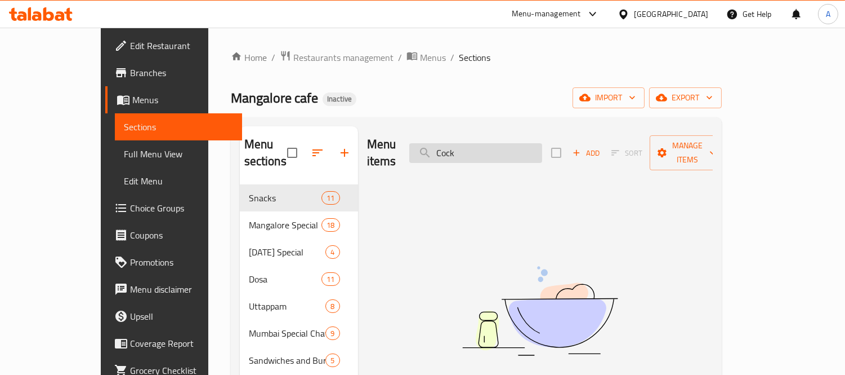
paste input "Dahi Batata Puri"
drag, startPoint x: 490, startPoint y: 147, endPoint x: 448, endPoint y: 135, distance: 43.3
click at [448, 143] on input "Cock" at bounding box center [475, 153] width 133 height 20
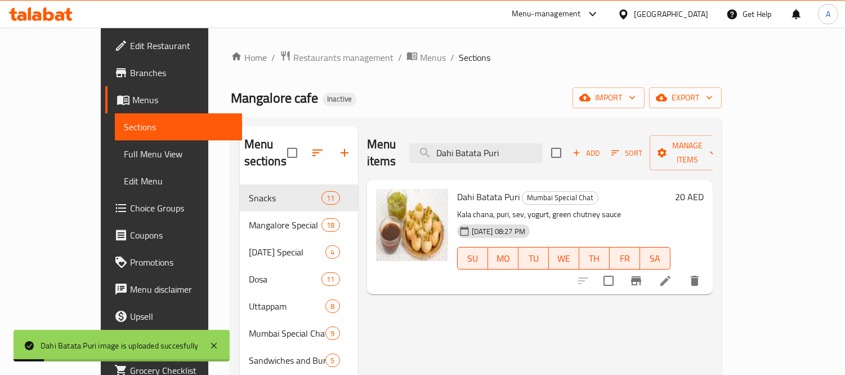
paste input "search"
drag, startPoint x: 549, startPoint y: 149, endPoint x: 392, endPoint y: 131, distance: 157.6
click at [392, 131] on div "Menu items Dahi Batata Puri Add Sort Manage items" at bounding box center [540, 153] width 346 height 54
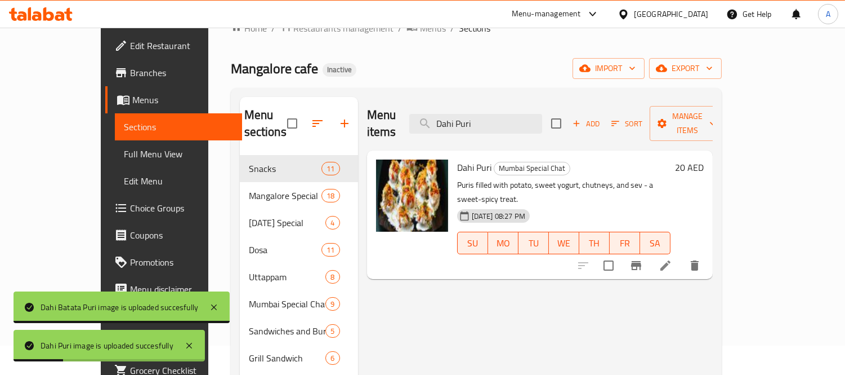
scroll to position [30, 0]
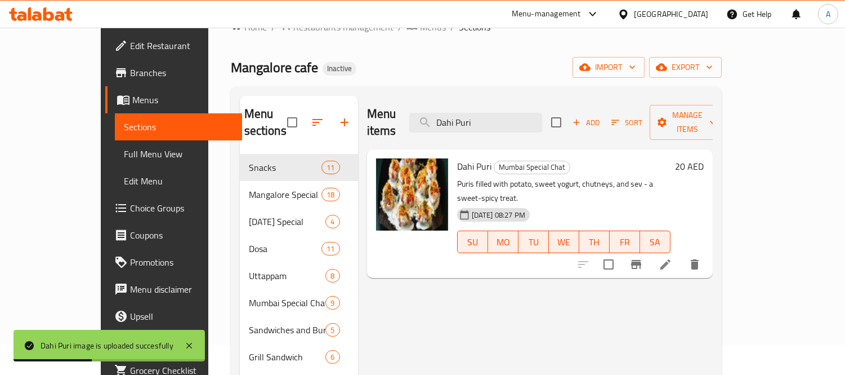
paste input "Vada"
drag, startPoint x: 531, startPoint y: 117, endPoint x: 431, endPoint y: 101, distance: 100.9
click at [433, 102] on div "Menu items Dahi Puri Add Sort Manage items" at bounding box center [540, 123] width 346 height 54
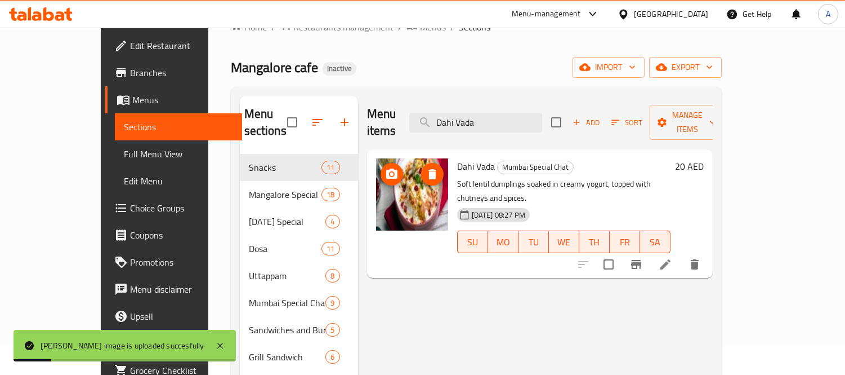
paste input "Extra Bhature"
drag, startPoint x: 532, startPoint y: 121, endPoint x: 441, endPoint y: 111, distance: 91.2
click at [441, 111] on div "Menu items Extra Bhature Add Sort Manage items" at bounding box center [540, 123] width 346 height 54
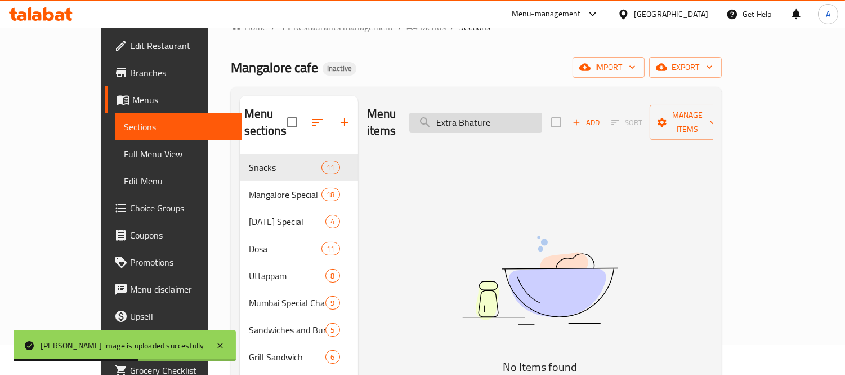
drag, startPoint x: 493, startPoint y: 114, endPoint x: 453, endPoint y: 121, distance: 41.1
click at [453, 121] on input "Extra Bhature" at bounding box center [475, 123] width 133 height 20
drag, startPoint x: 491, startPoint y: 114, endPoint x: 520, endPoint y: 119, distance: 29.6
click at [520, 119] on input "Bhature" at bounding box center [475, 123] width 133 height 20
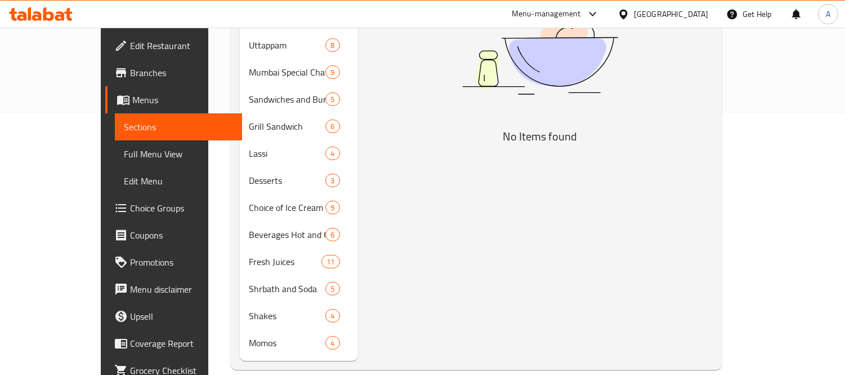
scroll to position [0, 0]
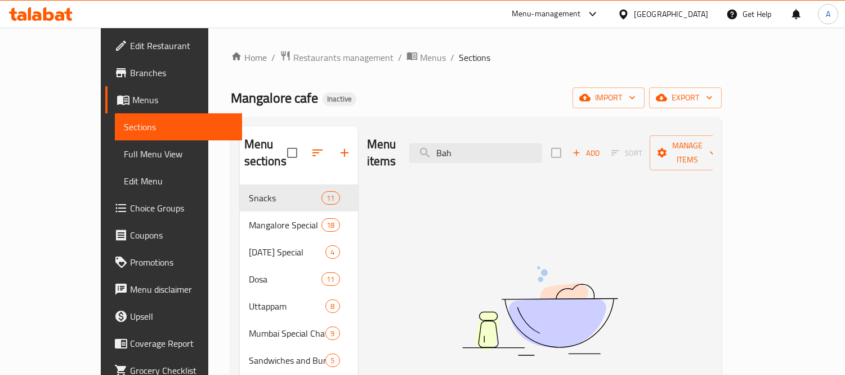
drag, startPoint x: 501, startPoint y: 153, endPoint x: 440, endPoint y: 152, distance: 60.8
click at [440, 152] on div "Menu items Bah Add Sort Manage items" at bounding box center [540, 153] width 346 height 54
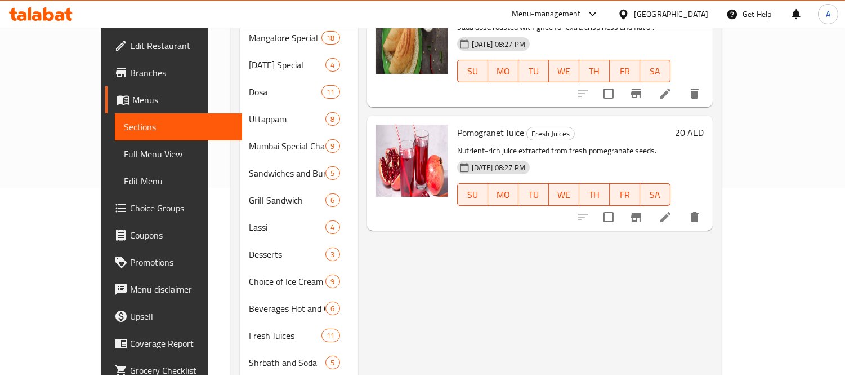
scroll to position [73, 0]
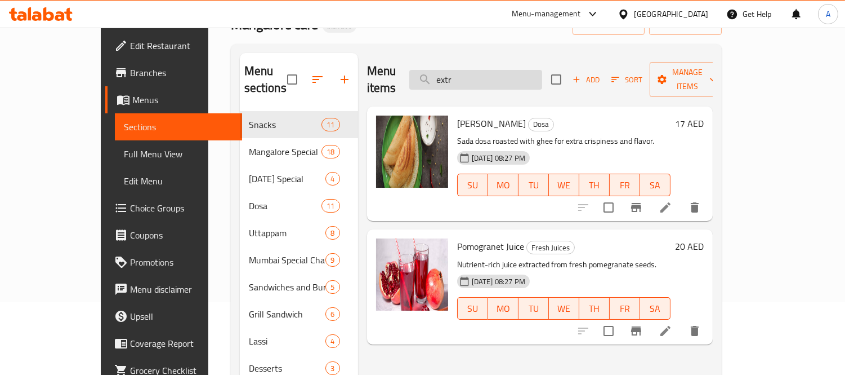
drag, startPoint x: 507, startPoint y: 69, endPoint x: 453, endPoint y: 63, distance: 53.9
click at [457, 70] on input "extr" at bounding box center [475, 80] width 133 height 20
paste input "Flooda"
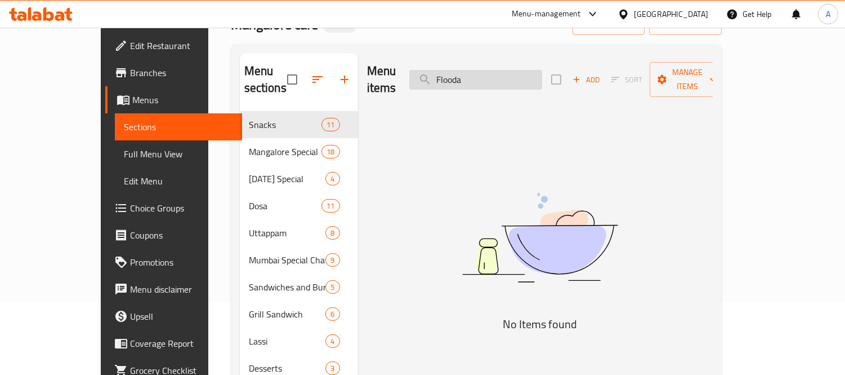
click at [477, 73] on input "Flooda" at bounding box center [475, 80] width 133 height 20
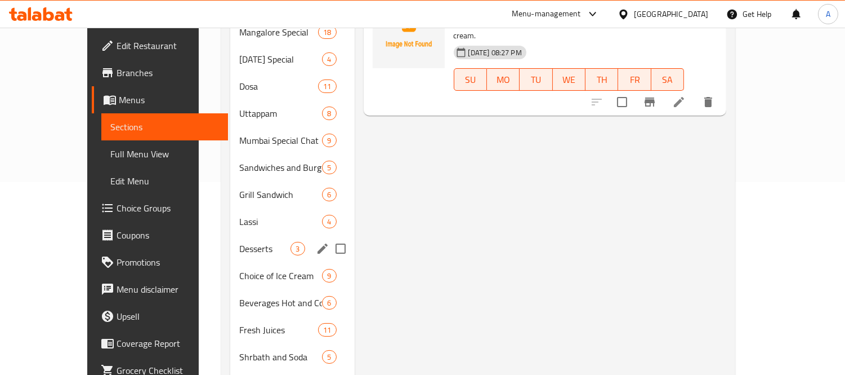
scroll to position [198, 0]
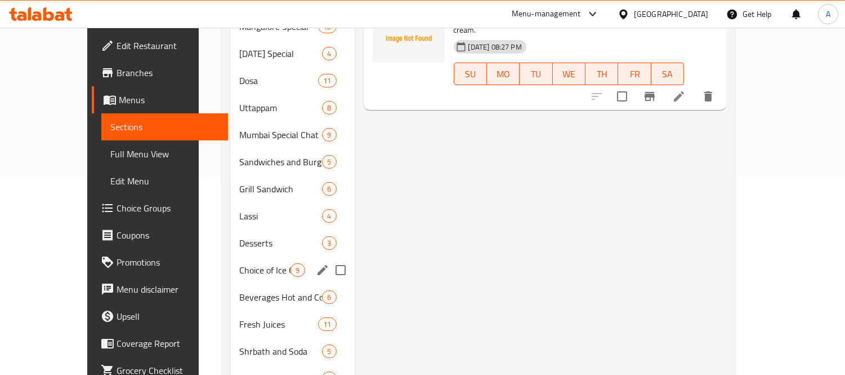
click at [252, 263] on span "Choice of Ice Cream" at bounding box center [264, 270] width 51 height 14
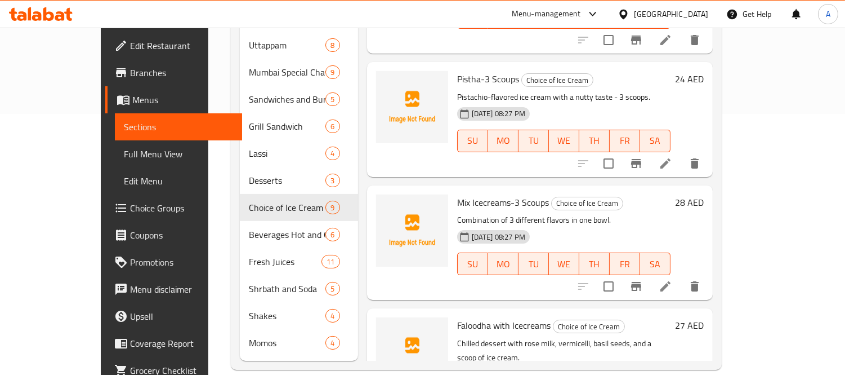
scroll to position [626, 0]
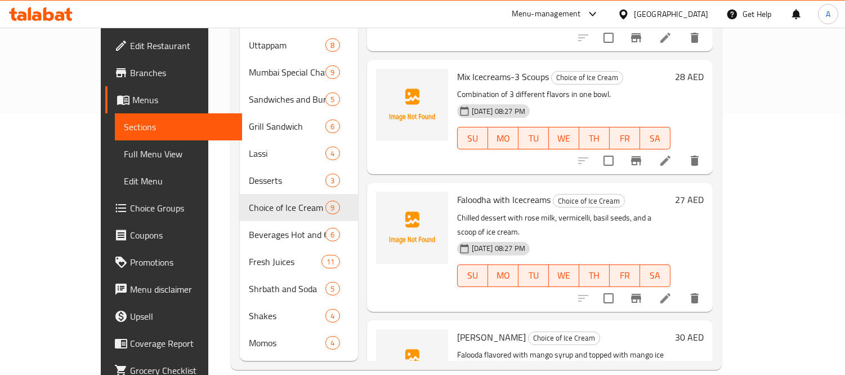
click at [457, 191] on span "Faloodha with Icecreams" at bounding box center [503, 199] width 93 height 17
copy span "Faloodha"
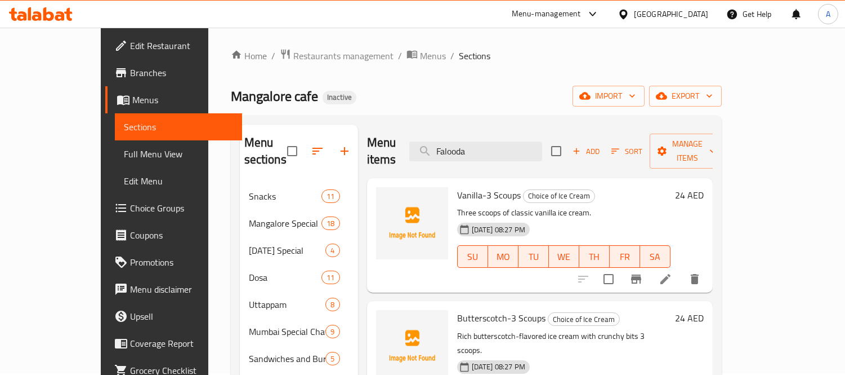
scroll to position [0, 0]
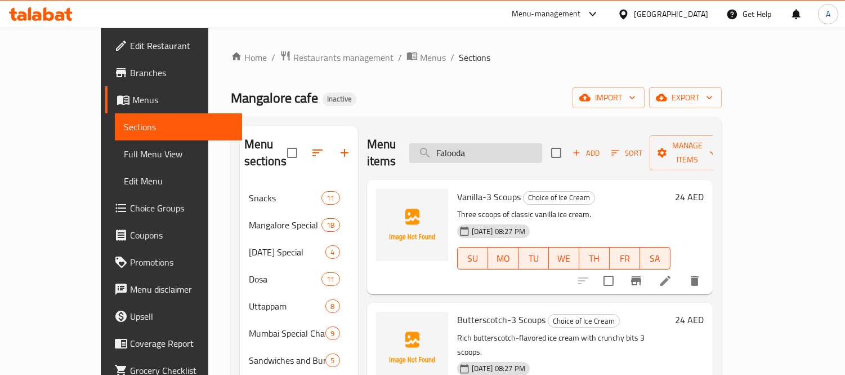
paste input "ha"
drag, startPoint x: 500, startPoint y: 149, endPoint x: 457, endPoint y: 148, distance: 42.8
click at [457, 148] on input "Faloodha" at bounding box center [475, 153] width 133 height 20
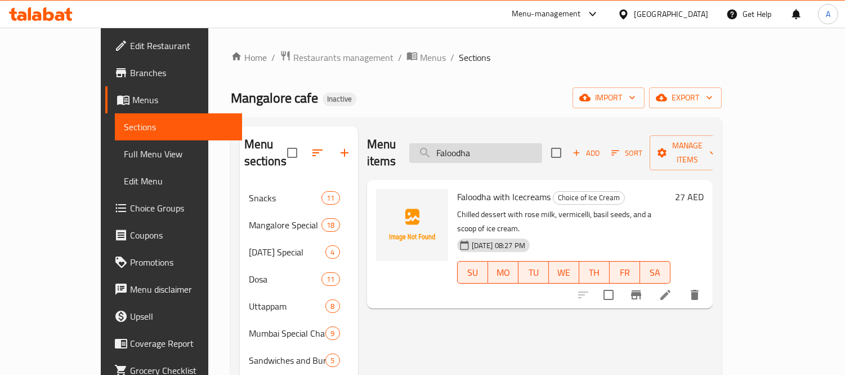
drag, startPoint x: 491, startPoint y: 148, endPoint x: 538, endPoint y: 153, distance: 47.0
click at [538, 153] on input "Faloodha" at bounding box center [475, 153] width 133 height 20
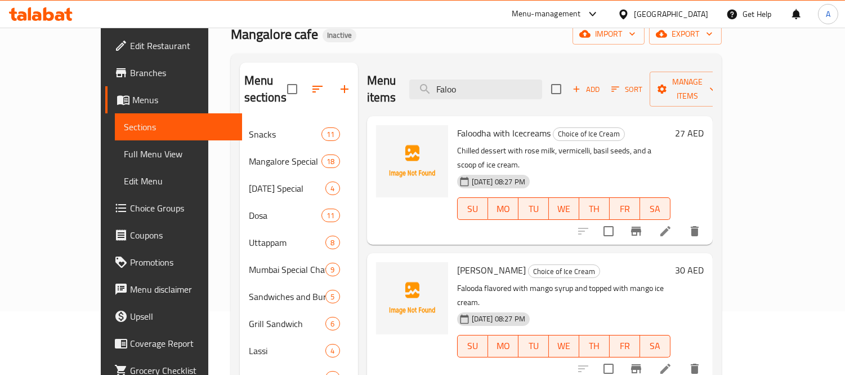
scroll to position [63, 0]
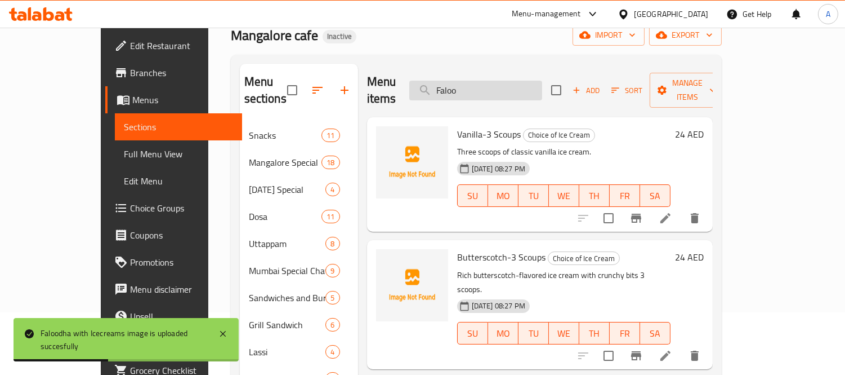
paste input "ruit Salad"
drag, startPoint x: 498, startPoint y: 85, endPoint x: 449, endPoint y: 85, distance: 49.0
click at [449, 85] on input "Faloo" at bounding box center [475, 91] width 133 height 20
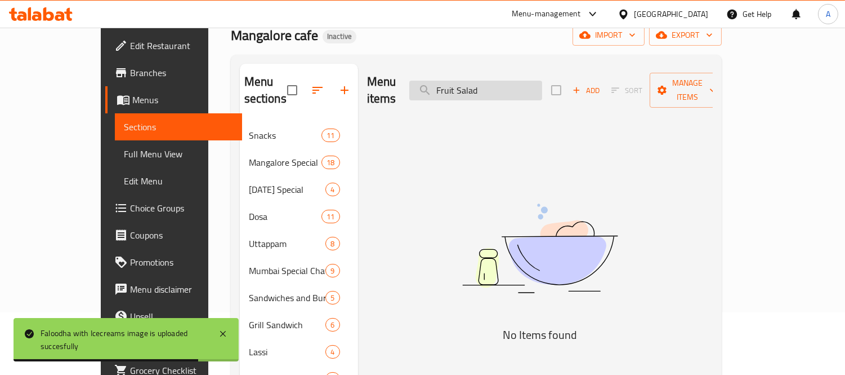
drag, startPoint x: 493, startPoint y: 83, endPoint x: 535, endPoint y: 83, distance: 41.7
click at [535, 83] on input "Fruit Salad" at bounding box center [475, 91] width 133 height 20
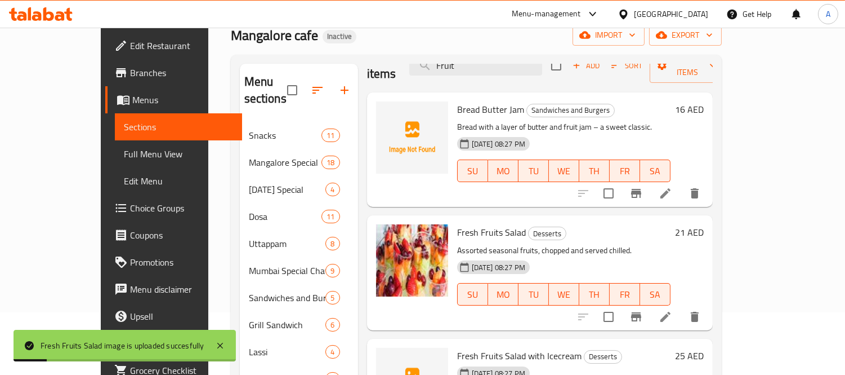
scroll to position [0, 0]
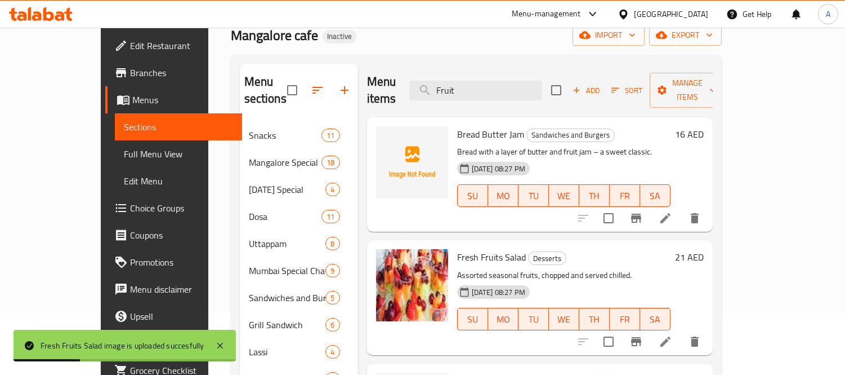
paste input "Ghee Masala"
drag, startPoint x: 515, startPoint y: 82, endPoint x: 418, endPoint y: 75, distance: 97.1
click at [418, 75] on div "Menu items Fruit Add Sort Manage items" at bounding box center [540, 91] width 346 height 54
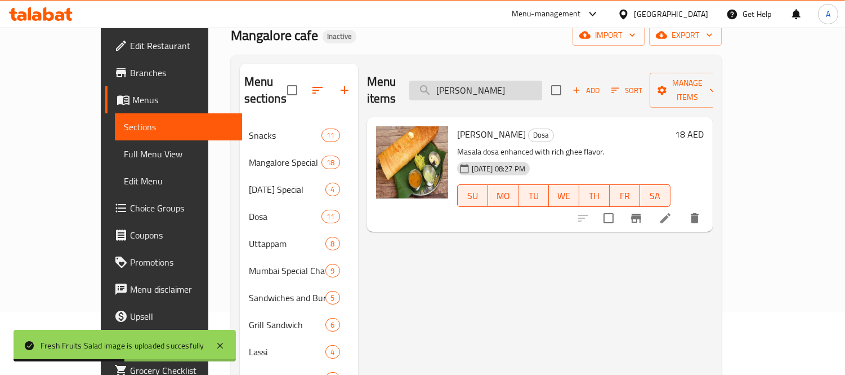
click at [481, 81] on input "Ghee Masala" at bounding box center [475, 91] width 133 height 20
drag, startPoint x: 529, startPoint y: 81, endPoint x: 417, endPoint y: 78, distance: 112.7
click at [417, 78] on div "Menu items Ghee Masala Add Sort Manage items" at bounding box center [540, 91] width 346 height 54
paste input "Sad"
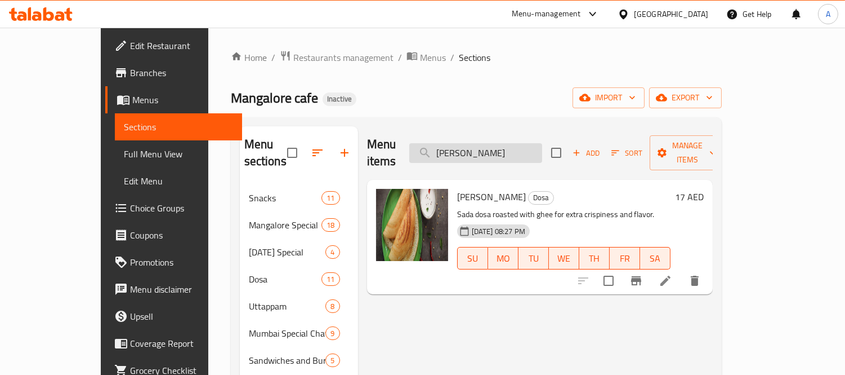
click at [526, 145] on input "Ghee Sada" at bounding box center [475, 153] width 133 height 20
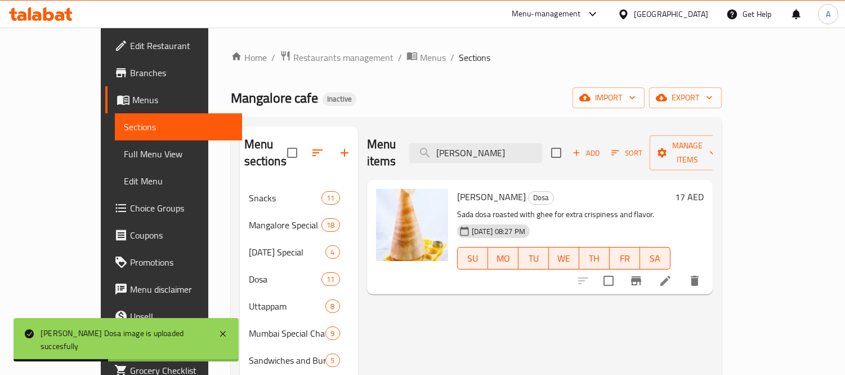
paste input "oli Bjae"
drag, startPoint x: 520, startPoint y: 140, endPoint x: 442, endPoint y: 146, distance: 78.0
click at [442, 146] on div "Menu items Goli Bjae Add Sort Manage items" at bounding box center [540, 153] width 346 height 54
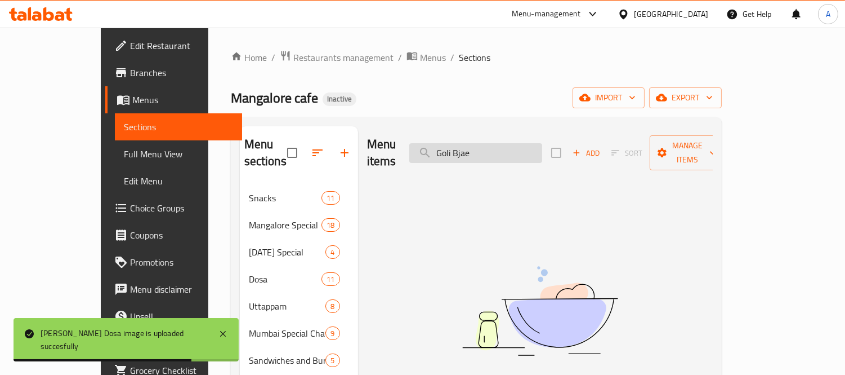
click at [490, 143] on input "Goli Bjae" at bounding box center [475, 153] width 133 height 20
drag, startPoint x: 488, startPoint y: 139, endPoint x: 516, endPoint y: 143, distance: 27.8
click at [516, 143] on input "Goli Bjae" at bounding box center [475, 153] width 133 height 20
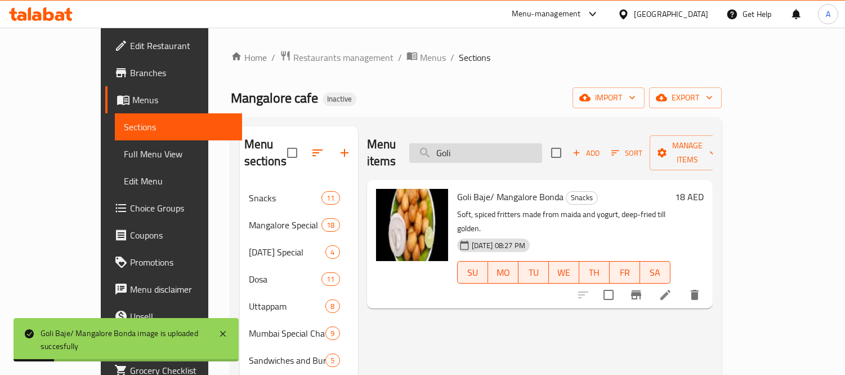
drag, startPoint x: 526, startPoint y: 143, endPoint x: 470, endPoint y: 149, distance: 55.5
click at [470, 149] on input "Goli" at bounding box center [475, 153] width 133 height 20
paste input "Idli Sambar"
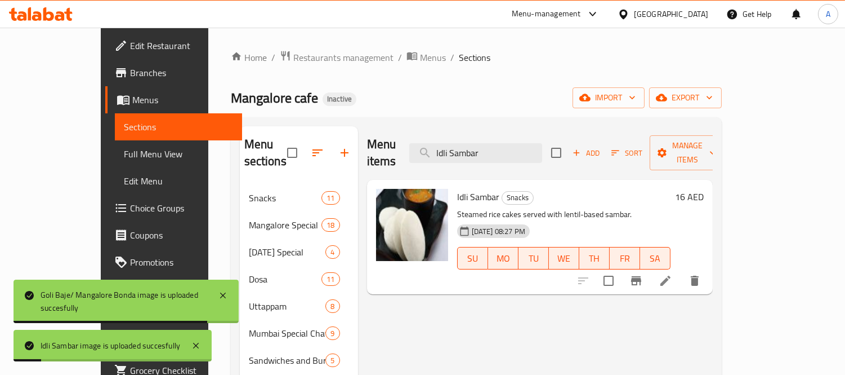
paste input "Vada"
drag, startPoint x: 527, startPoint y: 148, endPoint x: 407, endPoint y: 131, distance: 121.1
click at [407, 131] on div "Menu items Idli Sambar Add Sort Manage items" at bounding box center [540, 153] width 346 height 54
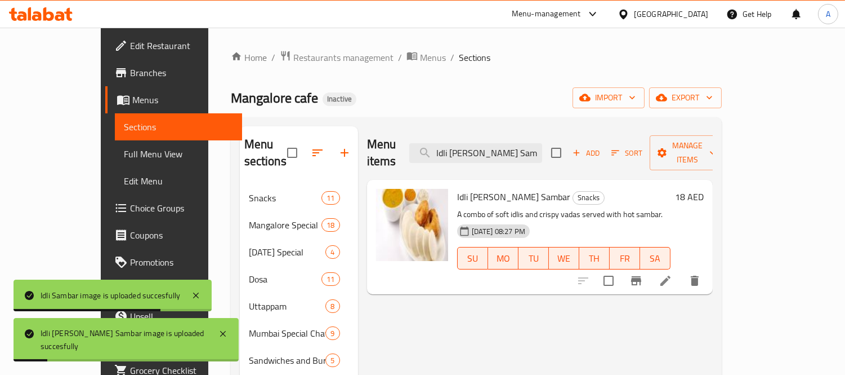
paste input "Kadala Curry Parotta"
drag, startPoint x: 544, startPoint y: 145, endPoint x: 412, endPoint y: 125, distance: 133.3
click at [412, 125] on div "Menu sections Snacks 11 Mangalore Special 18 Sunday Special 4 Dosa 11 Uttappam …" at bounding box center [476, 373] width 491 height 513
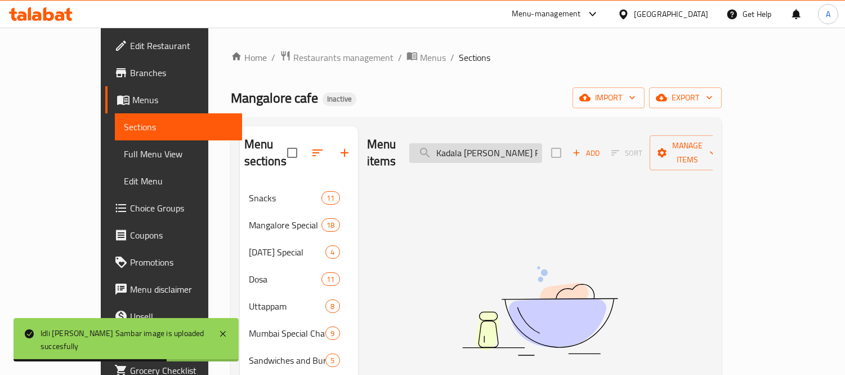
drag, startPoint x: 511, startPoint y: 145, endPoint x: 567, endPoint y: 153, distance: 56.9
click at [542, 153] on input "Kadala Curry Parotta" at bounding box center [475, 153] width 133 height 20
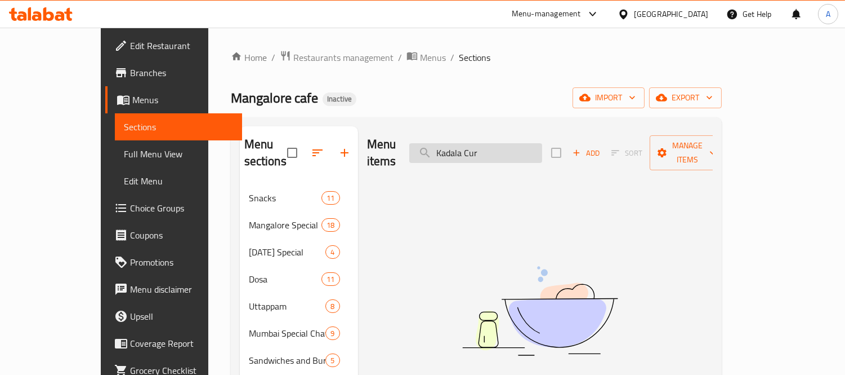
drag, startPoint x: 492, startPoint y: 141, endPoint x: 543, endPoint y: 152, distance: 51.8
click at [542, 152] on input "Kadala Cur" at bounding box center [475, 153] width 133 height 20
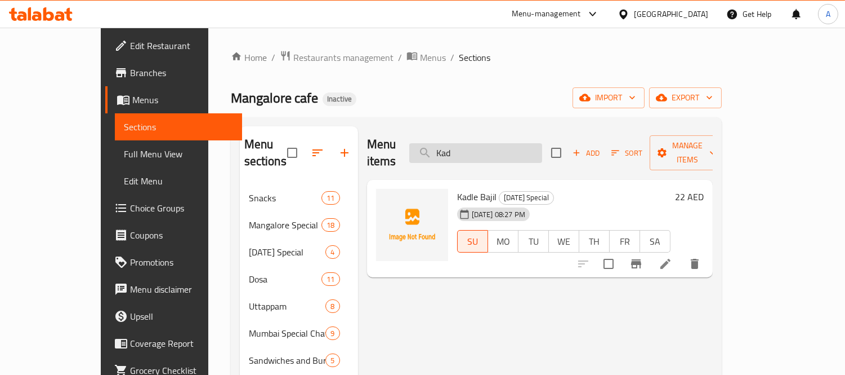
paste input "ala Curry Parotta"
drag, startPoint x: 529, startPoint y: 150, endPoint x: 467, endPoint y: 148, distance: 62.0
click at [467, 148] on input "Kad" at bounding box center [475, 153] width 133 height 20
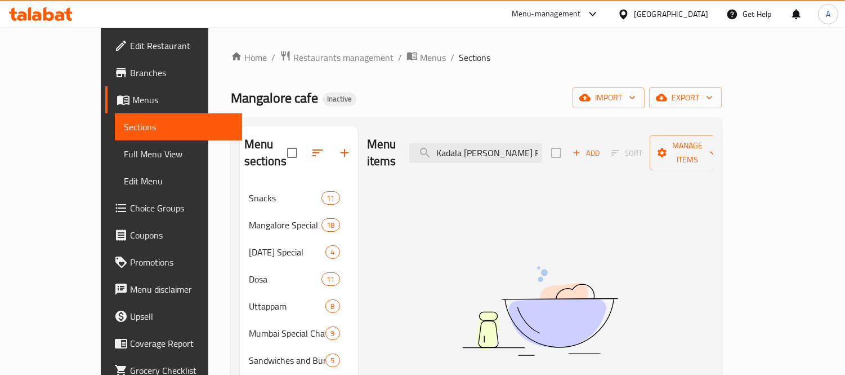
drag, startPoint x: 520, startPoint y: 146, endPoint x: 590, endPoint y: 160, distance: 71.1
click at [590, 160] on div "Menu items Kadala Curry Parotta Add Sort Manage items" at bounding box center [540, 153] width 346 height 54
drag, startPoint x: 498, startPoint y: 149, endPoint x: 460, endPoint y: 156, distance: 38.4
click at [460, 156] on div "Menu items Kadala Curry Add Sort Manage items" at bounding box center [540, 153] width 346 height 54
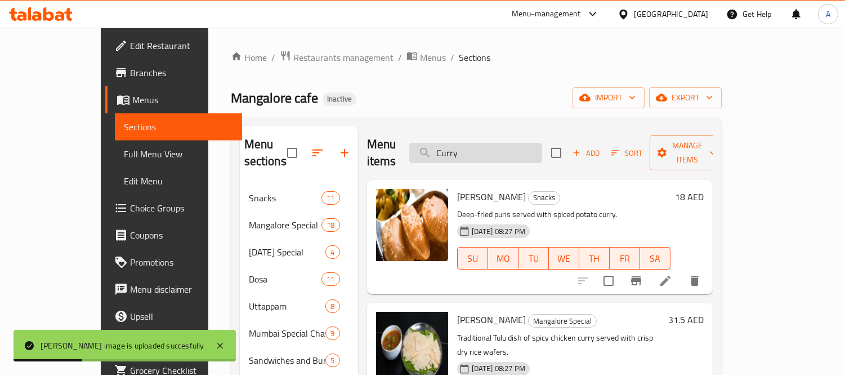
drag, startPoint x: 509, startPoint y: 152, endPoint x: 467, endPoint y: 148, distance: 41.4
click at [469, 148] on input "Curry" at bounding box center [475, 153] width 133 height 20
paste input "Kulkki Sharbath"
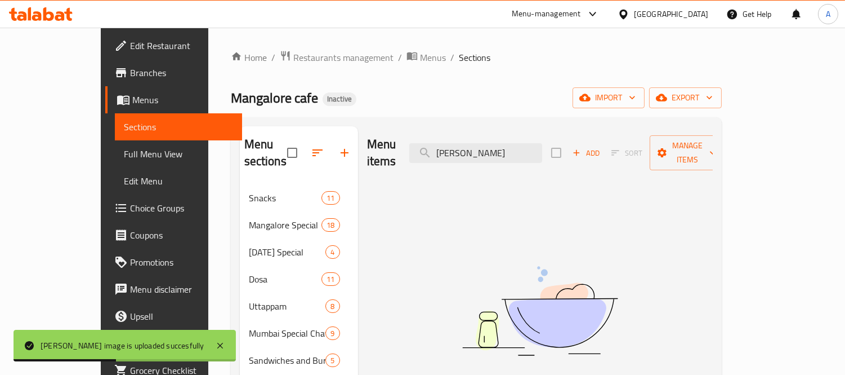
drag, startPoint x: 493, startPoint y: 146, endPoint x: 575, endPoint y: 156, distance: 82.2
click at [572, 156] on div "Menu items Kulkki Sharbath Add Sort Manage items" at bounding box center [540, 153] width 346 height 54
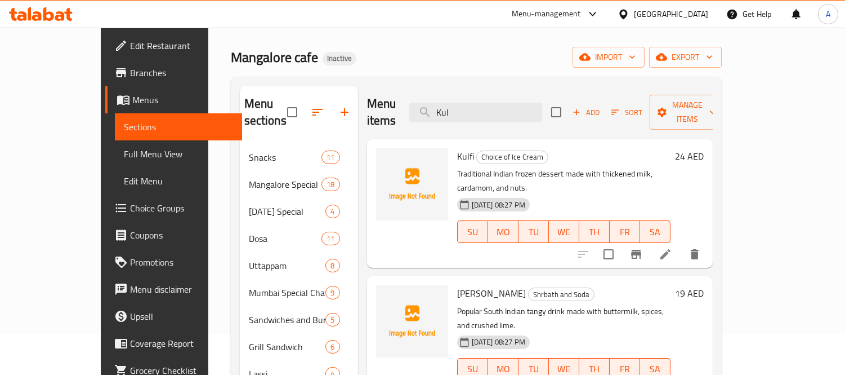
scroll to position [63, 0]
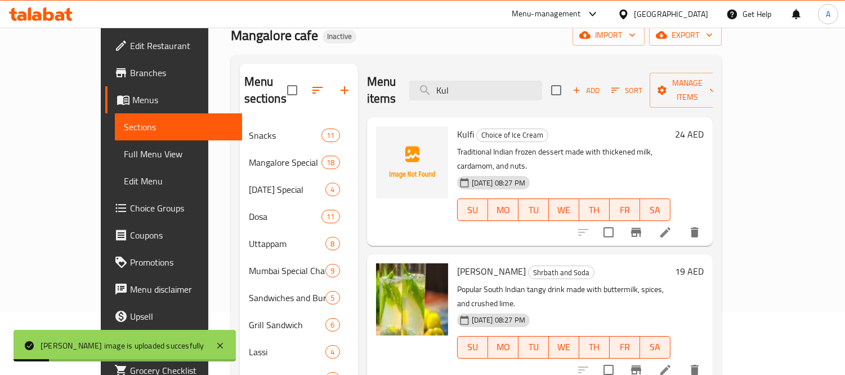
drag, startPoint x: 532, startPoint y: 80, endPoint x: 428, endPoint y: 69, distance: 104.8
click at [428, 69] on div "Menu items Kul Add Sort Manage items" at bounding box center [540, 91] width 346 height 54
paste input "Lemon Mint"
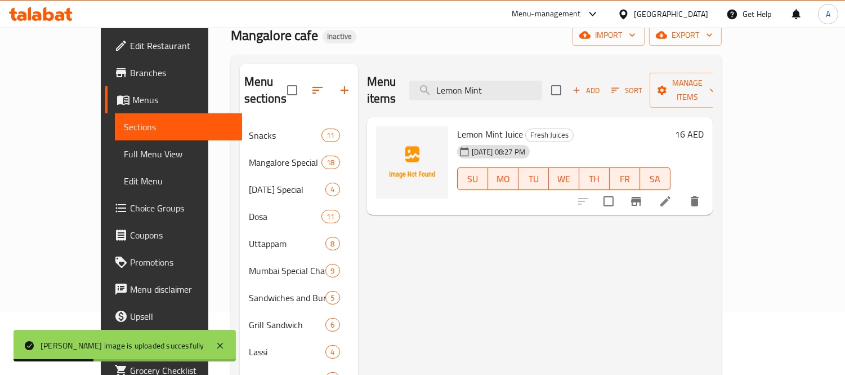
type input "Lemon Mint"
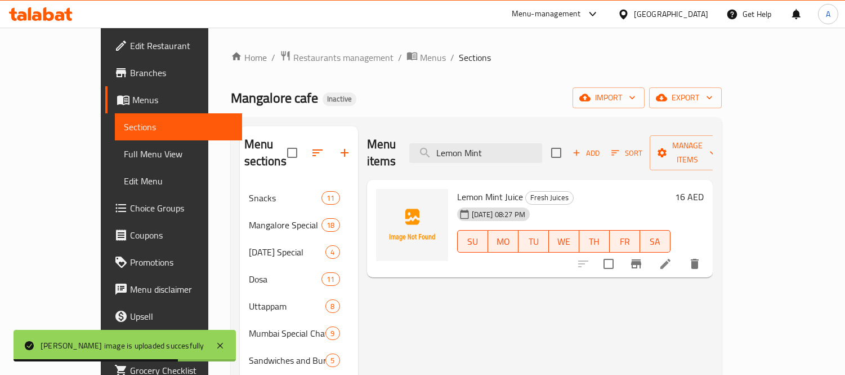
scroll to position [63, 0]
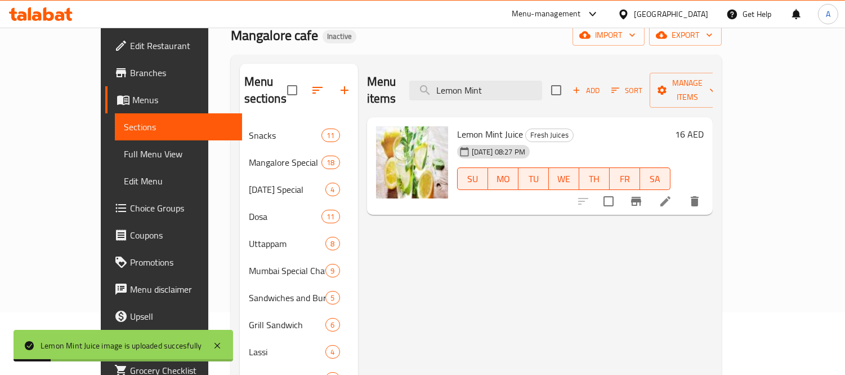
paste input "[PERSON_NAME]"
drag, startPoint x: 532, startPoint y: 77, endPoint x: 426, endPoint y: 70, distance: 106.1
click at [428, 71] on div "Menu items Lemon Mint Add Sort Manage items" at bounding box center [540, 91] width 346 height 54
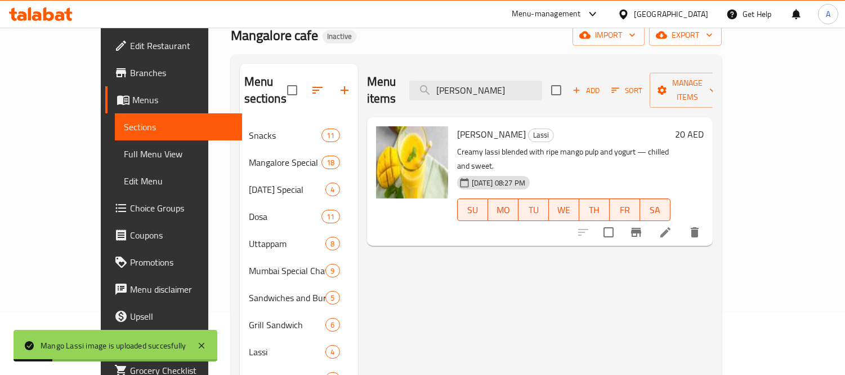
drag, startPoint x: 534, startPoint y: 76, endPoint x: 468, endPoint y: 63, distance: 67.3
click at [468, 63] on div "Menu sections Snacks 11 Mangalore Special 18 [DATE] Special 4 Dosa 11 Uttappam …" at bounding box center [476, 311] width 491 height 513
paste input "search"
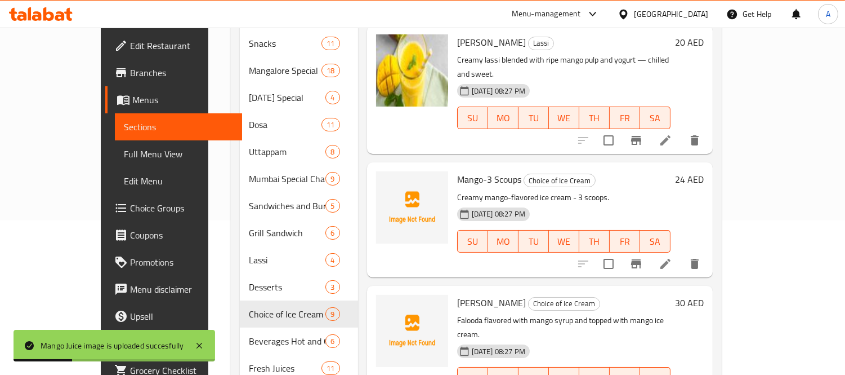
scroll to position [0, 0]
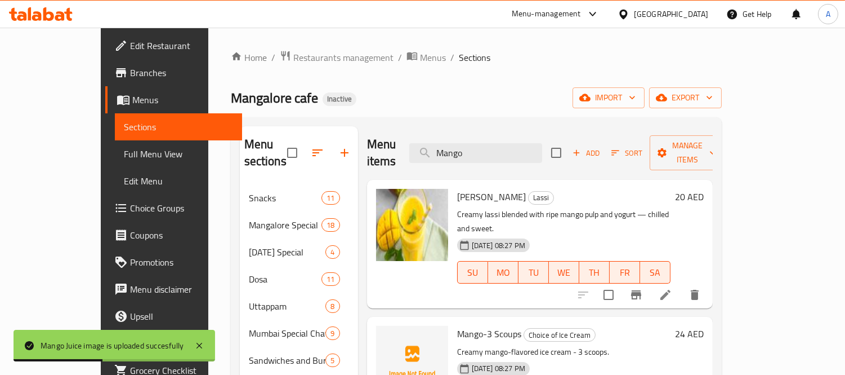
paste input "ini Tiffin"
click at [409, 126] on div "Menu items Mango Add Sort Manage items" at bounding box center [540, 153] width 346 height 54
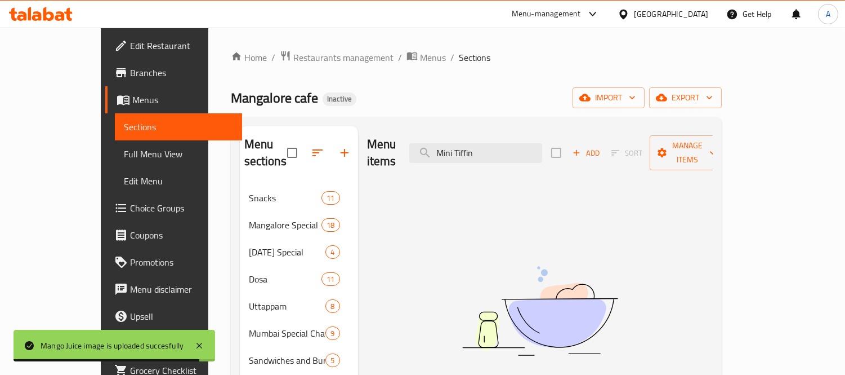
drag, startPoint x: 490, startPoint y: 144, endPoint x: 436, endPoint y: 148, distance: 54.2
click at [436, 148] on div "Menu items Mini Tiffin Add Sort Manage items" at bounding box center [540, 153] width 346 height 54
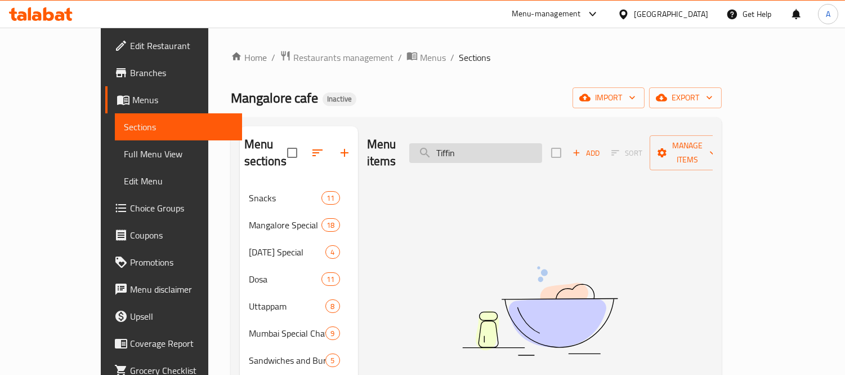
drag, startPoint x: 485, startPoint y: 148, endPoint x: 508, endPoint y: 150, distance: 23.2
click at [508, 150] on input "Tiffin" at bounding box center [475, 153] width 133 height 20
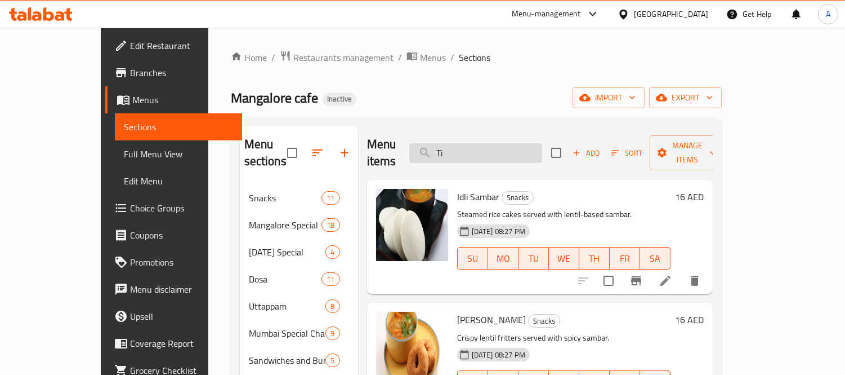
drag, startPoint x: 497, startPoint y: 136, endPoint x: 442, endPoint y: 139, distance: 55.3
click at [442, 143] on input "Ti" at bounding box center [475, 153] width 133 height 20
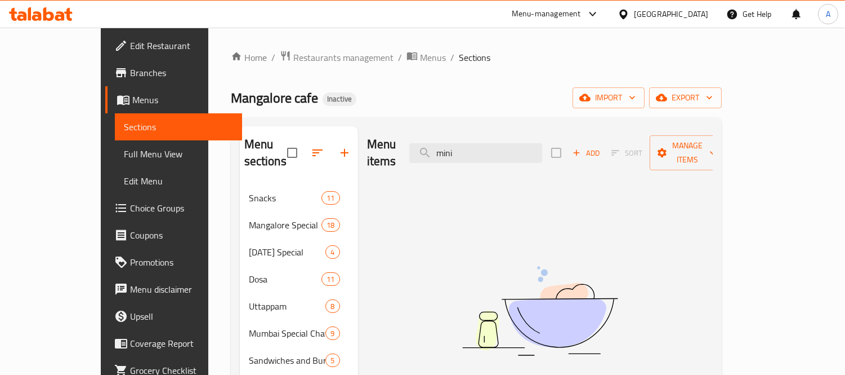
paste input "Mix Uttapam"
drag, startPoint x: 511, startPoint y: 143, endPoint x: 376, endPoint y: 133, distance: 135.6
click at [376, 133] on div "Menu items Mix Uttapam Add Sort Manage items" at bounding box center [540, 153] width 346 height 54
drag, startPoint x: 502, startPoint y: 144, endPoint x: 544, endPoint y: 156, distance: 44.0
click at [544, 155] on div "Menu items Mix Uttapam Add Sort Manage items" at bounding box center [540, 153] width 346 height 54
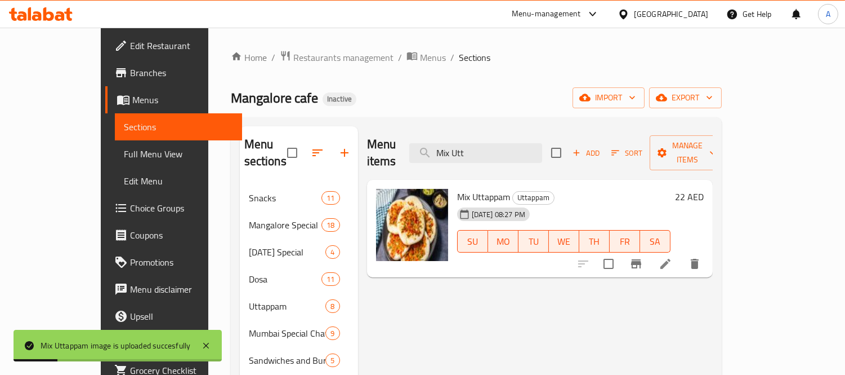
drag, startPoint x: 515, startPoint y: 141, endPoint x: 416, endPoint y: 131, distance: 99.6
click at [416, 131] on div "Menu items Mix Utt Add Sort Manage items" at bounding box center [540, 153] width 346 height 54
paste input "ysore Masala"
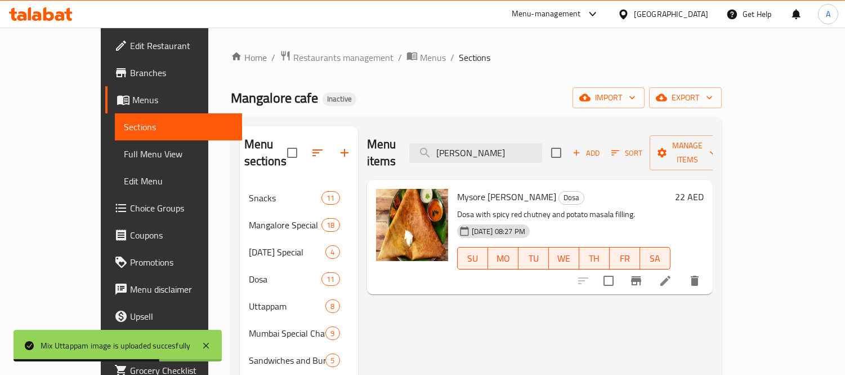
paste input "Abood"
drag, startPoint x: 541, startPoint y: 143, endPoint x: 314, endPoint y: 113, distance: 228.4
click at [314, 113] on div "Home / Restaurants management / Menus / Sections Mangalore cafe Inactive import…" at bounding box center [476, 340] width 491 height 580
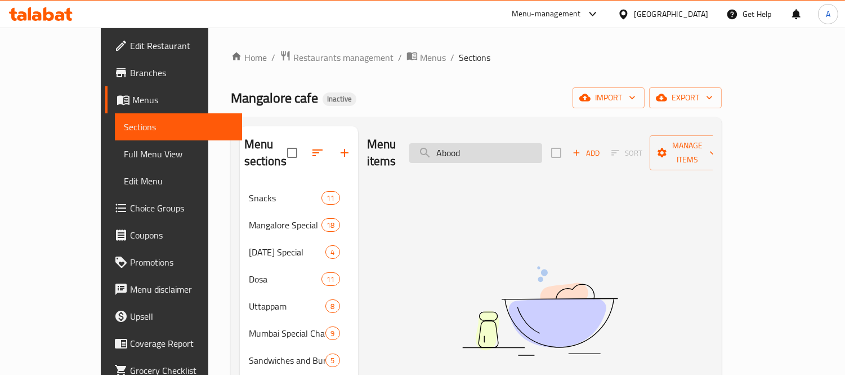
drag, startPoint x: 482, startPoint y: 139, endPoint x: 537, endPoint y: 146, distance: 55.7
click at [537, 146] on input "Abood" at bounding box center [475, 153] width 133 height 20
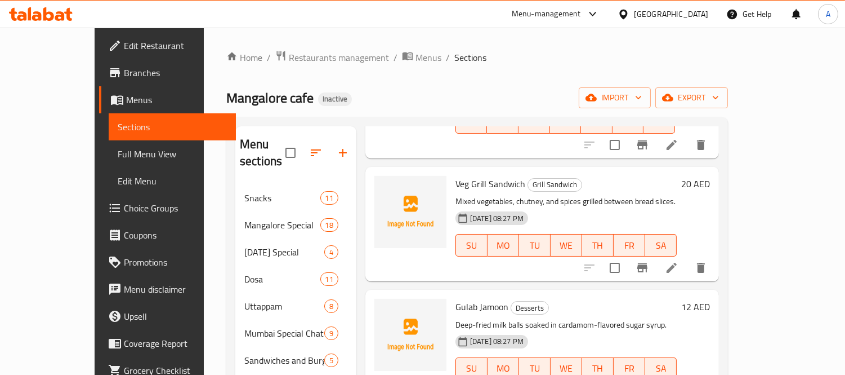
type input "Ab"
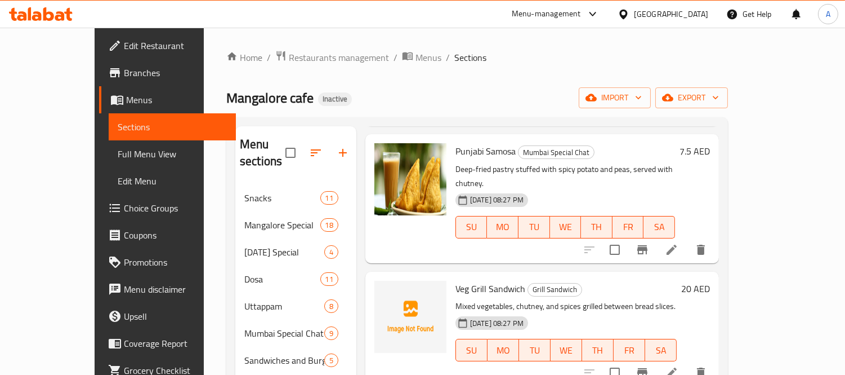
scroll to position [283, 0]
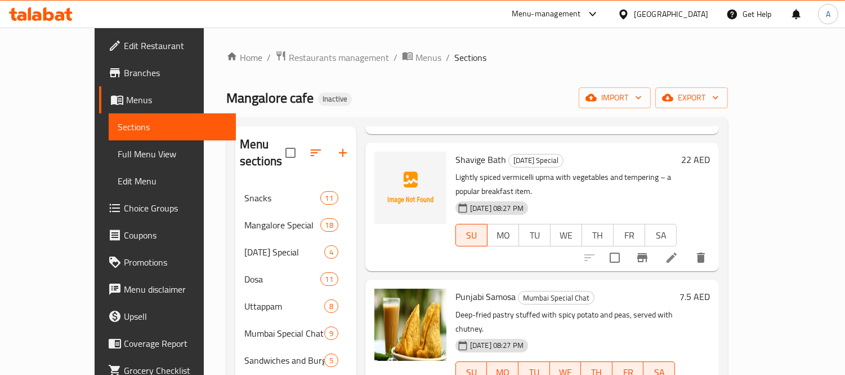
drag, startPoint x: 96, startPoint y: 158, endPoint x: 248, endPoint y: 24, distance: 202.7
click at [118, 158] on span "Full Menu View" at bounding box center [172, 154] width 109 height 14
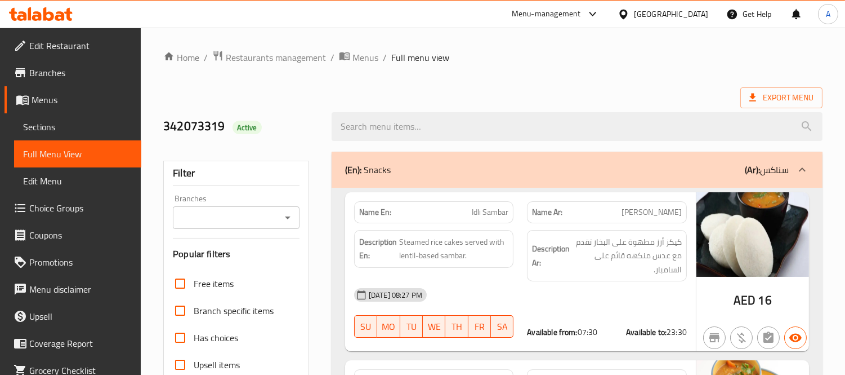
scroll to position [188, 0]
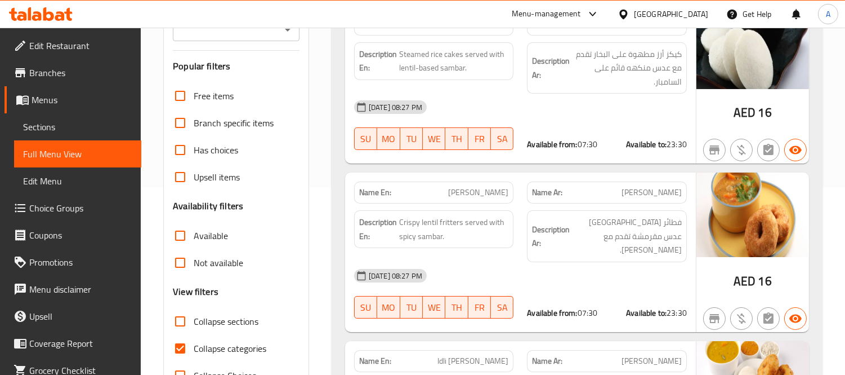
click at [184, 340] on input "Collapse categories" at bounding box center [180, 348] width 27 height 27
checkbox input "false"
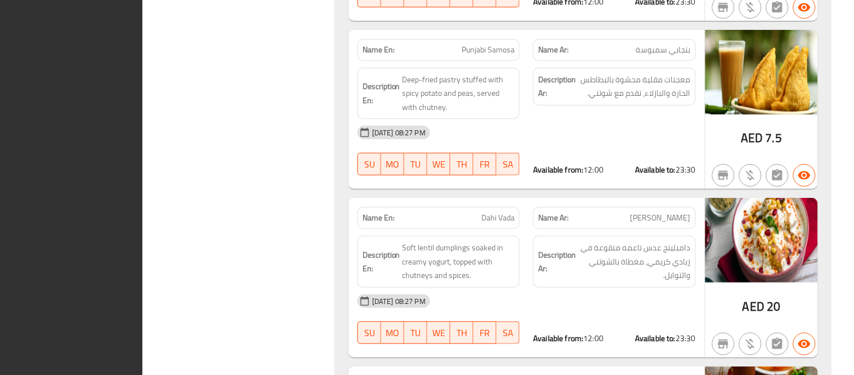
scroll to position [0, 0]
